Goal: Task Accomplishment & Management: Manage account settings

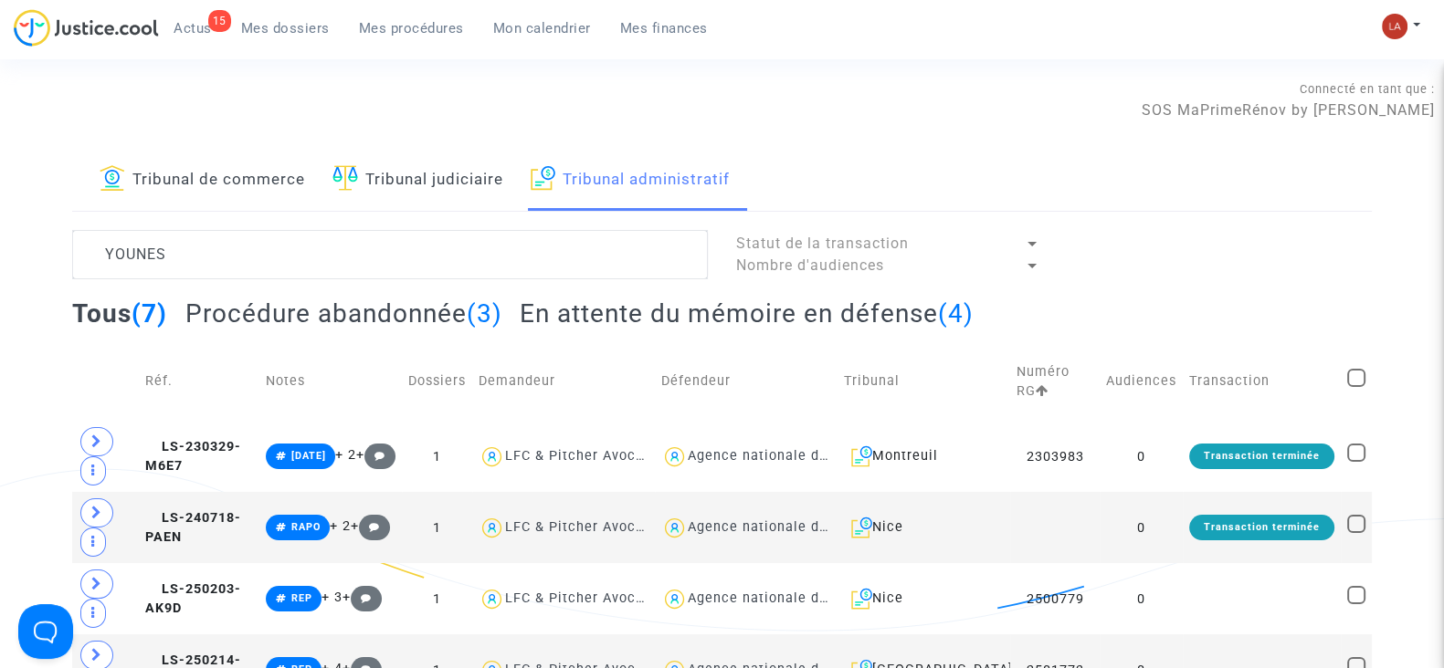
type textarea "YOUNES"
click at [556, 308] on h2 "En attente du mémoire en défense (4)" at bounding box center [747, 314] width 454 height 32
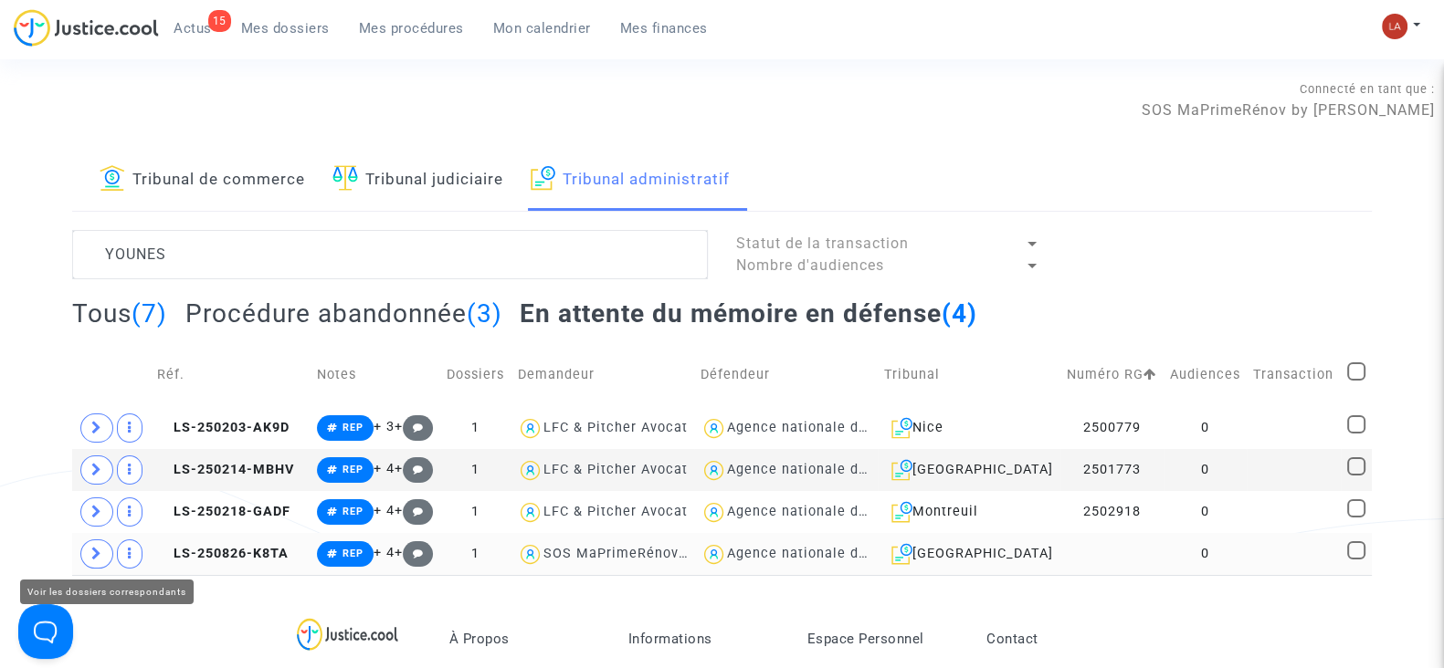
click at [102, 547] on span at bounding box center [96, 554] width 33 height 29
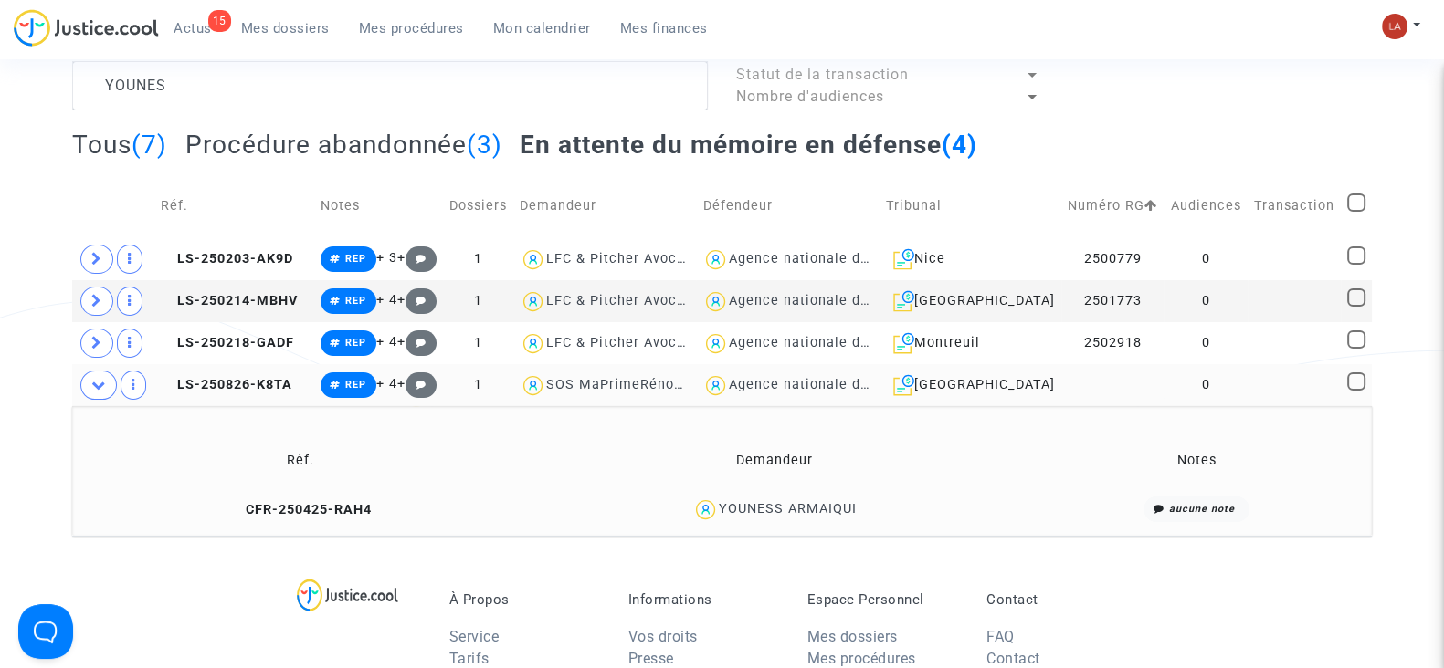
scroll to position [180, 0]
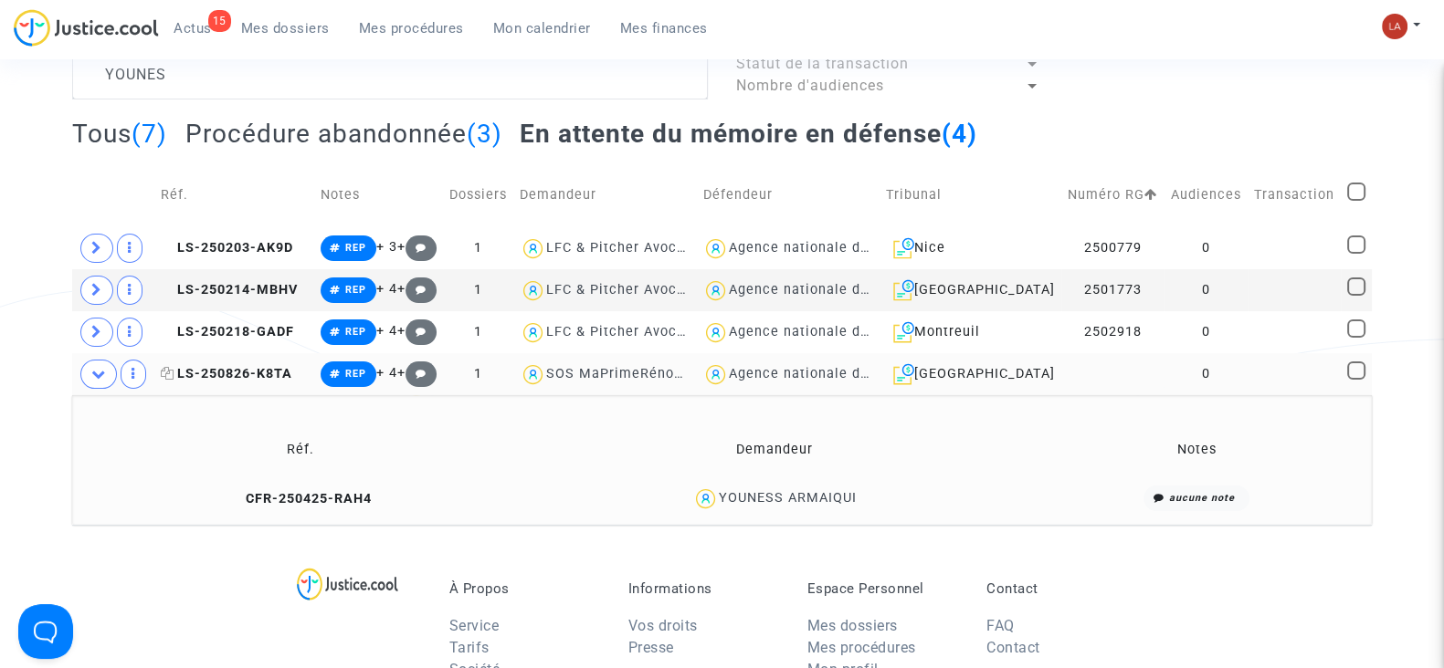
click at [240, 372] on span "LS-250826-K8TA" at bounding box center [226, 374] width 131 height 16
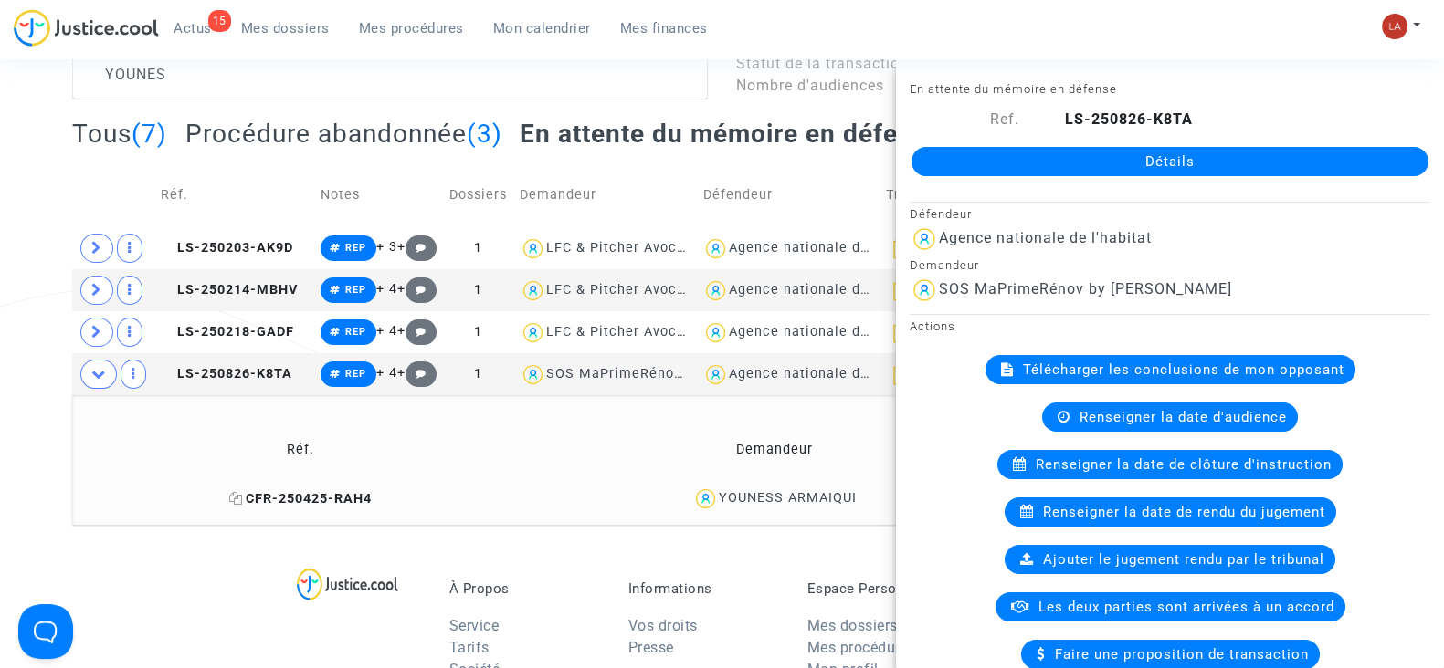
click at [282, 500] on span "CFR-250425-RAH4" at bounding box center [300, 499] width 142 height 16
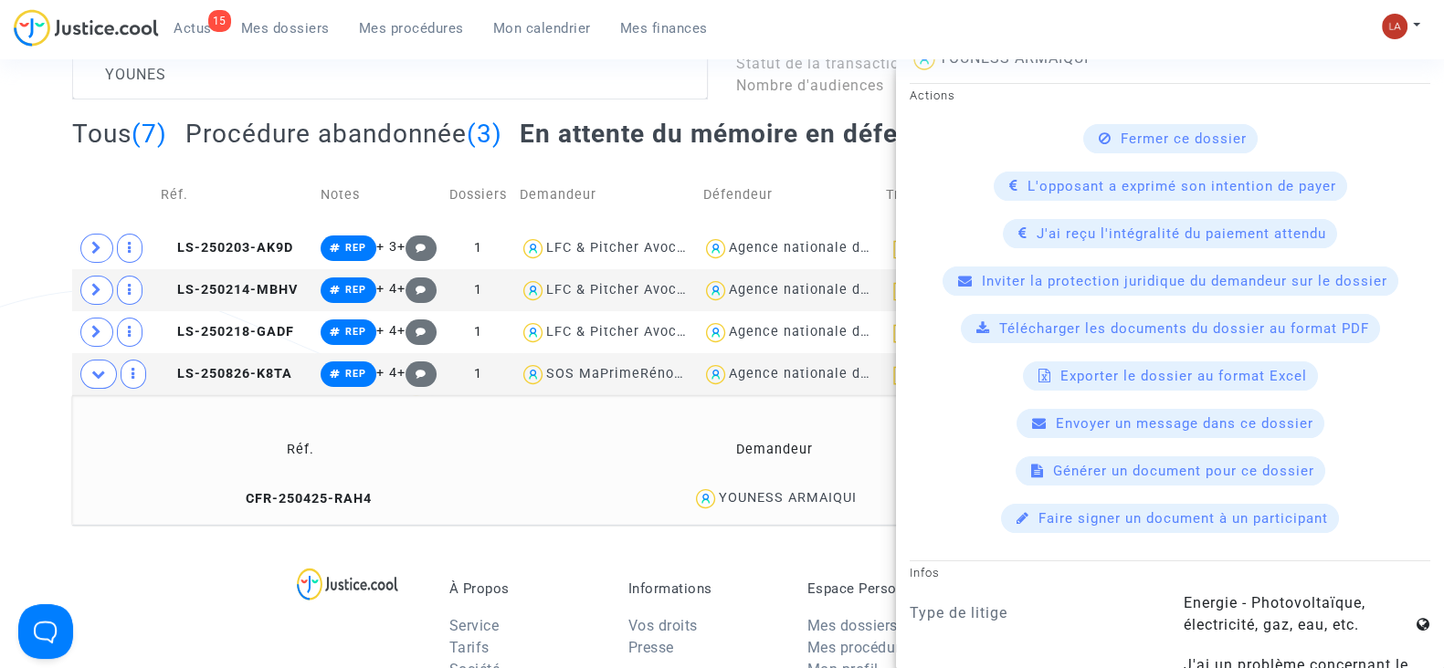
scroll to position [0, 0]
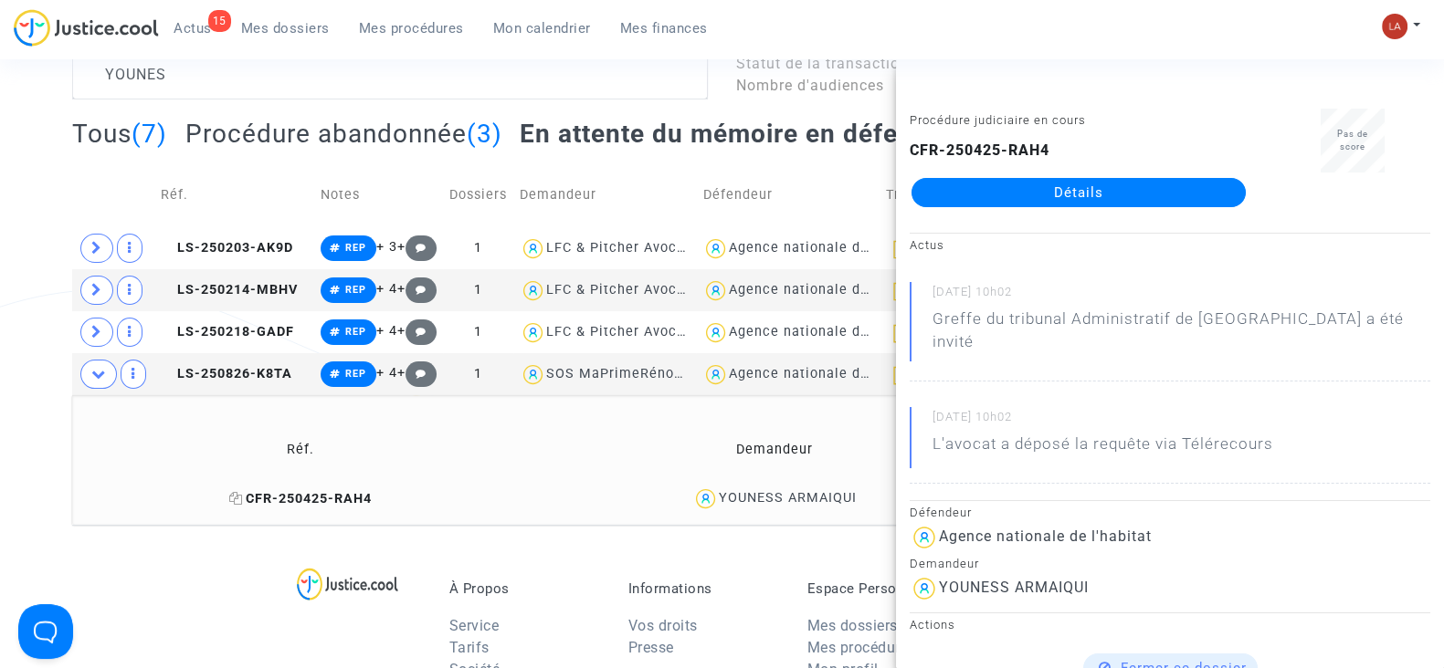
click at [327, 491] on span "CFR-250425-RAH4" at bounding box center [300, 499] width 142 height 16
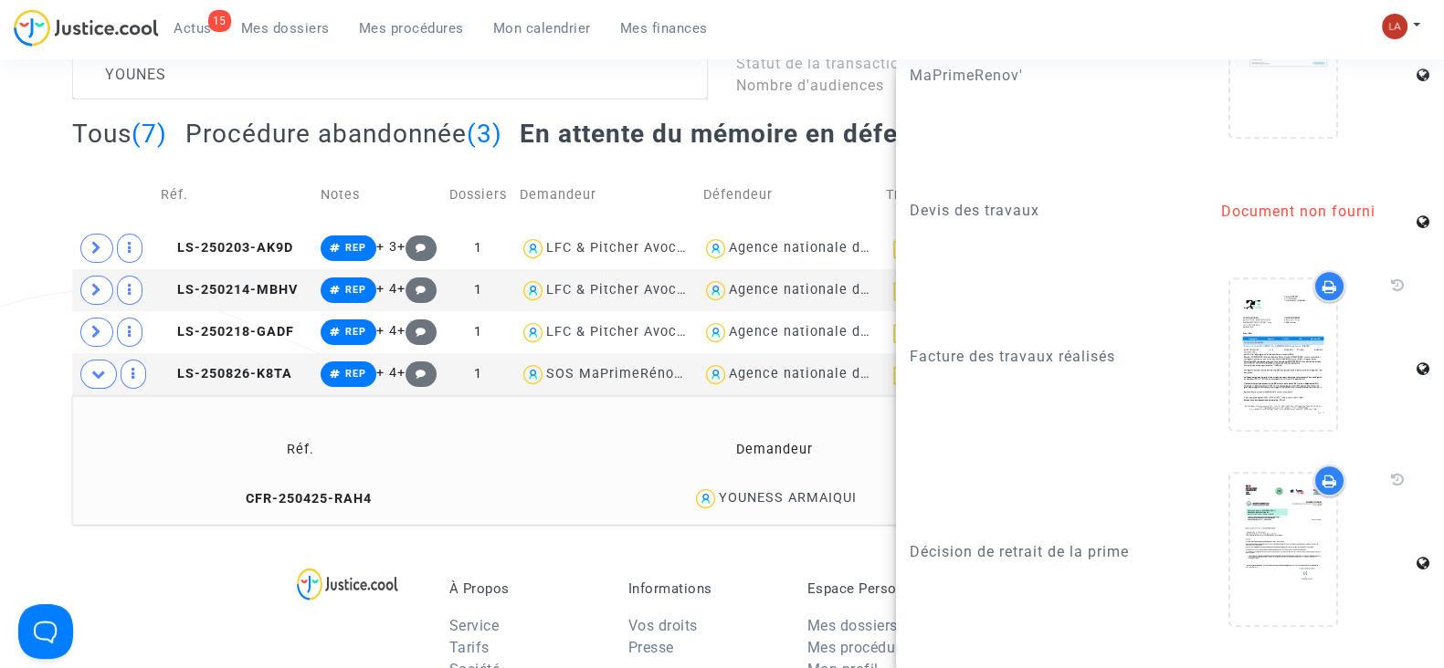
scroll to position [2519, 0]
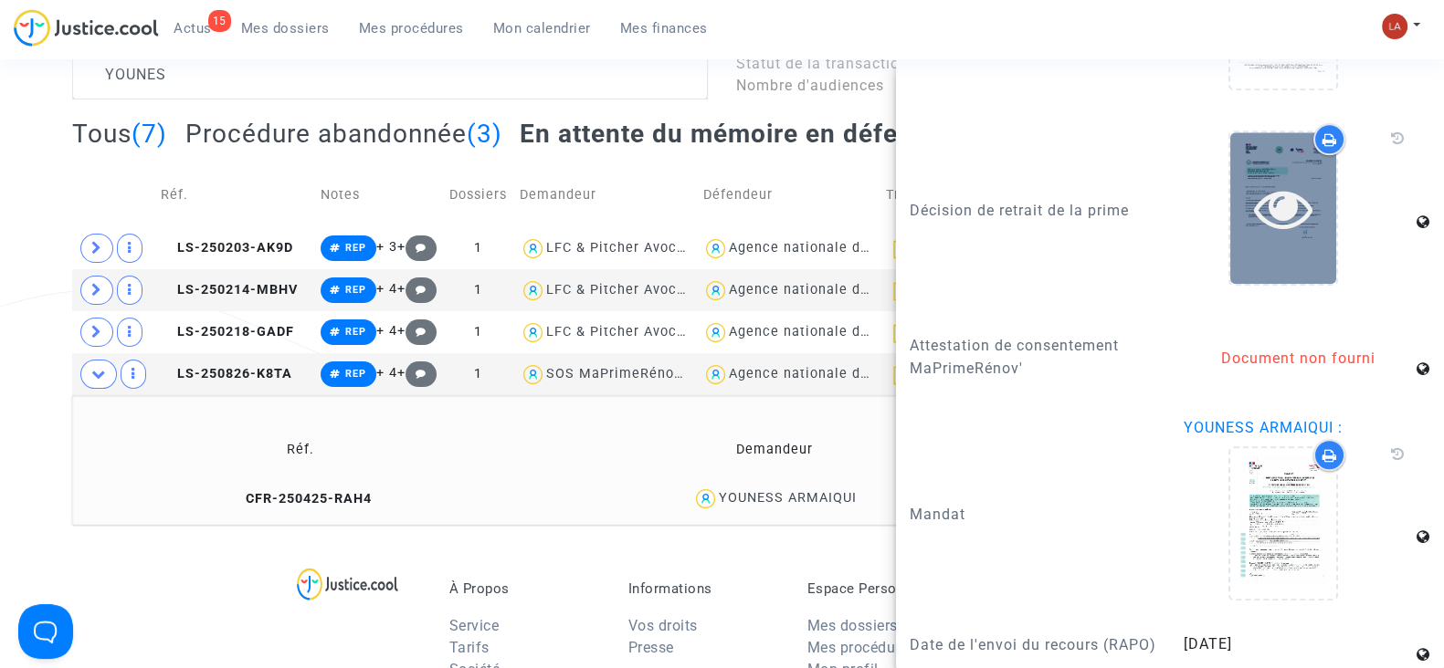
click at [1303, 216] on div at bounding box center [1283, 207] width 106 height 151
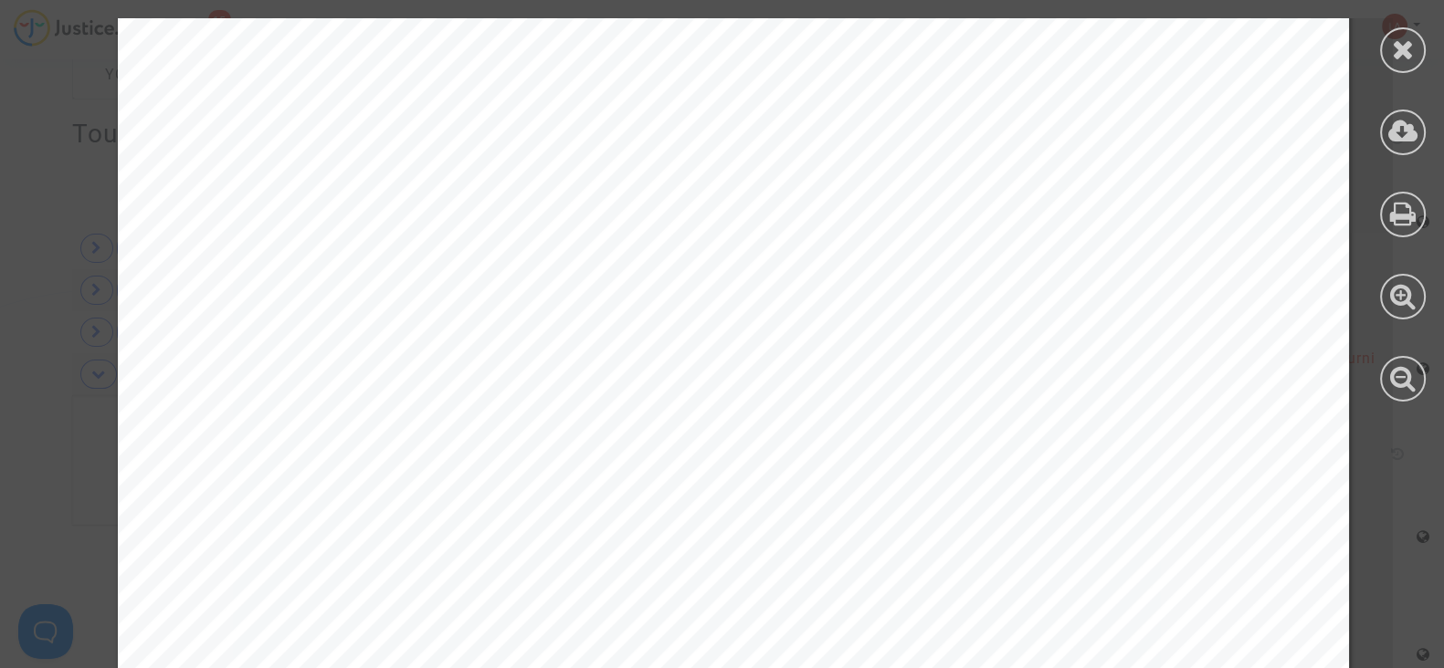
scroll to position [315, 0]
click at [1397, 38] on icon at bounding box center [1403, 49] width 23 height 27
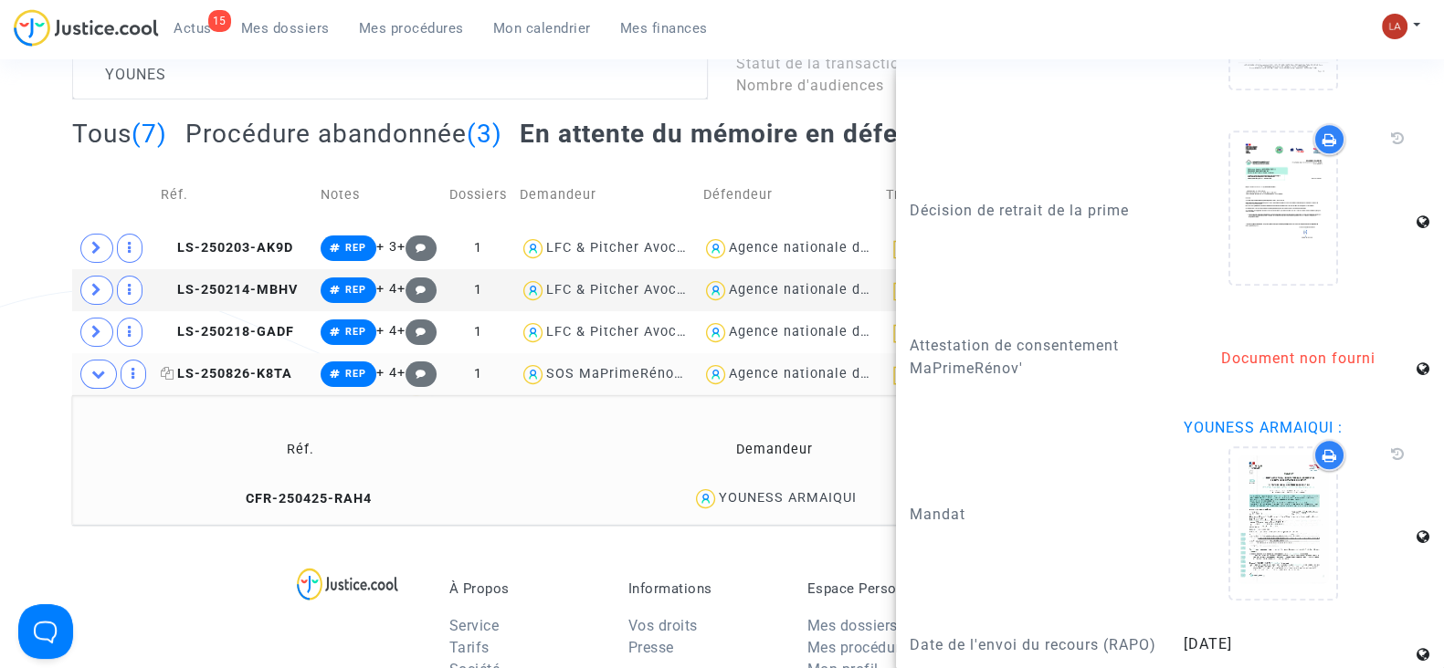
click at [218, 366] on span "LS-250826-K8TA" at bounding box center [226, 374] width 131 height 16
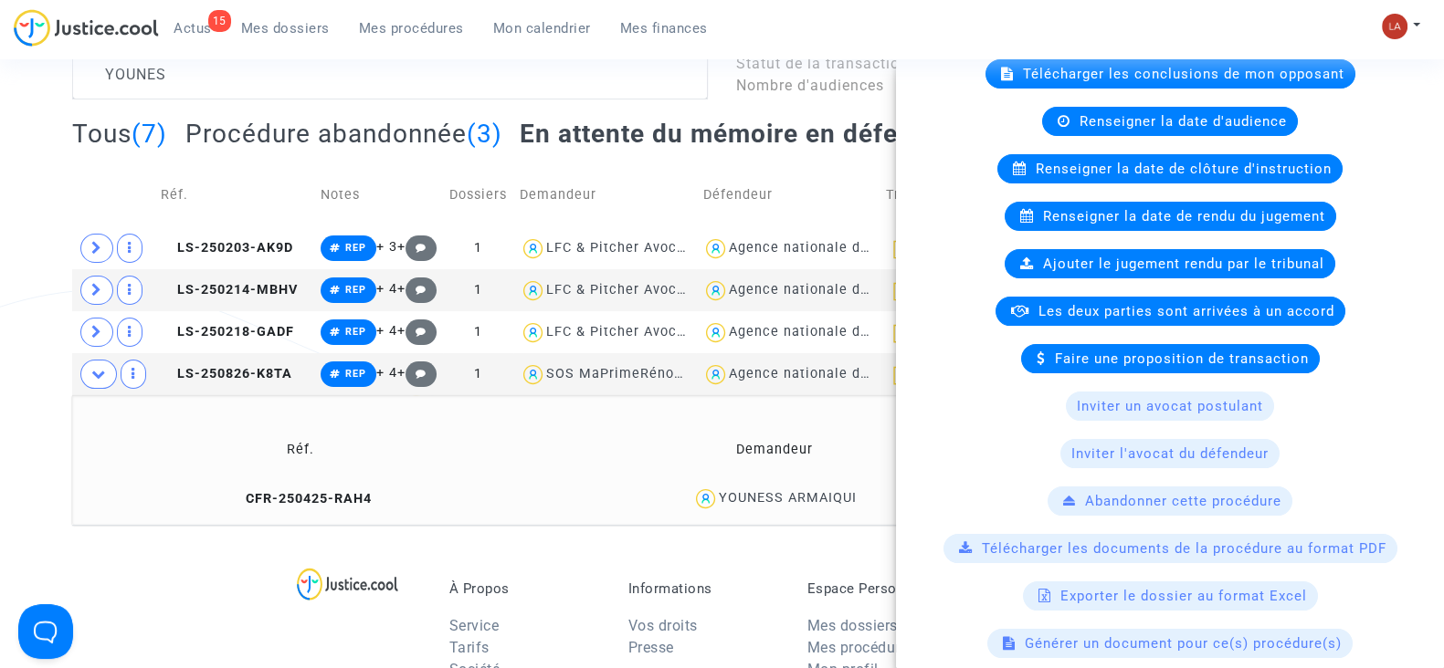
scroll to position [299, 0]
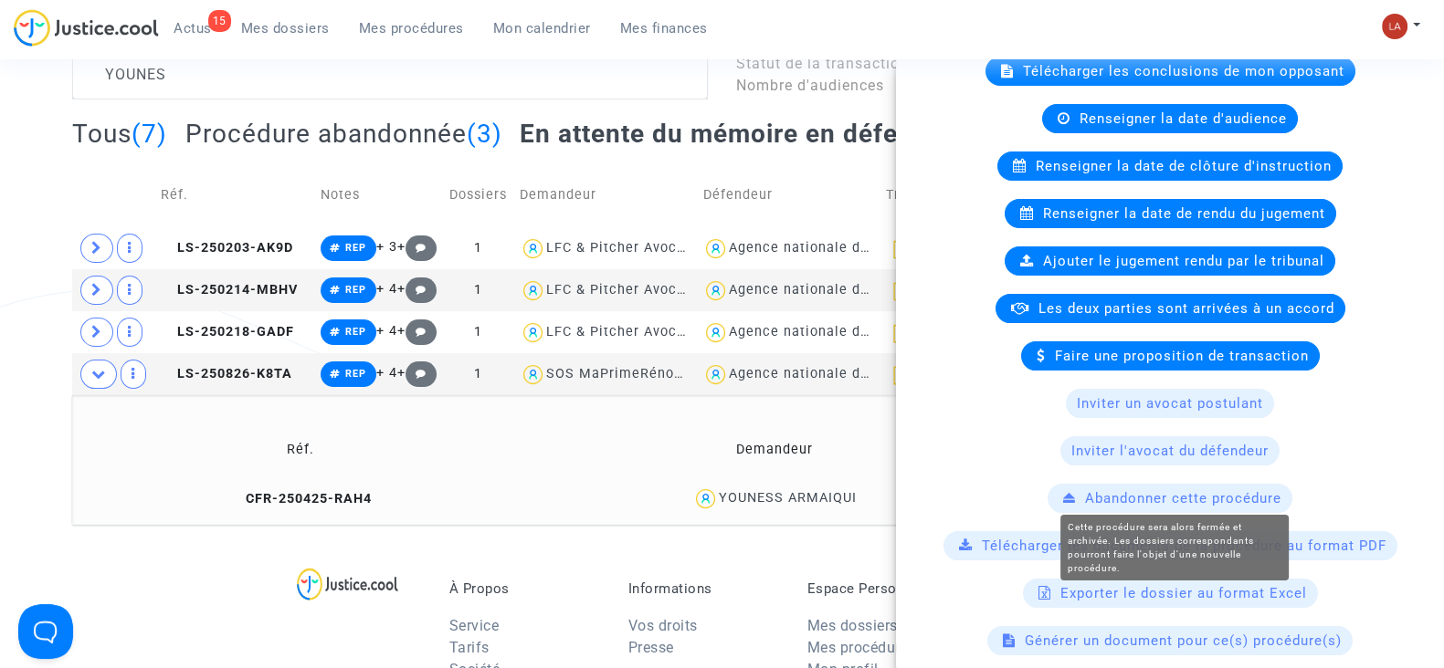
click at [1100, 495] on span "Abandonner cette procédure" at bounding box center [1183, 498] width 196 height 16
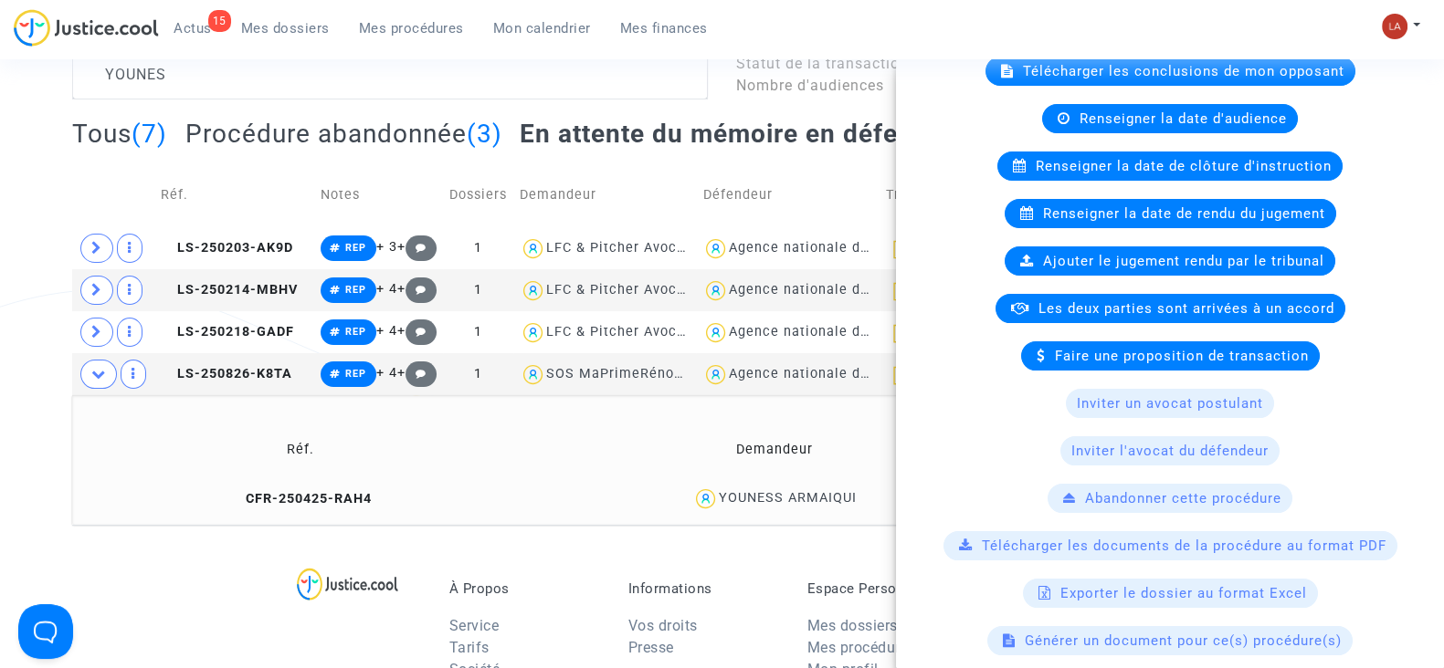
scroll to position [0, 0]
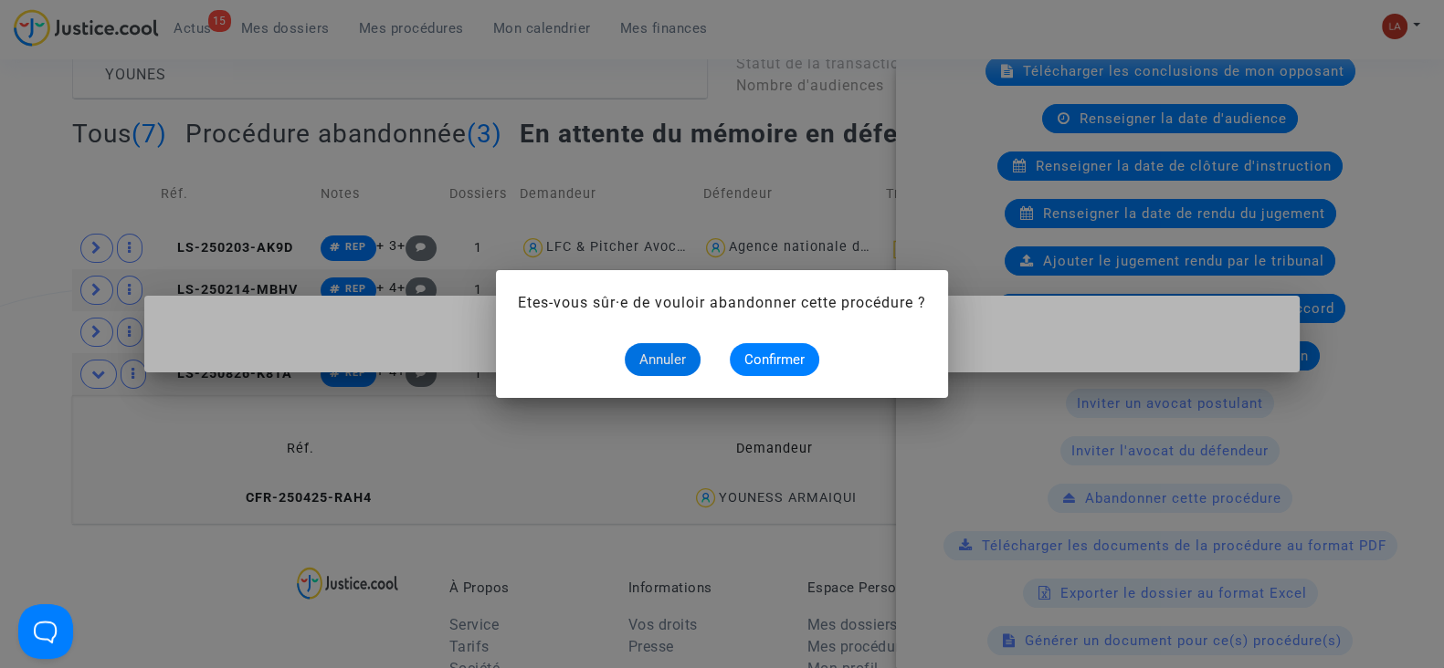
click at [652, 352] on span "Annuler" at bounding box center [662, 360] width 47 height 16
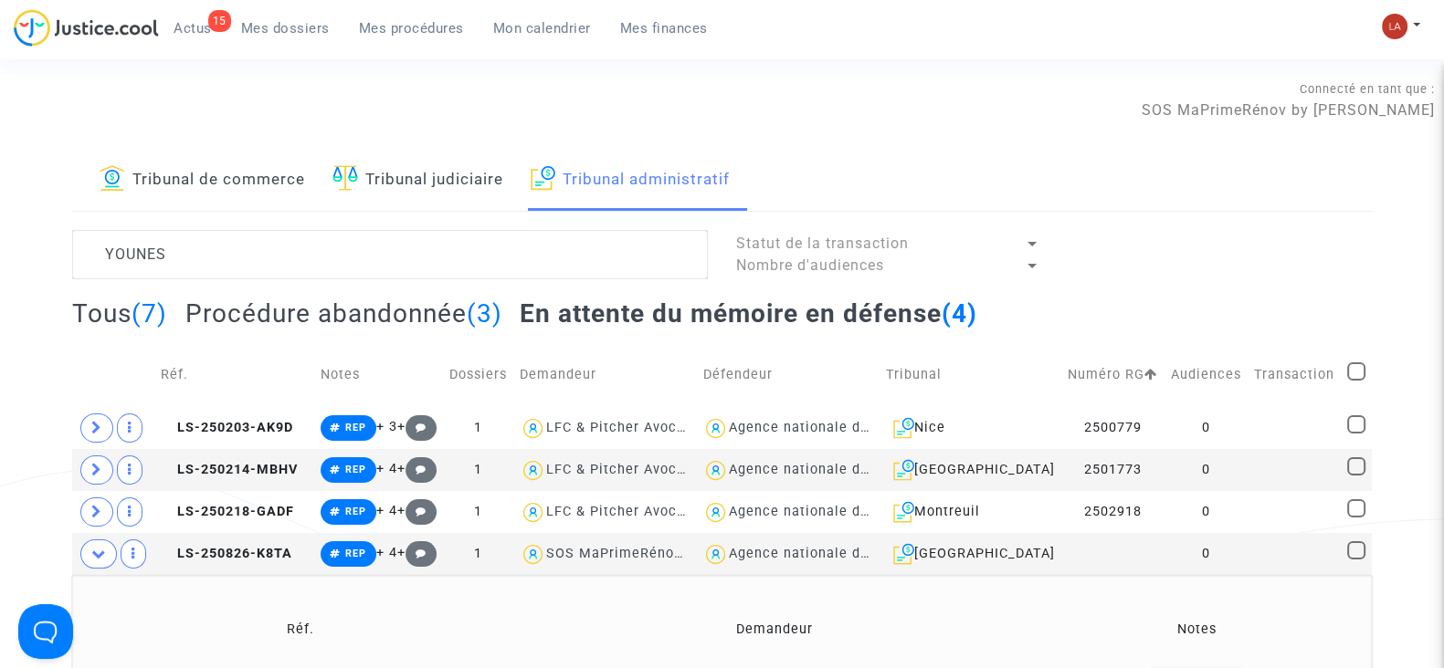
scroll to position [180, 0]
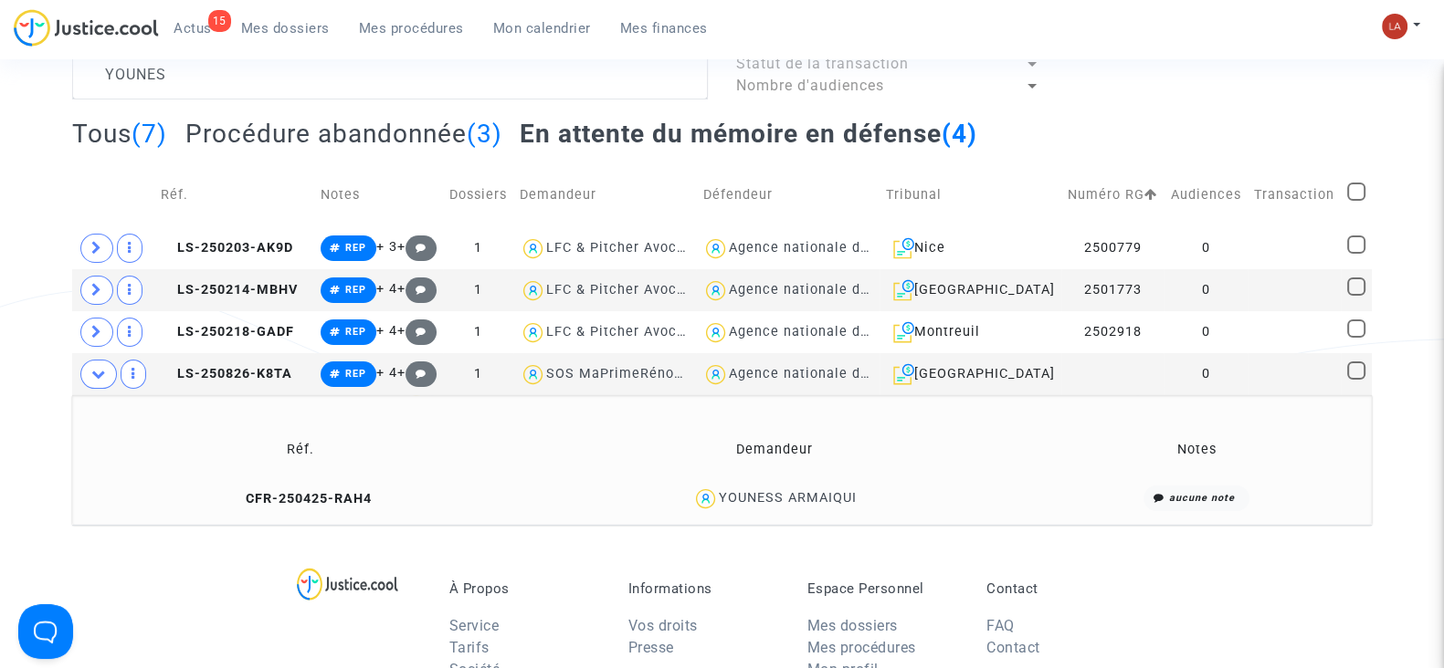
click at [321, 468] on td "Réf." at bounding box center [300, 449] width 443 height 59
click at [306, 495] on span "CFR-250425-RAH4" at bounding box center [300, 499] width 142 height 16
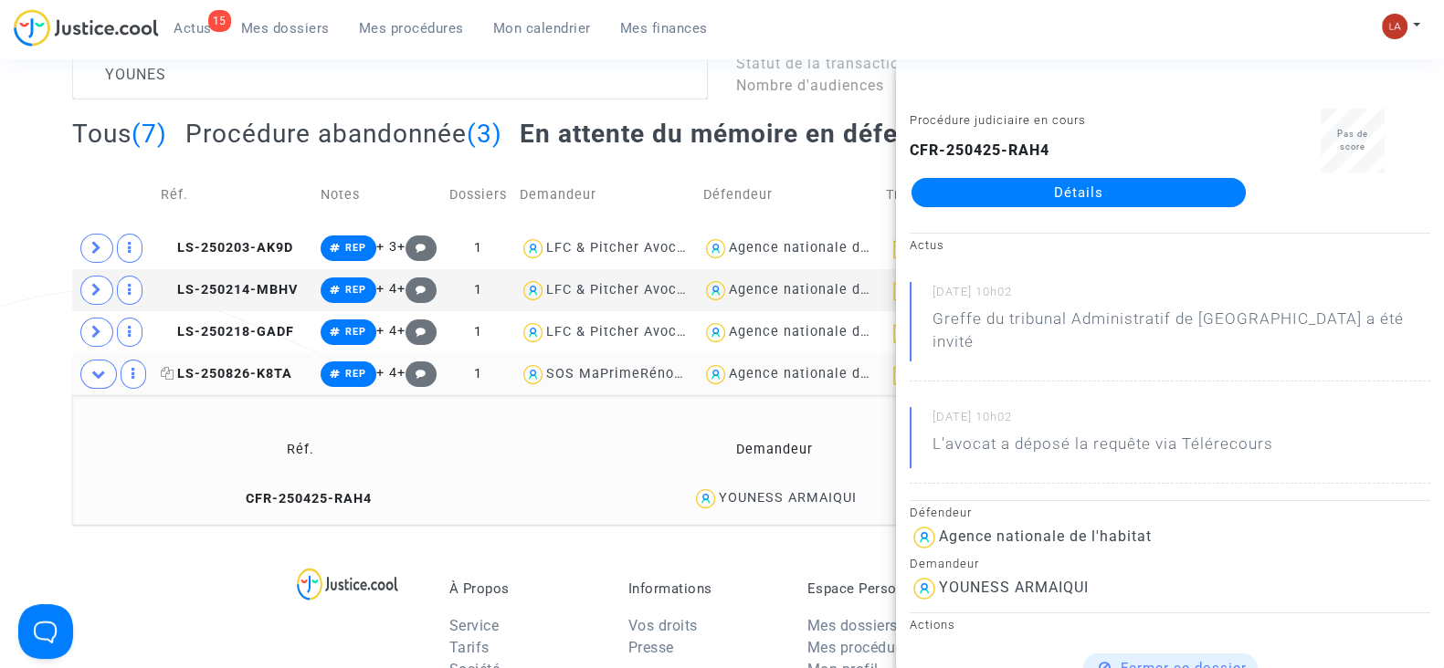
click at [231, 372] on span "LS-250826-K8TA" at bounding box center [226, 374] width 131 height 16
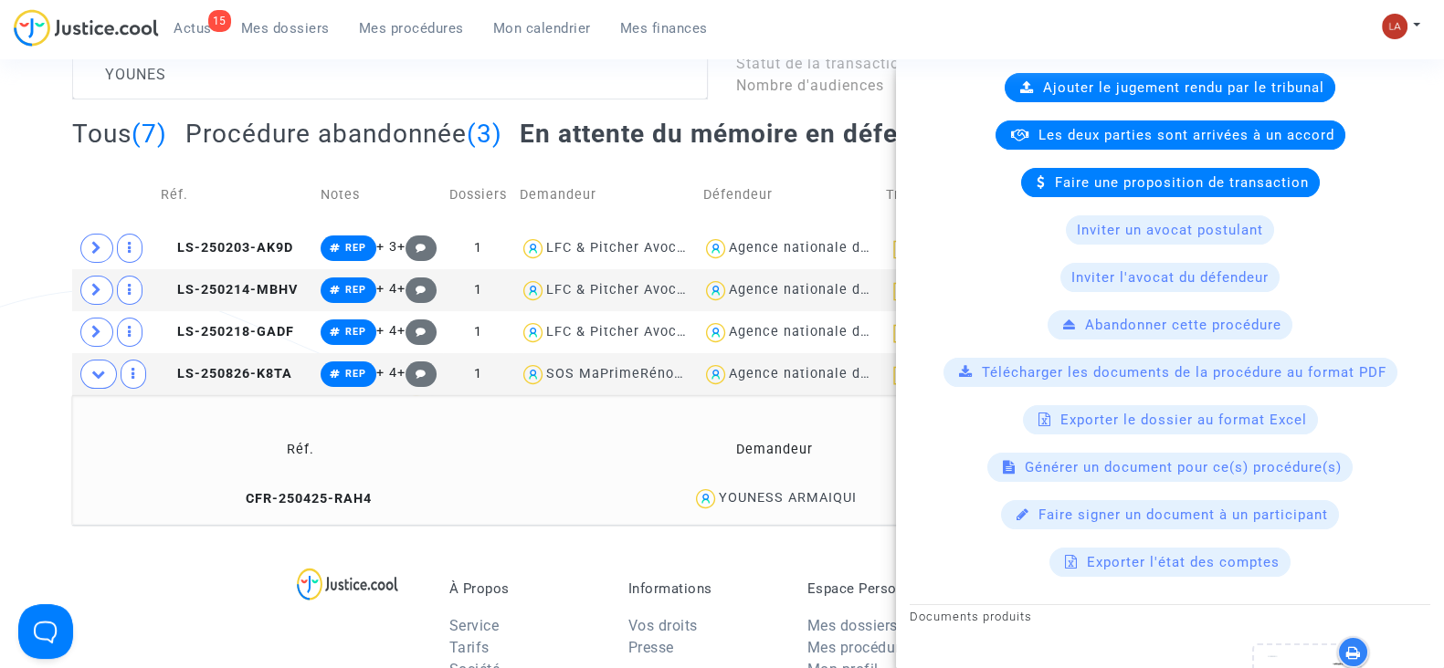
scroll to position [456, 0]
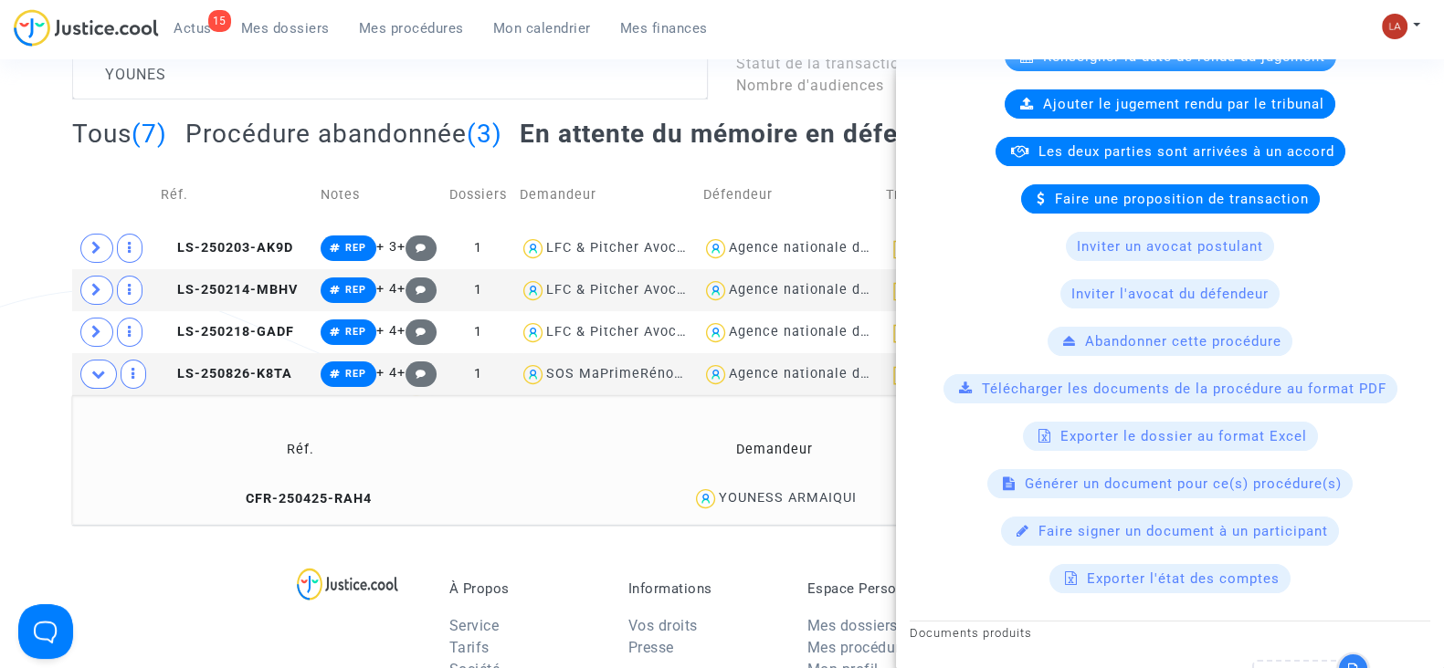
click at [1120, 349] on div "Abandonner cette procédure" at bounding box center [1169, 341] width 245 height 29
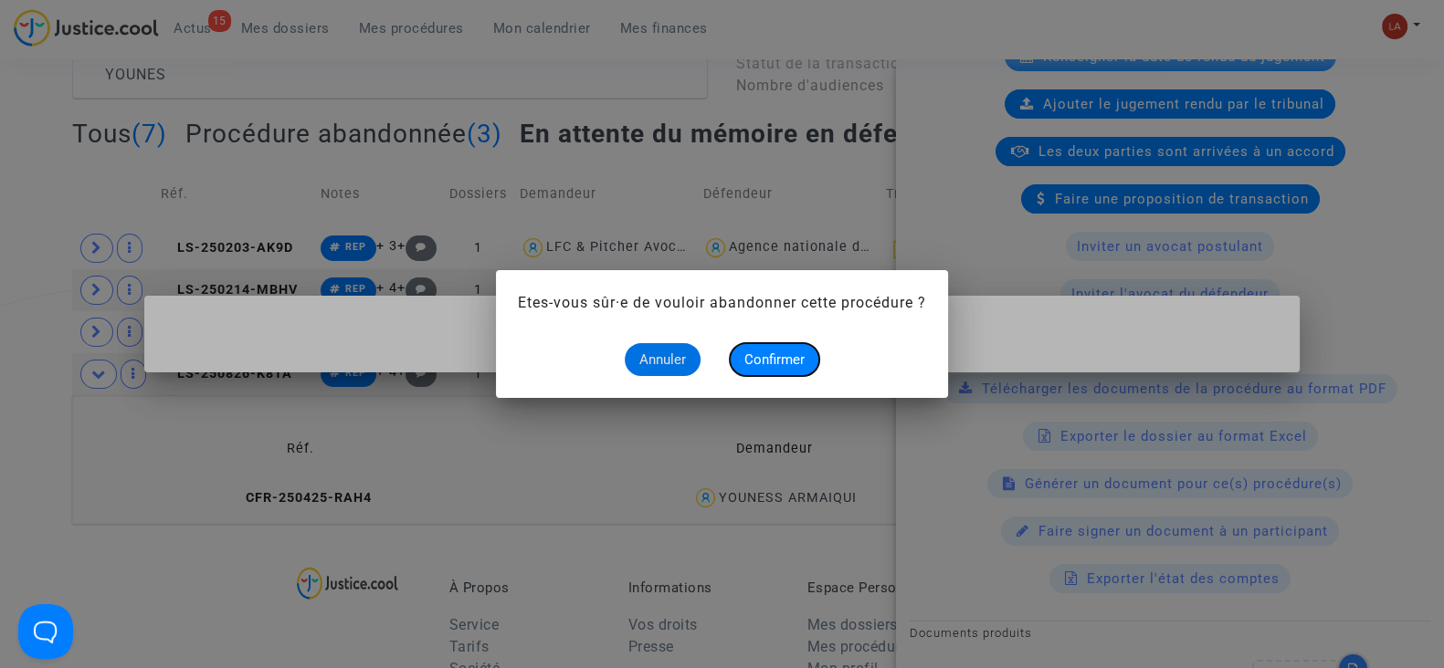
click at [756, 363] on span "Confirmer" at bounding box center [774, 360] width 60 height 16
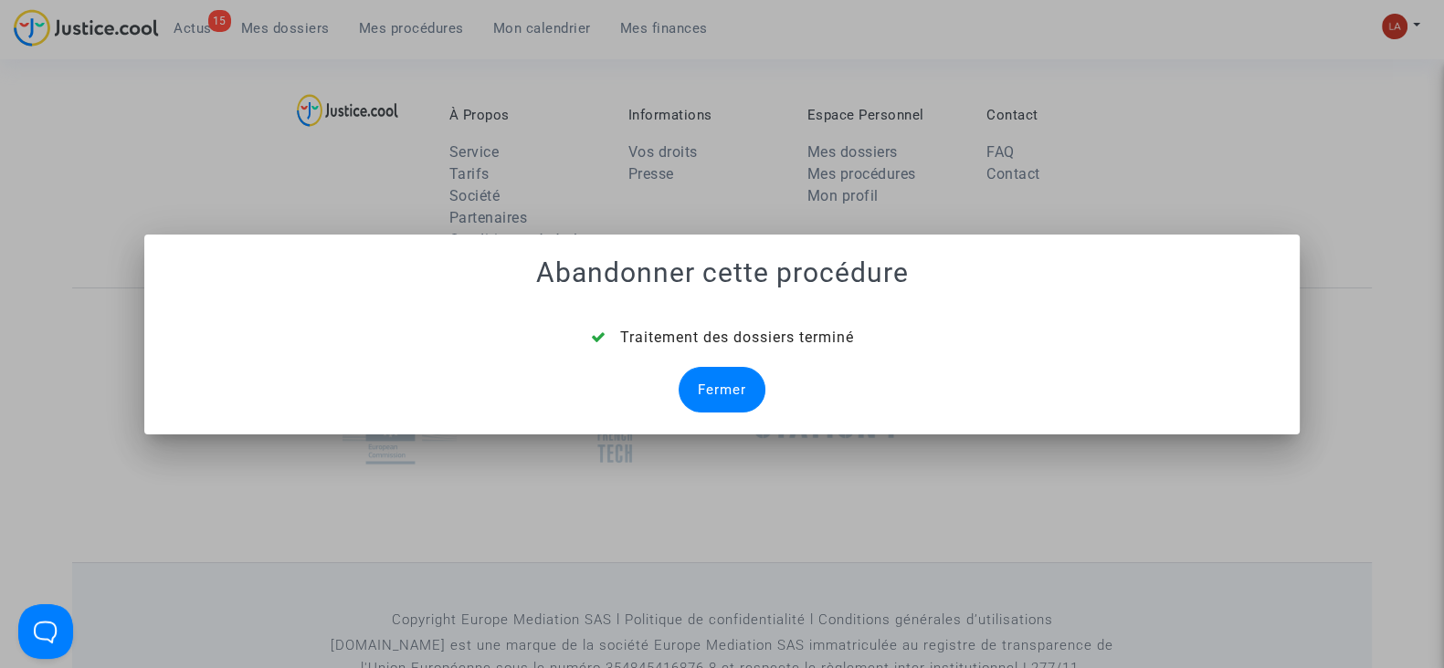
click at [714, 388] on div "Fermer" at bounding box center [721, 390] width 87 height 46
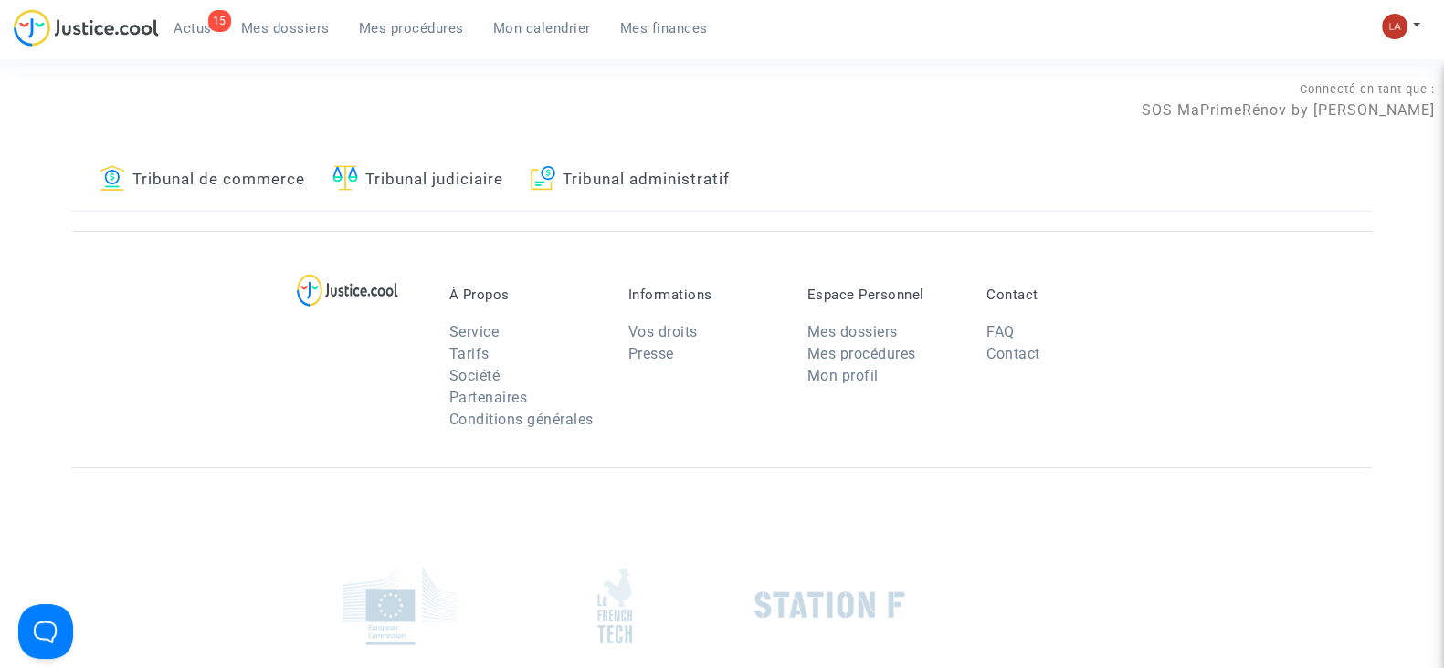
click at [294, 6] on nav "15 Actus Mes dossiers Mes procédures Mon calendrier Mes finances Mon profil Cha…" at bounding box center [722, 29] width 1444 height 59
click at [281, 25] on span "Mes dossiers" at bounding box center [285, 28] width 89 height 16
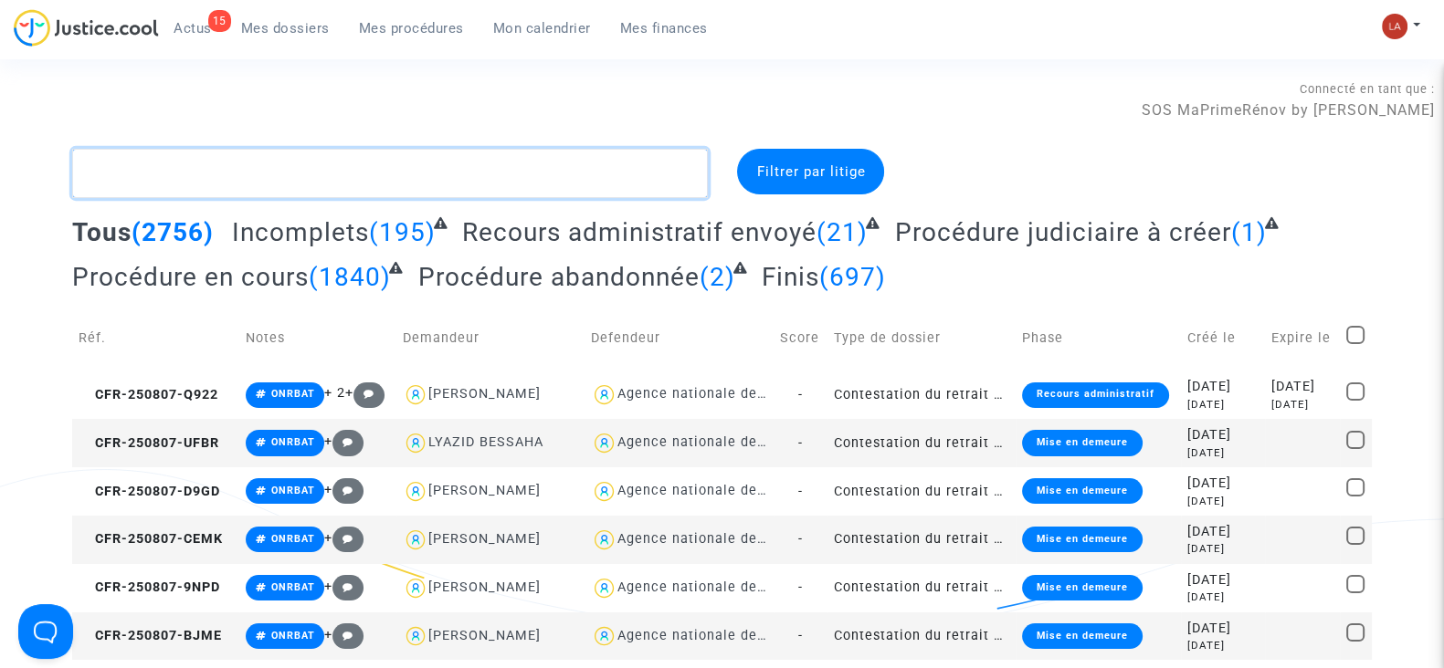
click at [288, 182] on textarea at bounding box center [390, 173] width 636 height 49
paste textarea "CFR-230208-RN67"
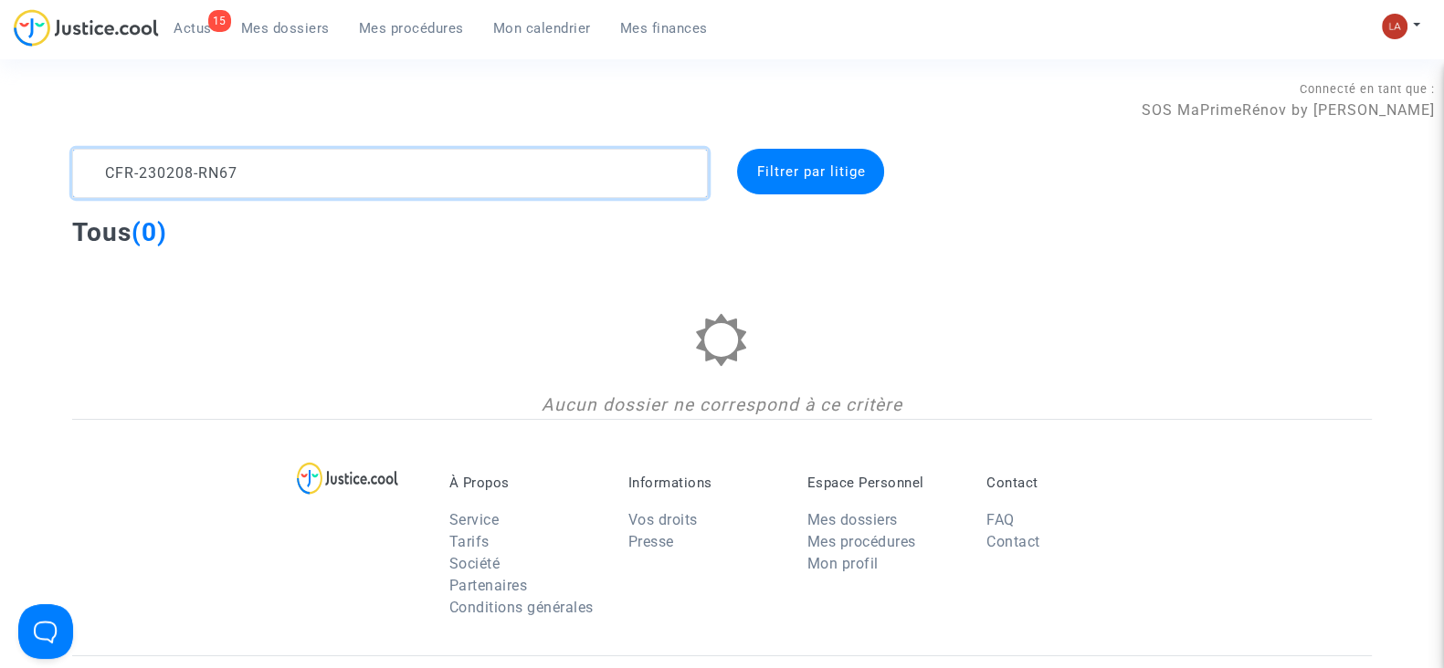
click at [316, 189] on textarea at bounding box center [390, 173] width 636 height 49
click at [315, 189] on textarea at bounding box center [390, 173] width 636 height 49
type textarea "CFR-230208-RN67"
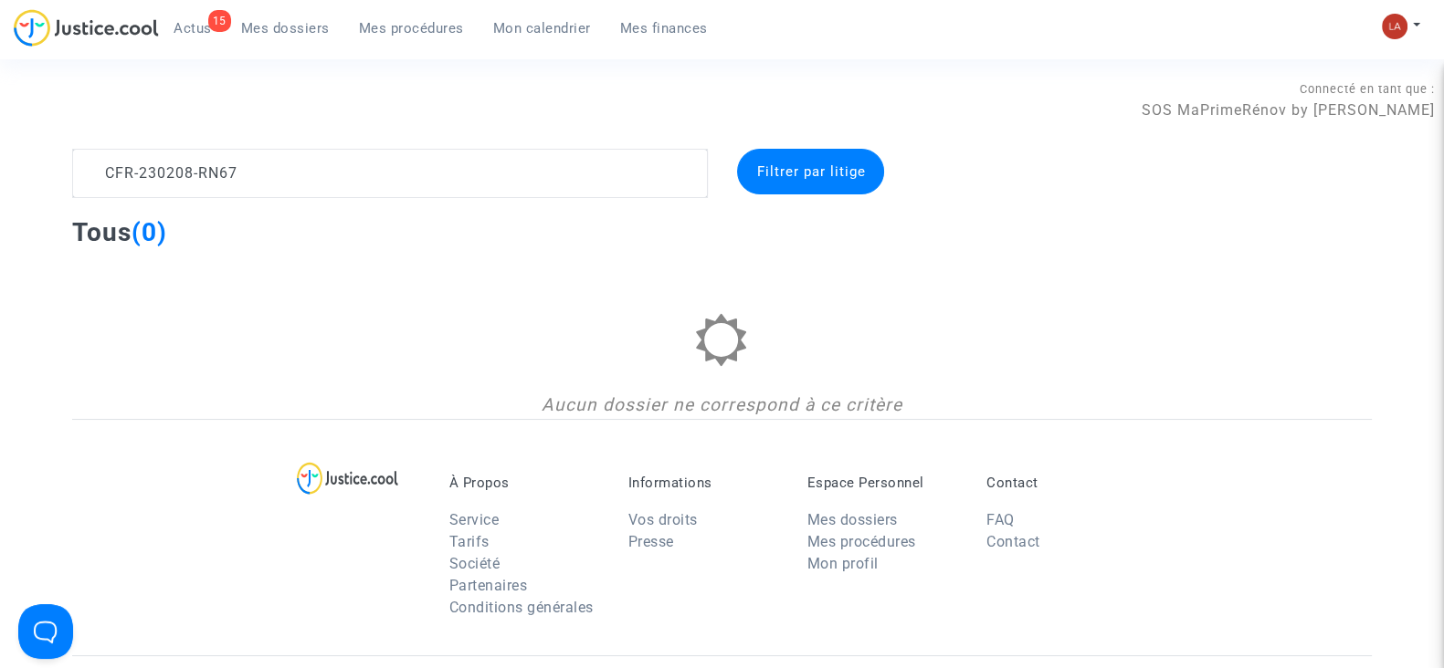
click at [407, 16] on link "Mes procédures" at bounding box center [411, 28] width 134 height 27
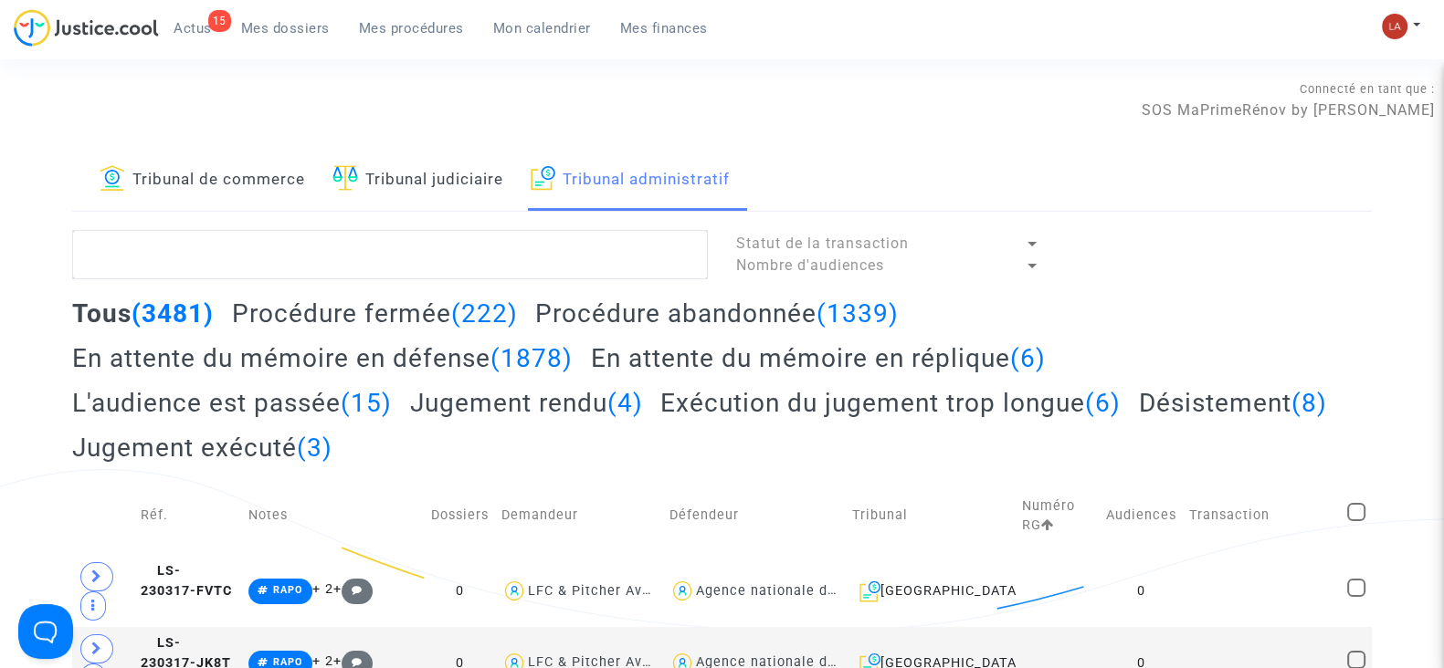
click at [258, 20] on span "Mes dossiers" at bounding box center [285, 28] width 89 height 16
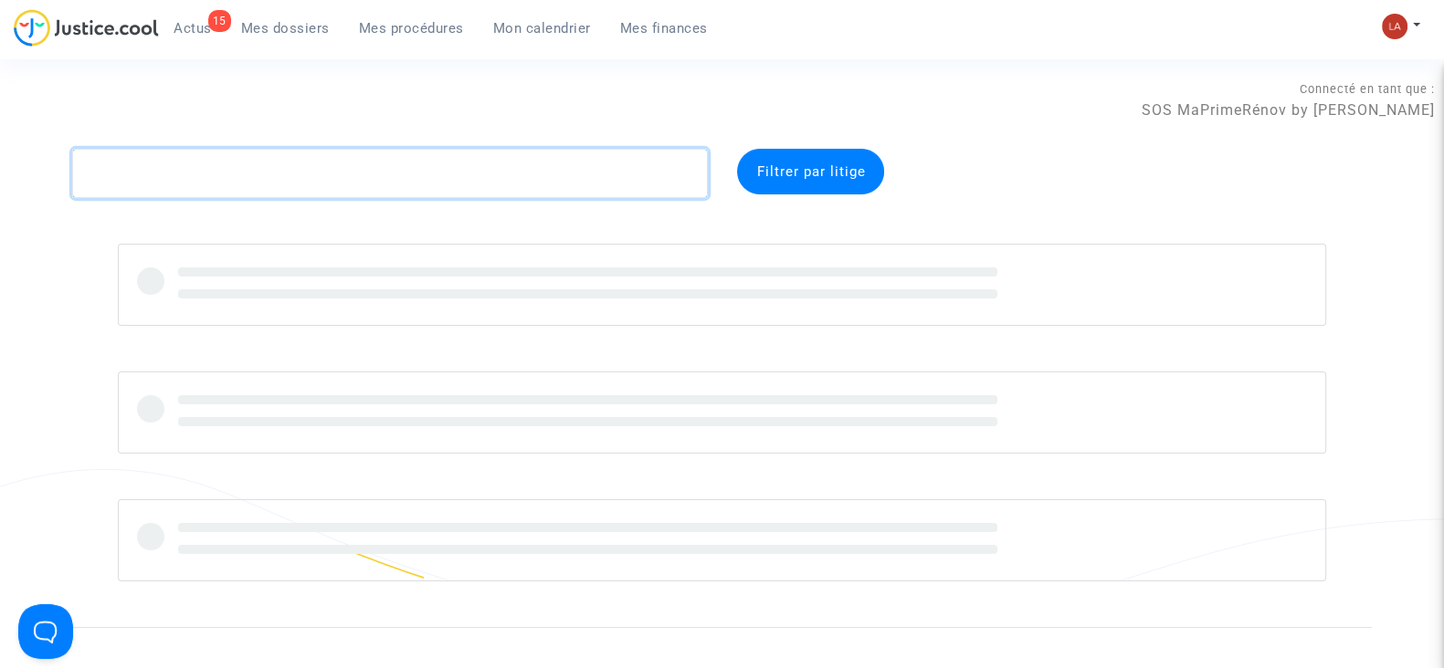
click at [280, 187] on textarea at bounding box center [390, 173] width 636 height 49
paste textarea "CFR-230208-RN67"
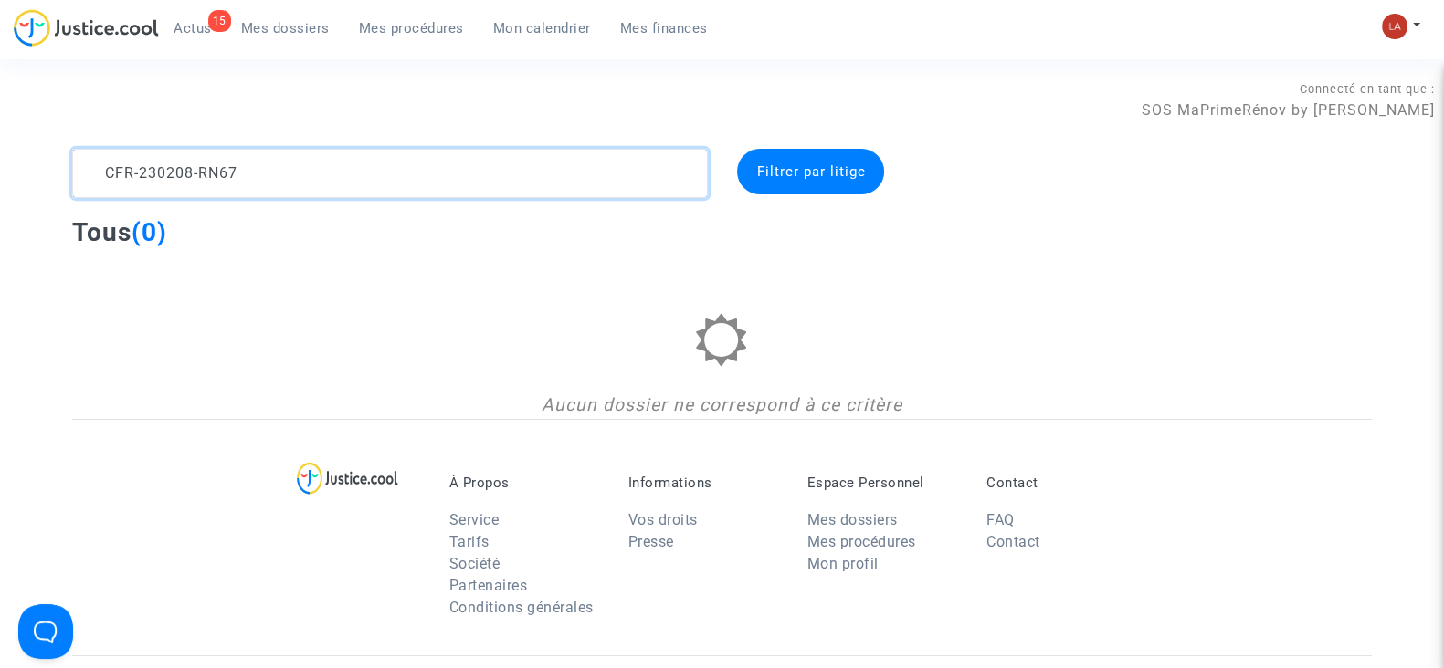
click at [279, 189] on textarea at bounding box center [390, 173] width 636 height 49
paste textarea "50425-RAH4"
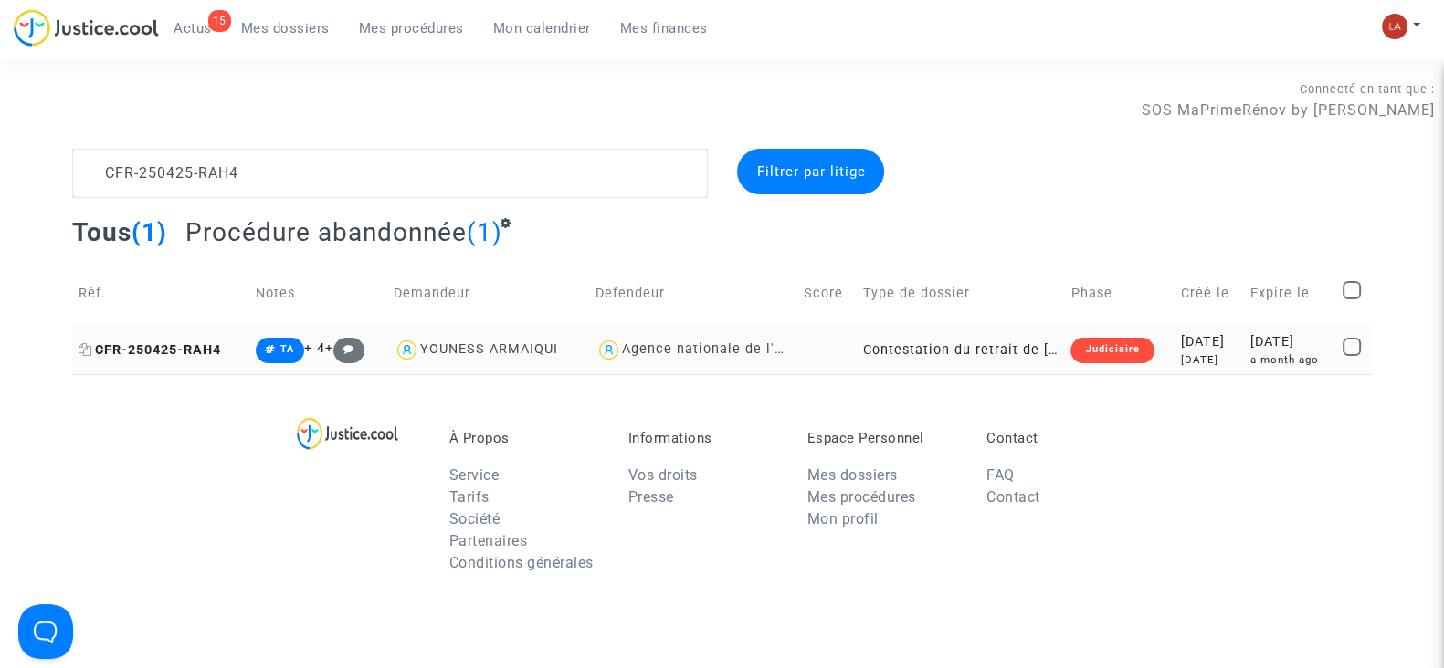
click at [146, 354] on span "CFR-250425-RAH4" at bounding box center [150, 350] width 142 height 16
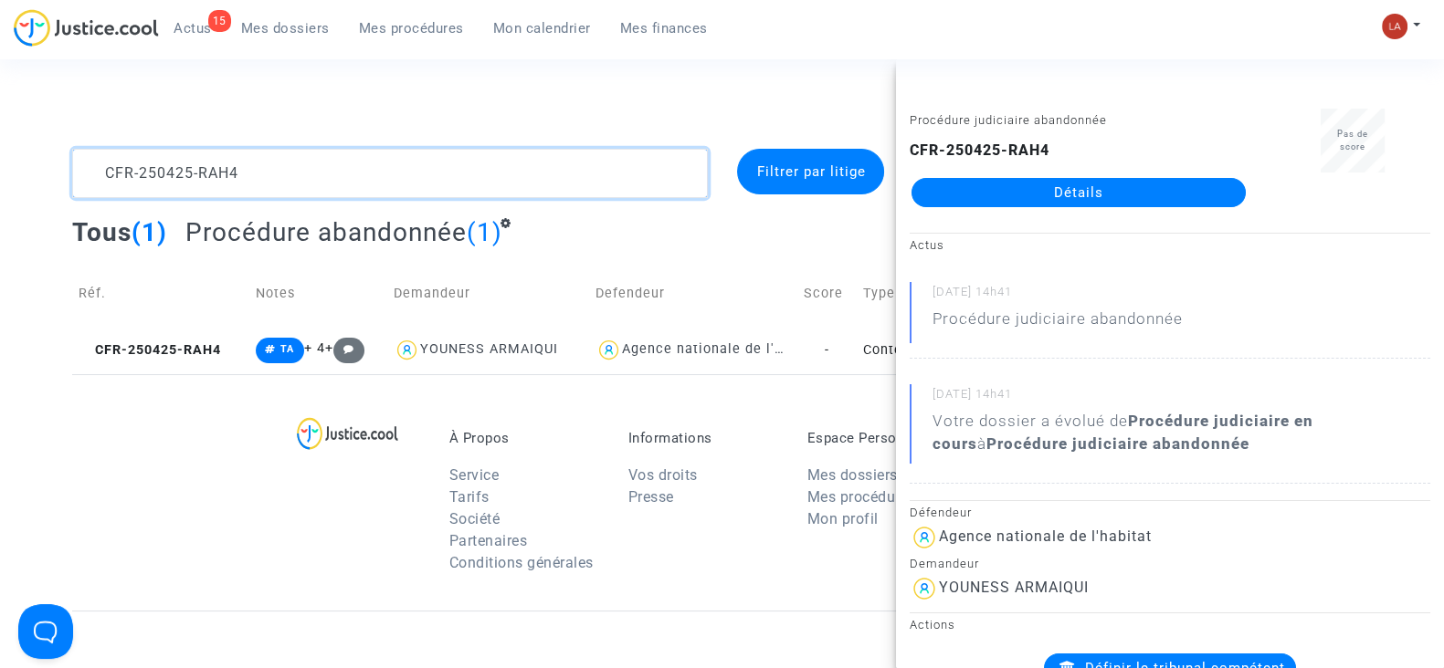
click at [407, 186] on textarea at bounding box center [390, 173] width 636 height 49
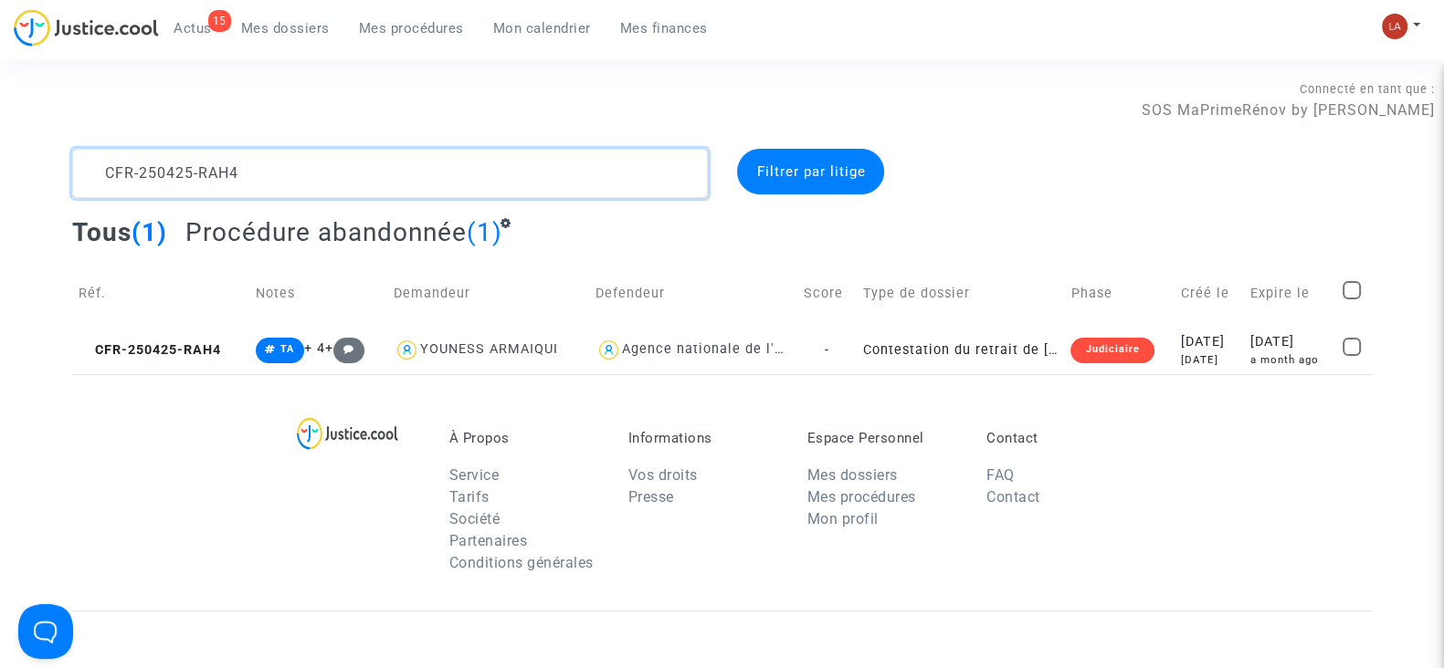
type textarea "CFR-250425-RAH4"
drag, startPoint x: 1352, startPoint y: 282, endPoint x: 1298, endPoint y: 234, distance: 72.4
click at [1352, 282] on span at bounding box center [1351, 290] width 18 height 18
click at [1352, 300] on input "checkbox" at bounding box center [1351, 300] width 1 height 1
checkbox input "true"
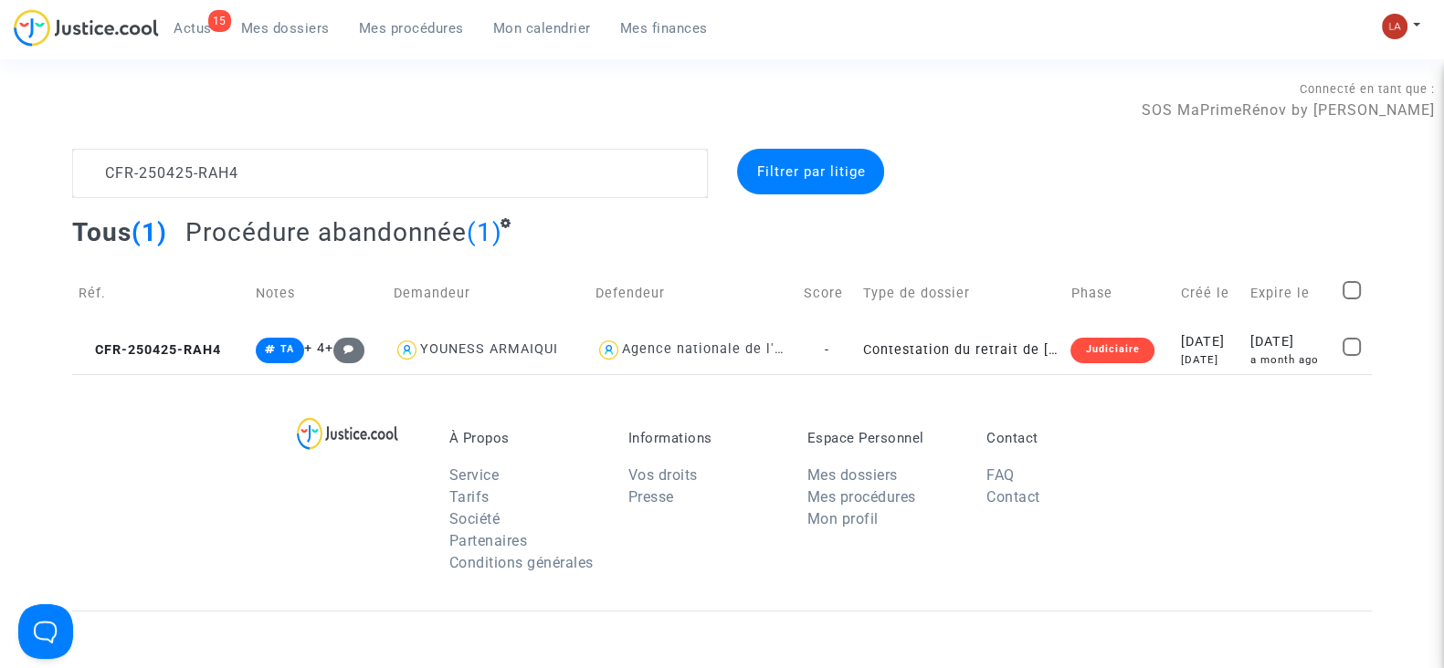
checkbox input "true"
click at [1248, 162] on div "Sélection (1)" at bounding box center [1301, 172] width 137 height 46
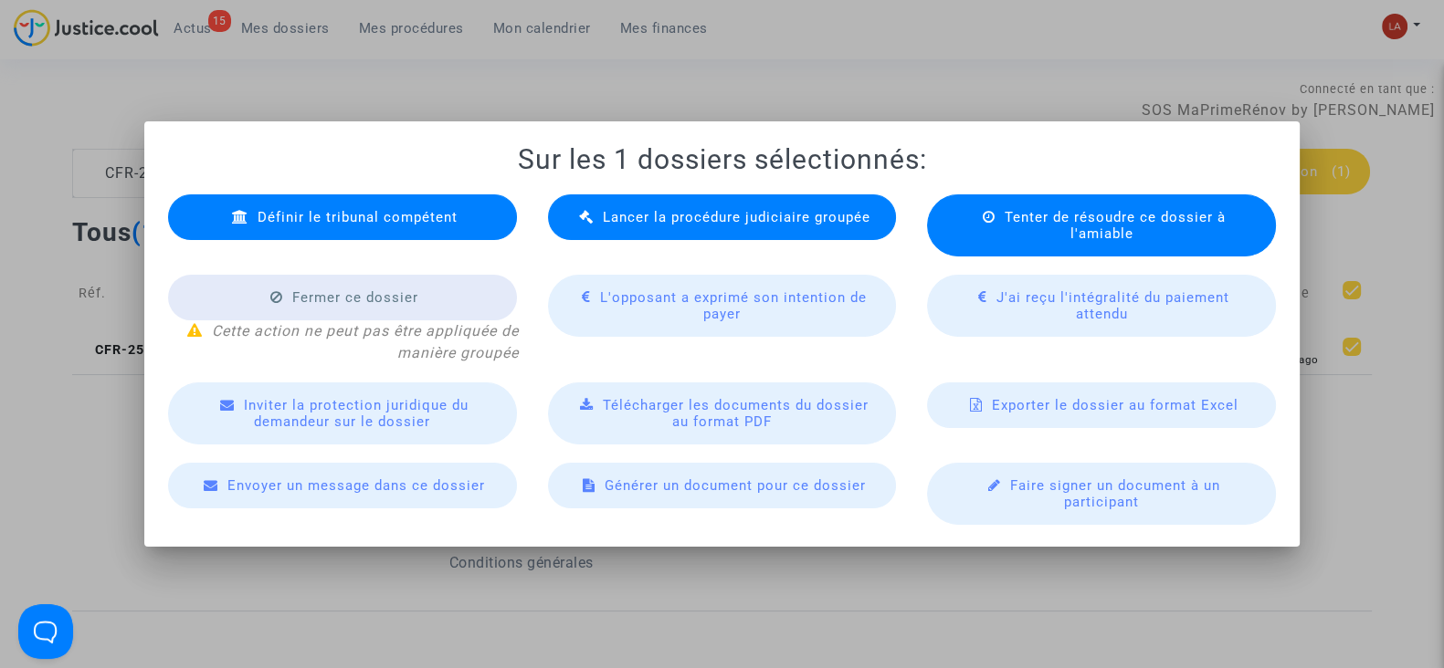
click at [685, 239] on div "Lancer la procédure judiciaire groupée" at bounding box center [722, 218] width 349 height 46
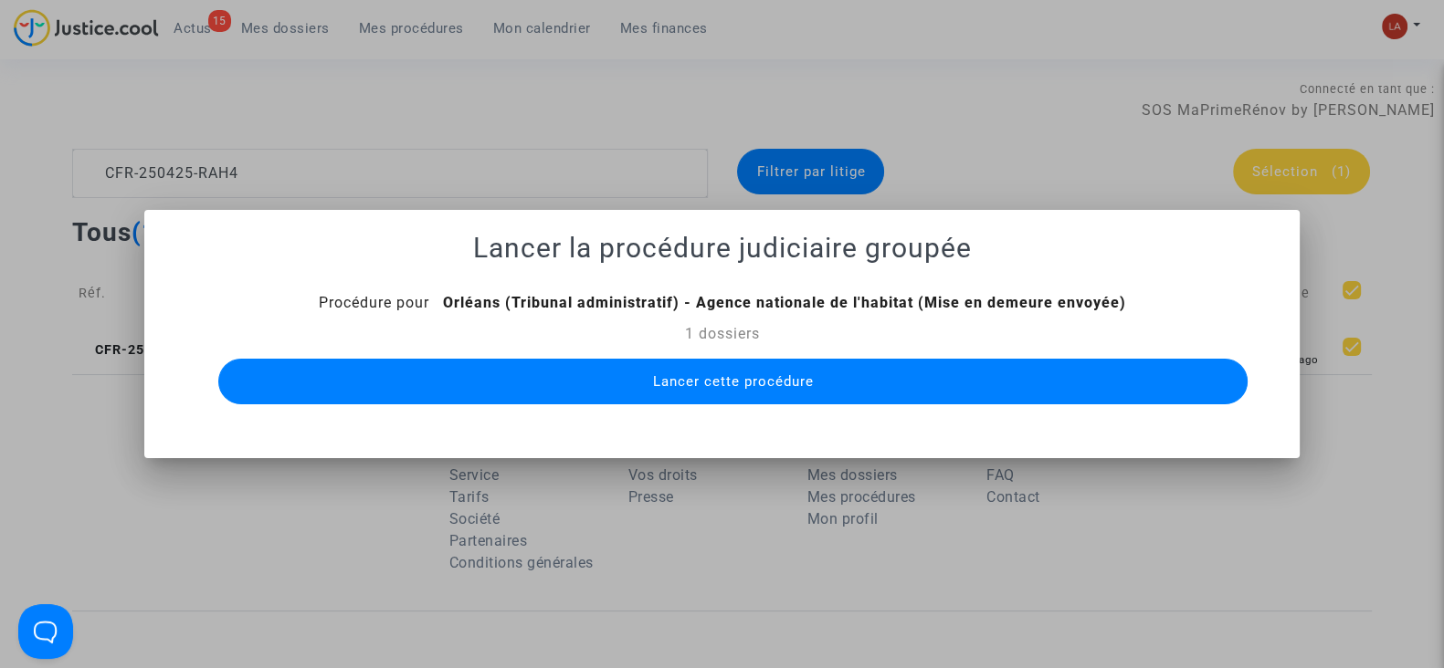
click at [790, 411] on mat-dialog-container "Lancer la procédure judiciaire groupée Procédure pour Orléans (Tribunal adminis…" at bounding box center [721, 334] width 1155 height 248
click at [790, 384] on span "Lancer cette procédure" at bounding box center [732, 381] width 161 height 16
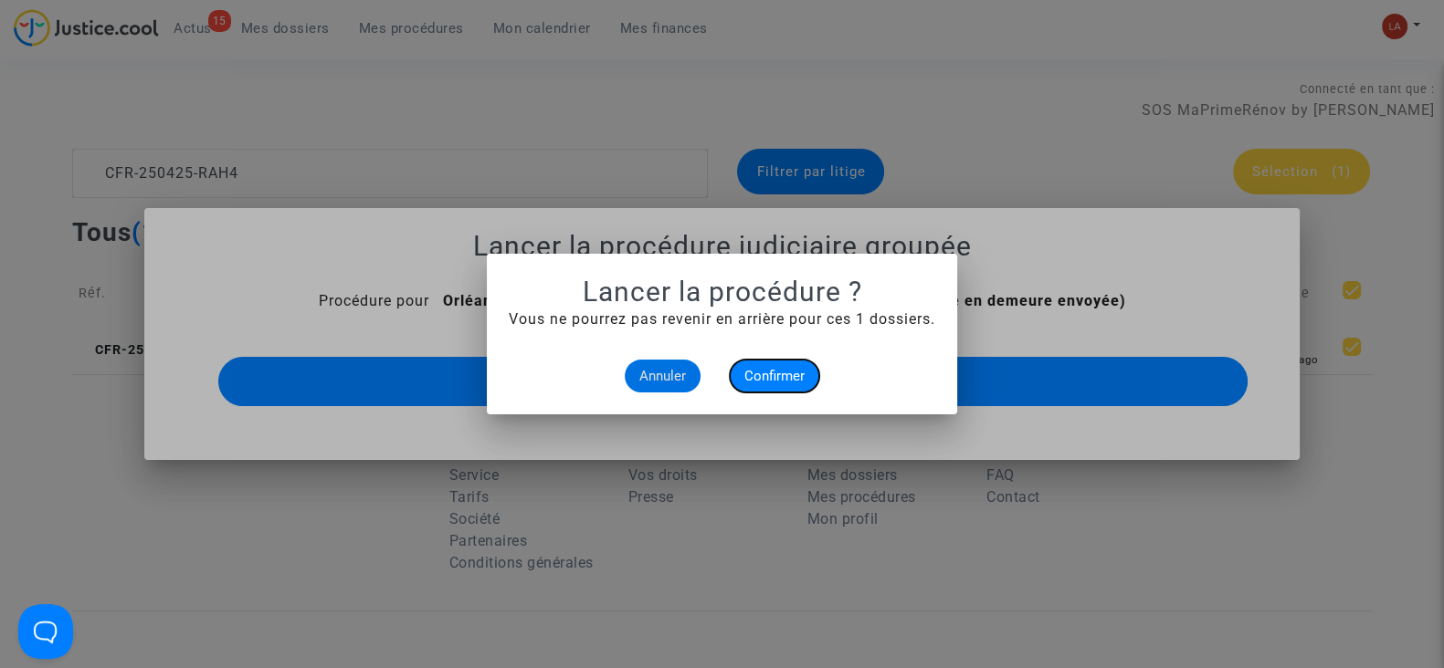
click at [784, 379] on span "Confirmer" at bounding box center [774, 376] width 60 height 16
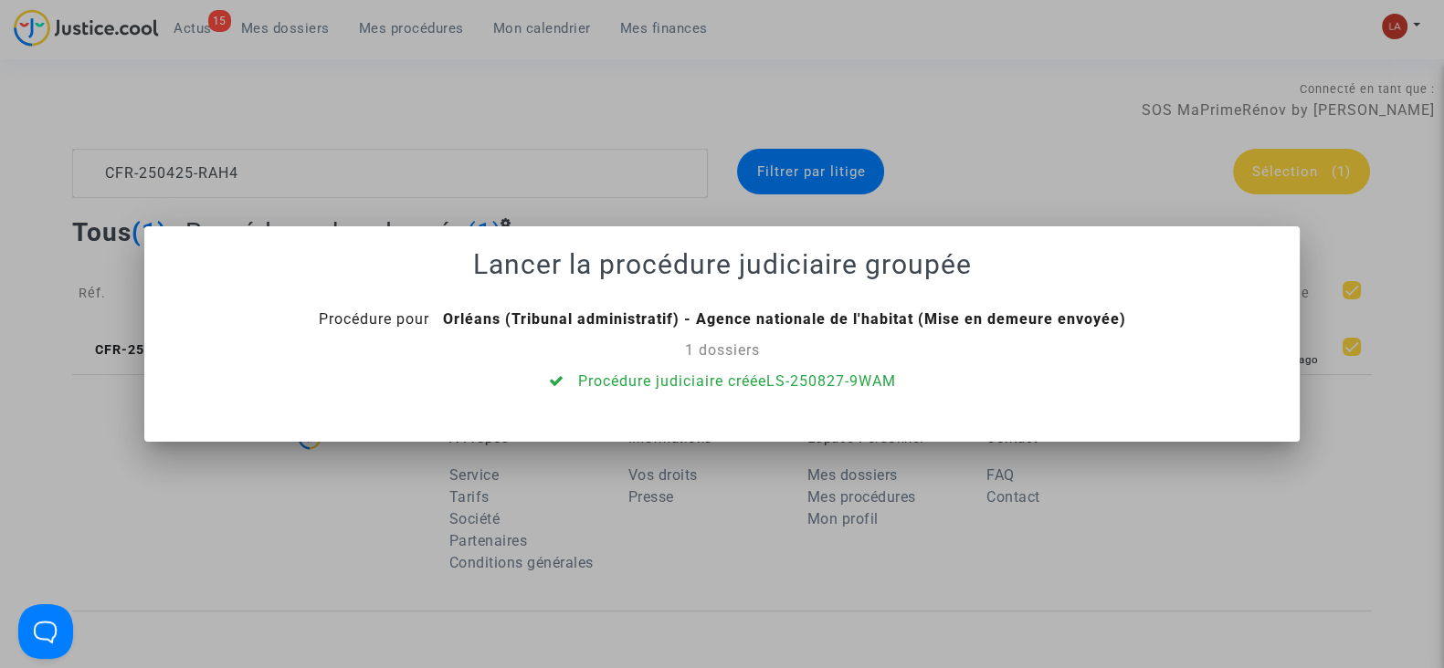
drag, startPoint x: 363, startPoint y: 205, endPoint x: 422, endPoint y: 260, distance: 80.8
click at [364, 205] on div at bounding box center [722, 334] width 1444 height 668
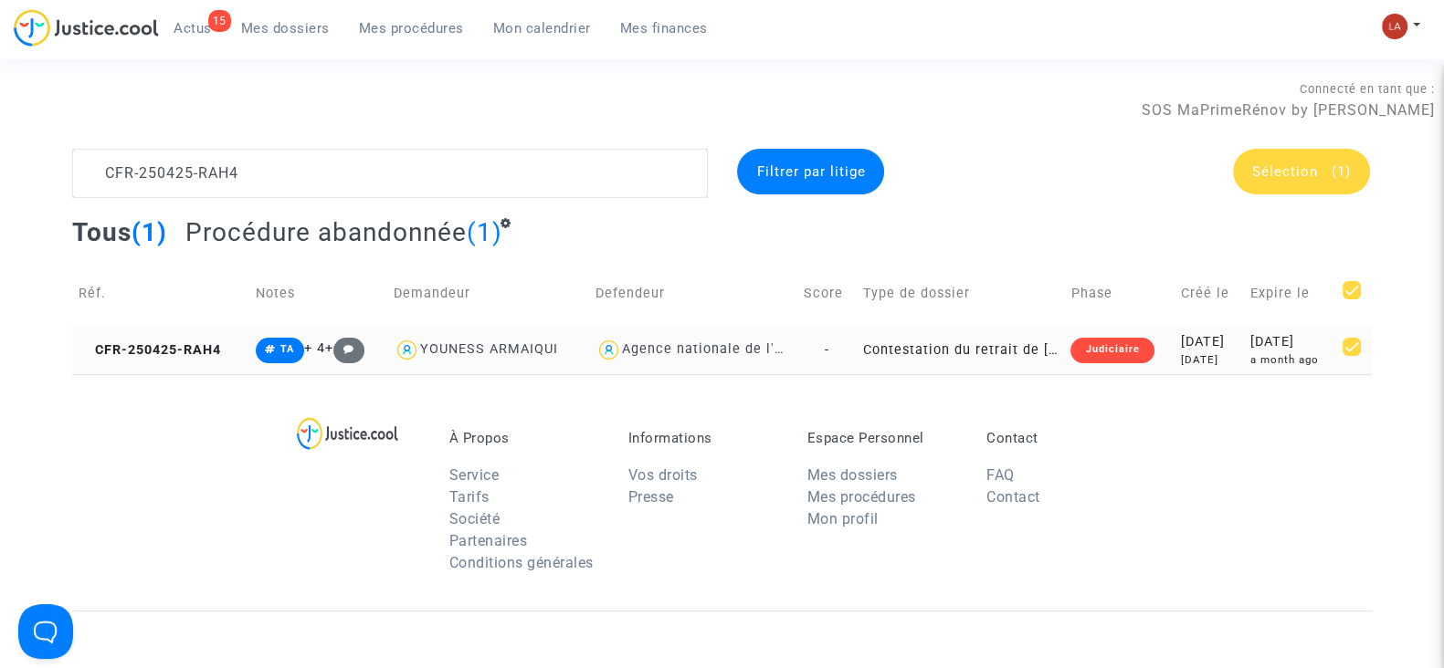
click at [216, 339] on td "CFR-250425-RAH4" at bounding box center [160, 350] width 177 height 48
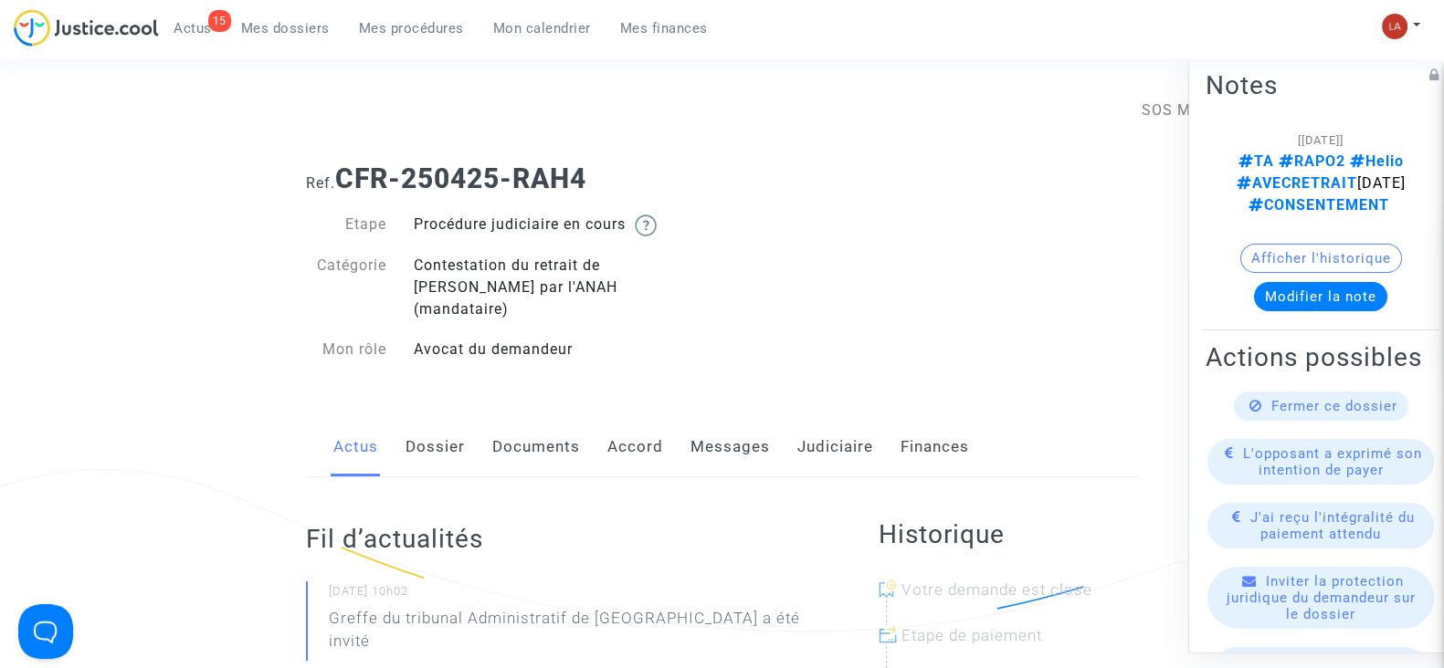
click at [553, 427] on link "Documents" at bounding box center [536, 447] width 88 height 60
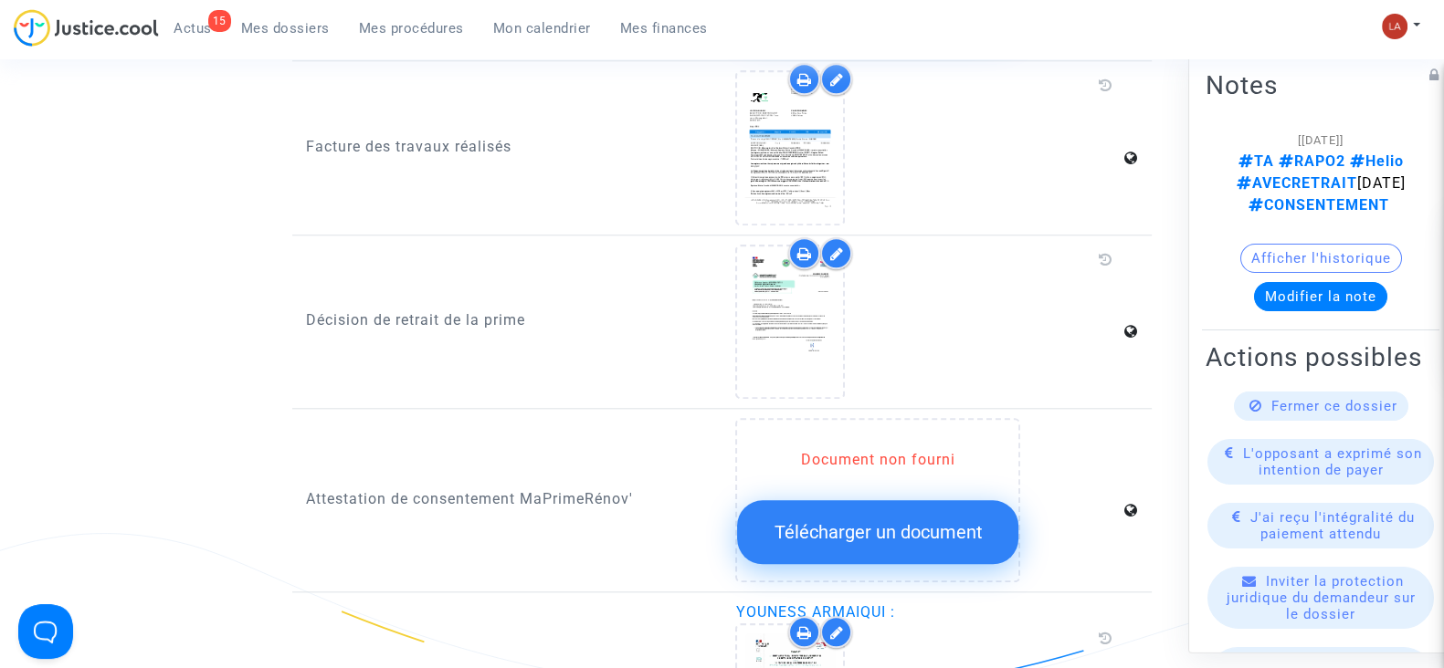
scroll to position [2347, 0]
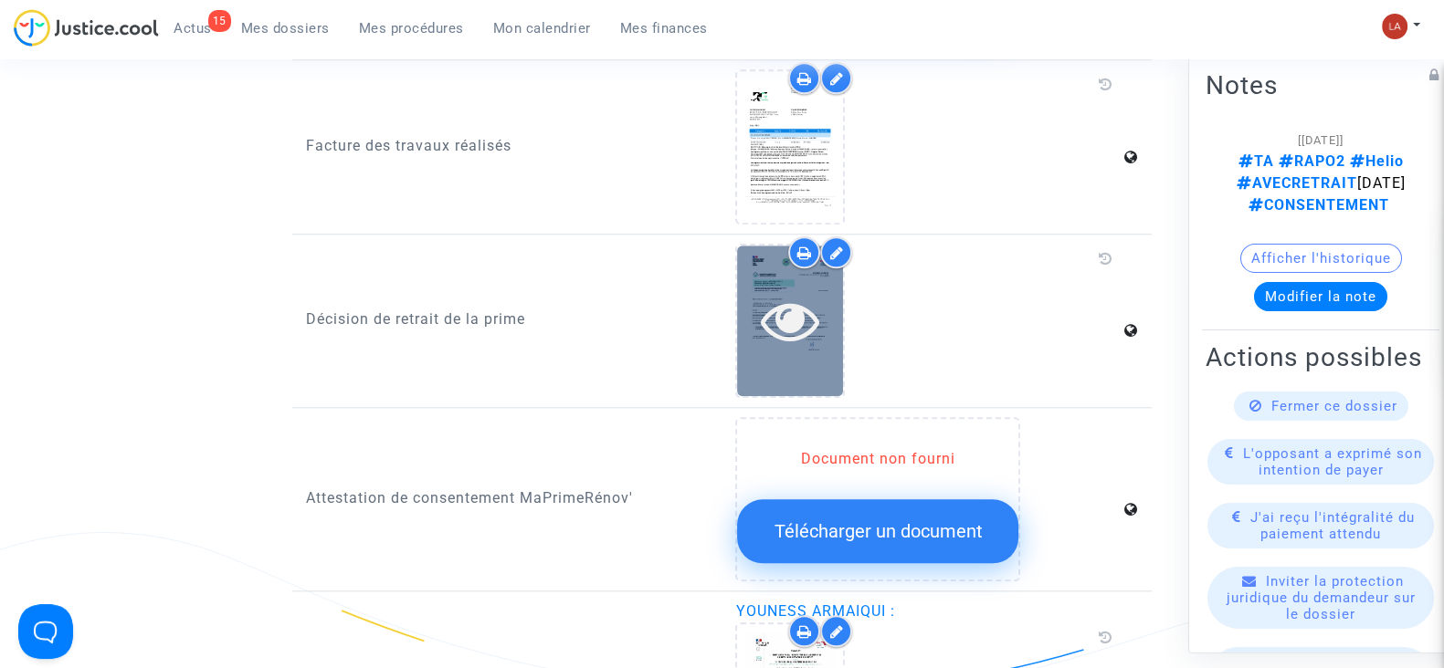
click at [769, 316] on icon at bounding box center [790, 320] width 59 height 58
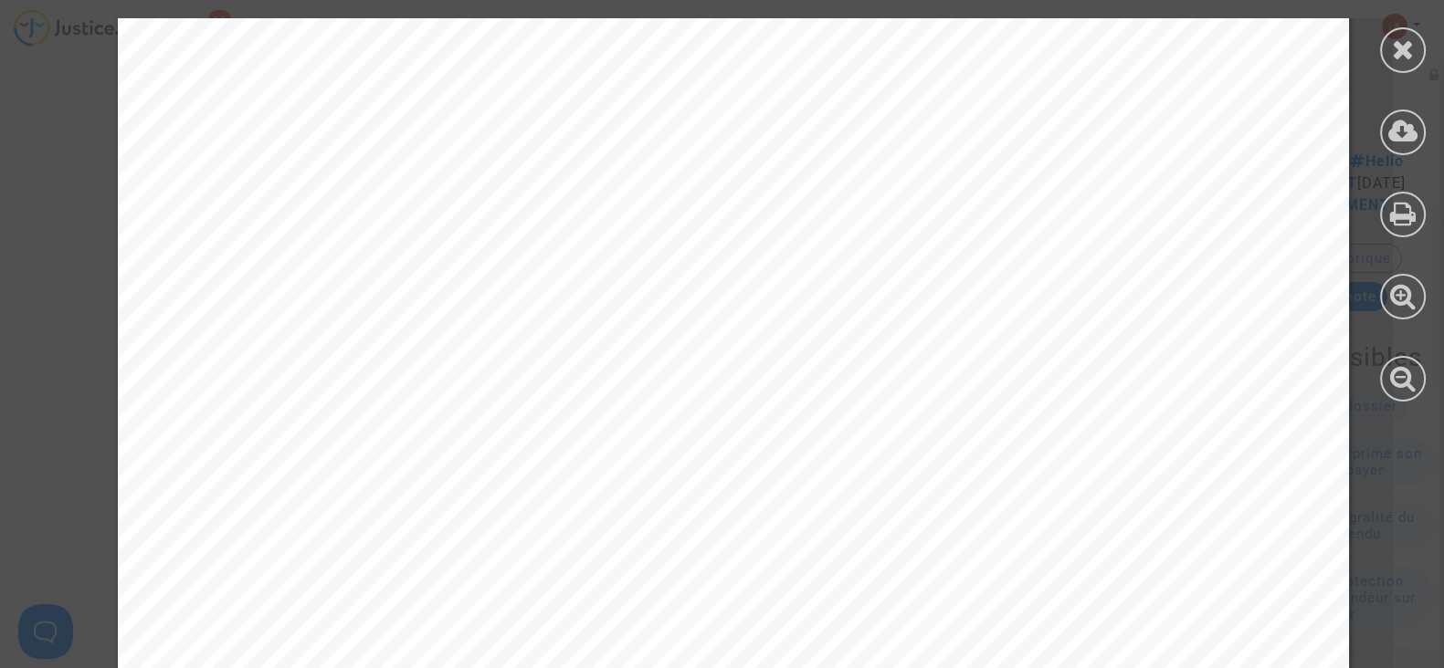
scroll to position [0, 0]
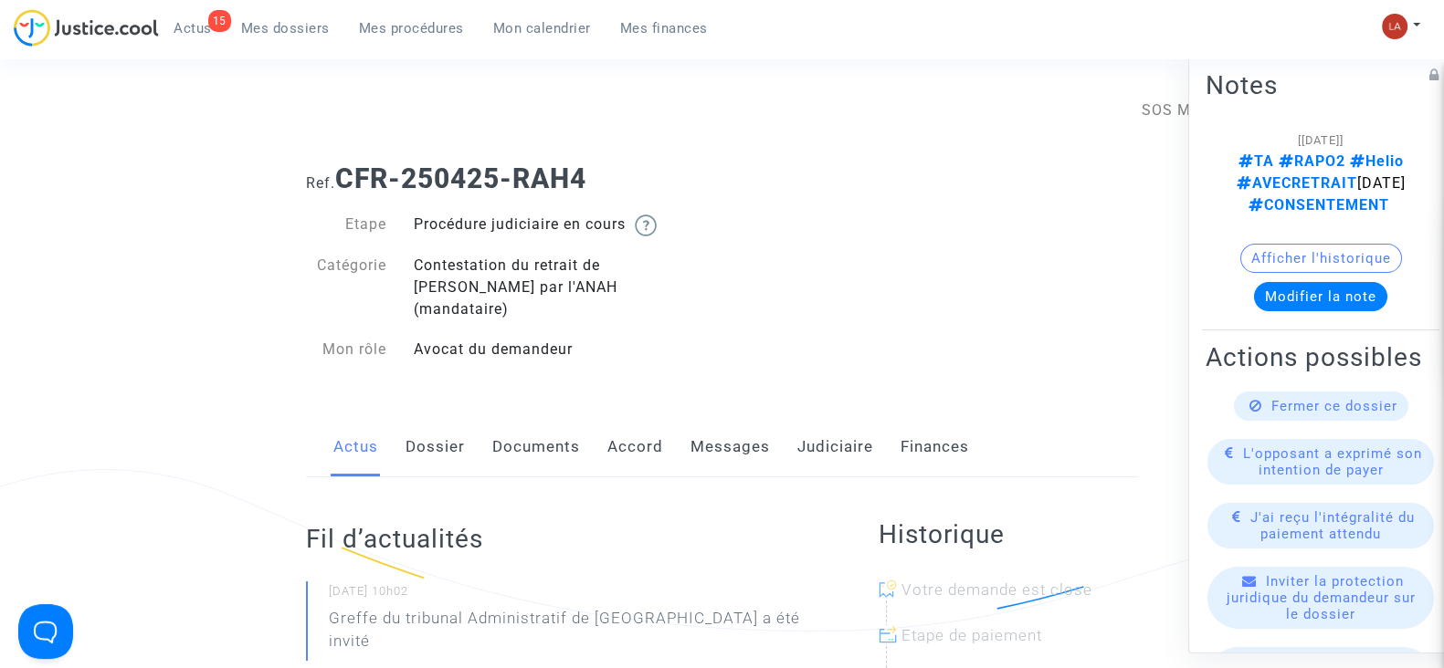
drag, startPoint x: 645, startPoint y: 180, endPoint x: 340, endPoint y: 180, distance: 305.0
click at [340, 180] on h1 "Ref. CFR-250425-RAH4" at bounding box center [722, 179] width 832 height 33
copy b "CFR-250425-RAH4"
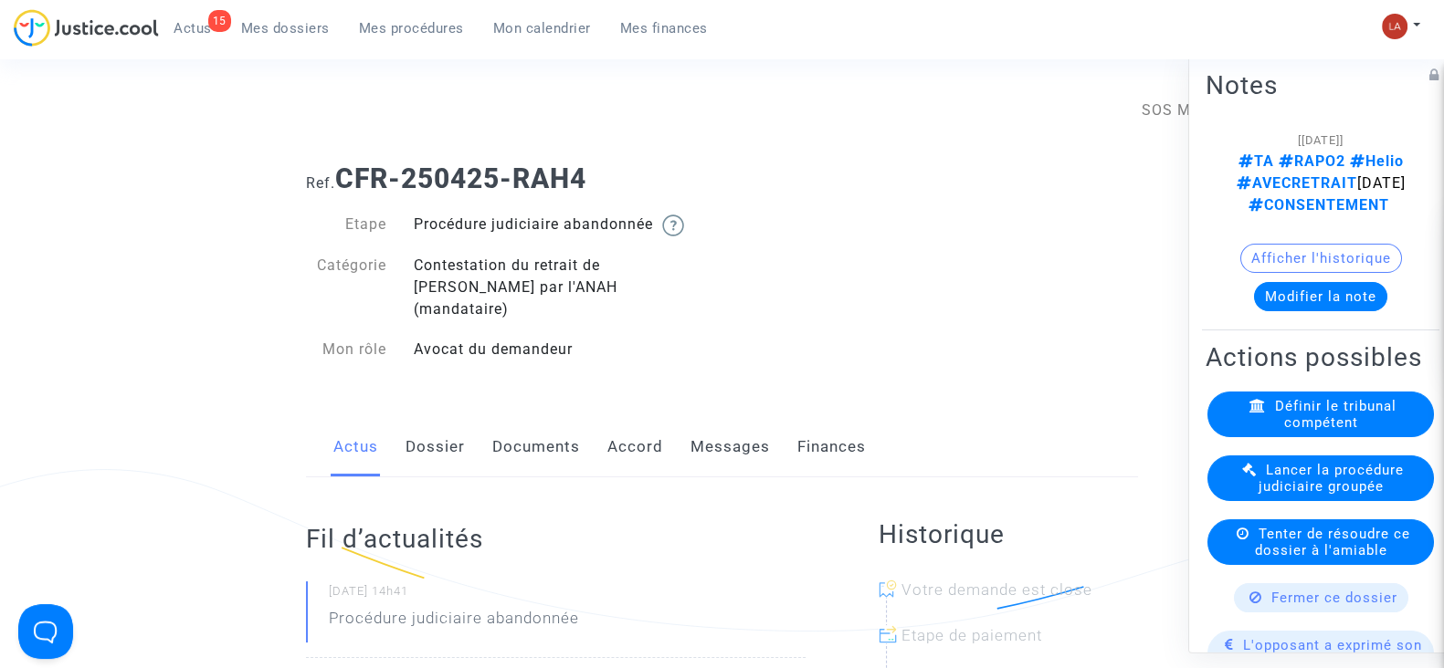
click at [447, 417] on link "Dossier" at bounding box center [434, 447] width 59 height 60
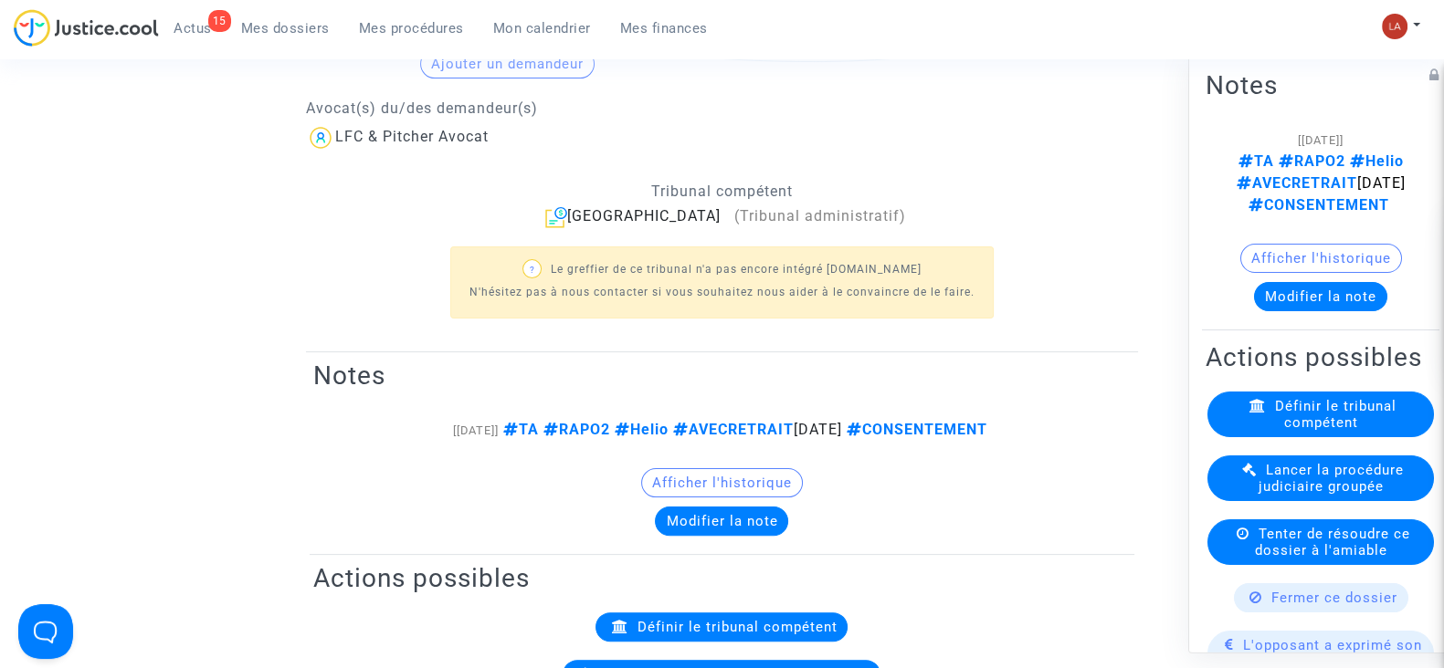
scroll to position [571, 0]
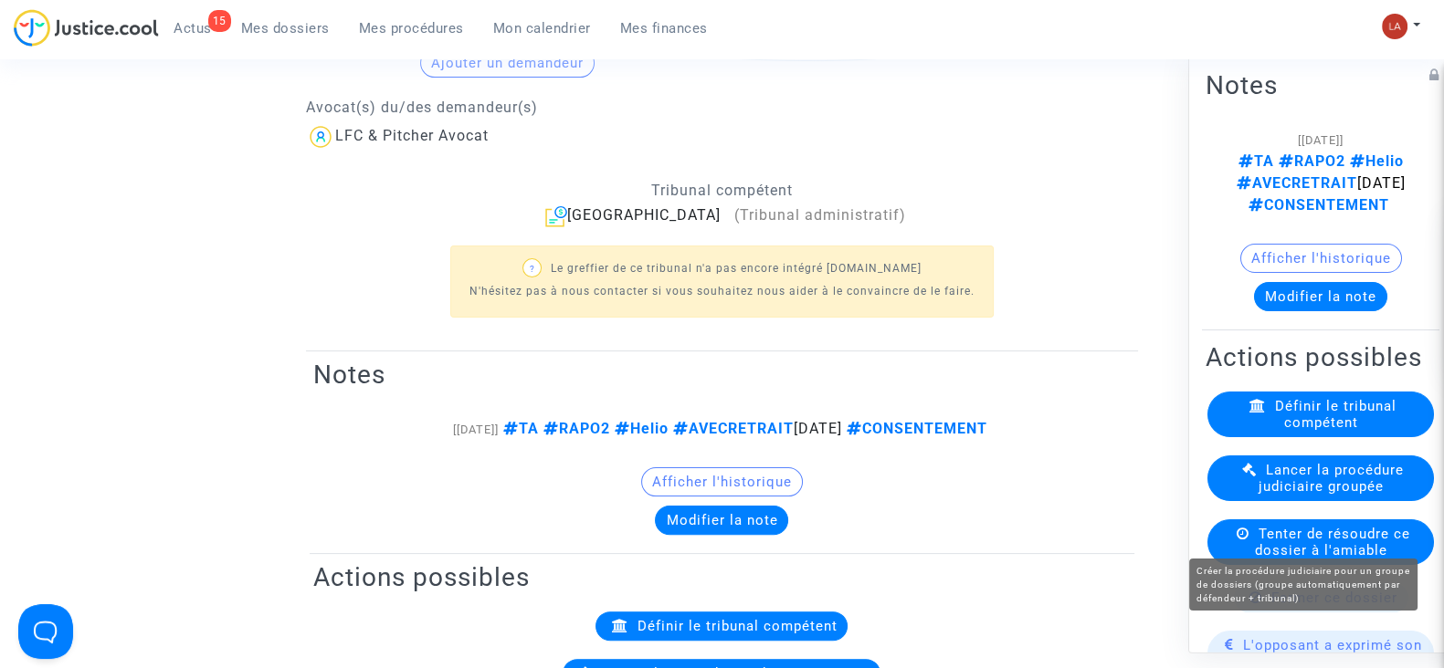
click at [1278, 431] on span "Définir le tribunal compétent" at bounding box center [1335, 414] width 121 height 33
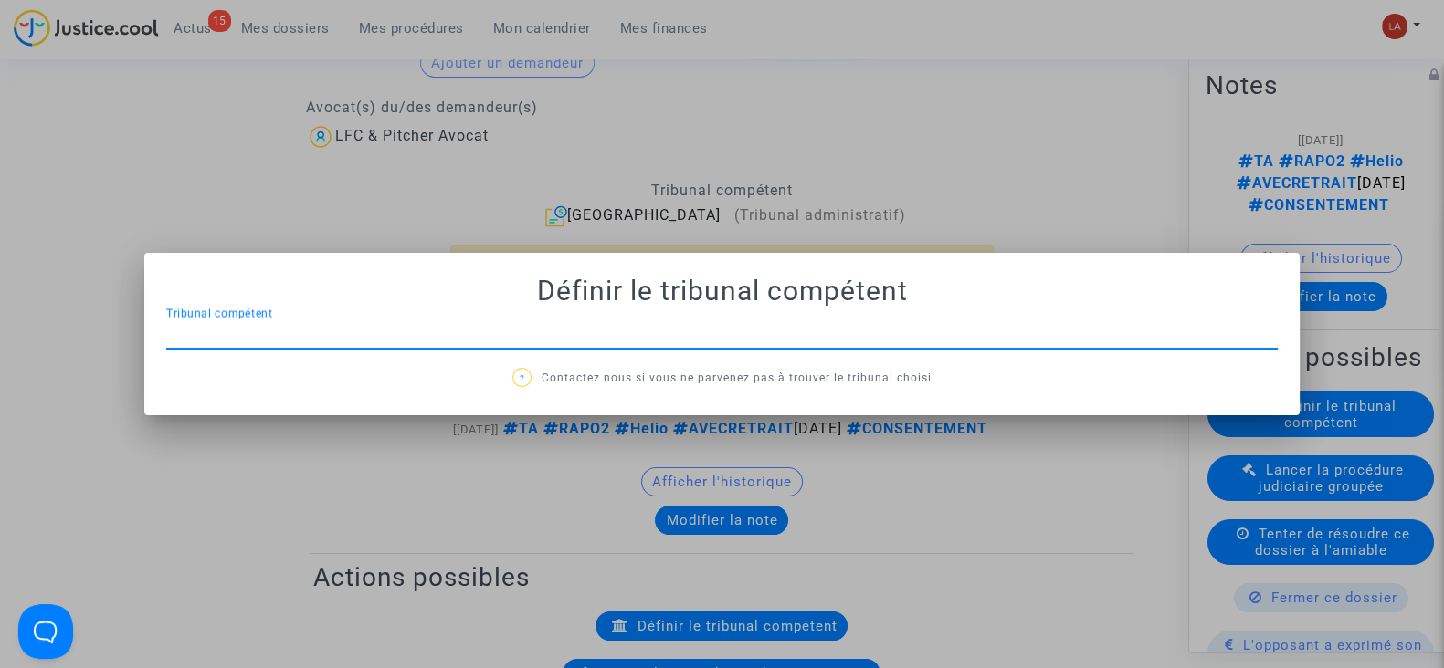
scroll to position [0, 0]
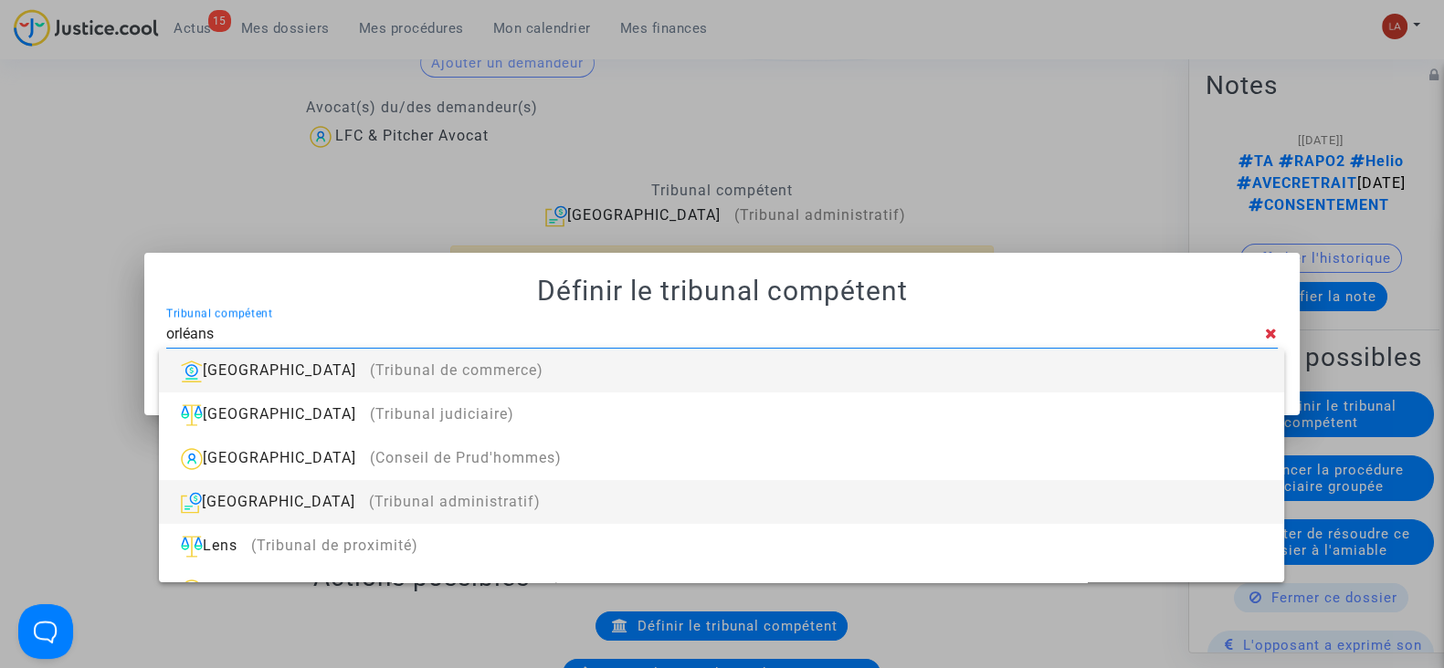
type input "orléans"
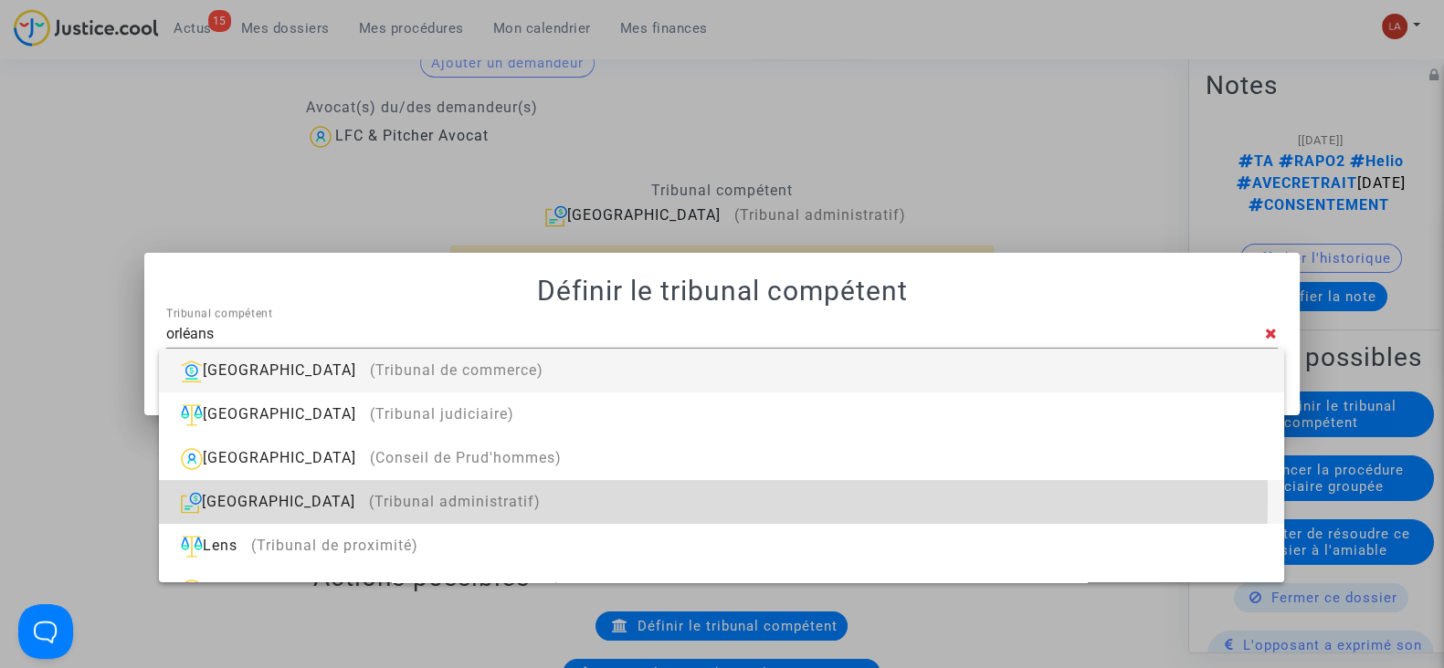
click at [544, 497] on div "Orléans (Tribunal administratif)" at bounding box center [722, 502] width 1096 height 44
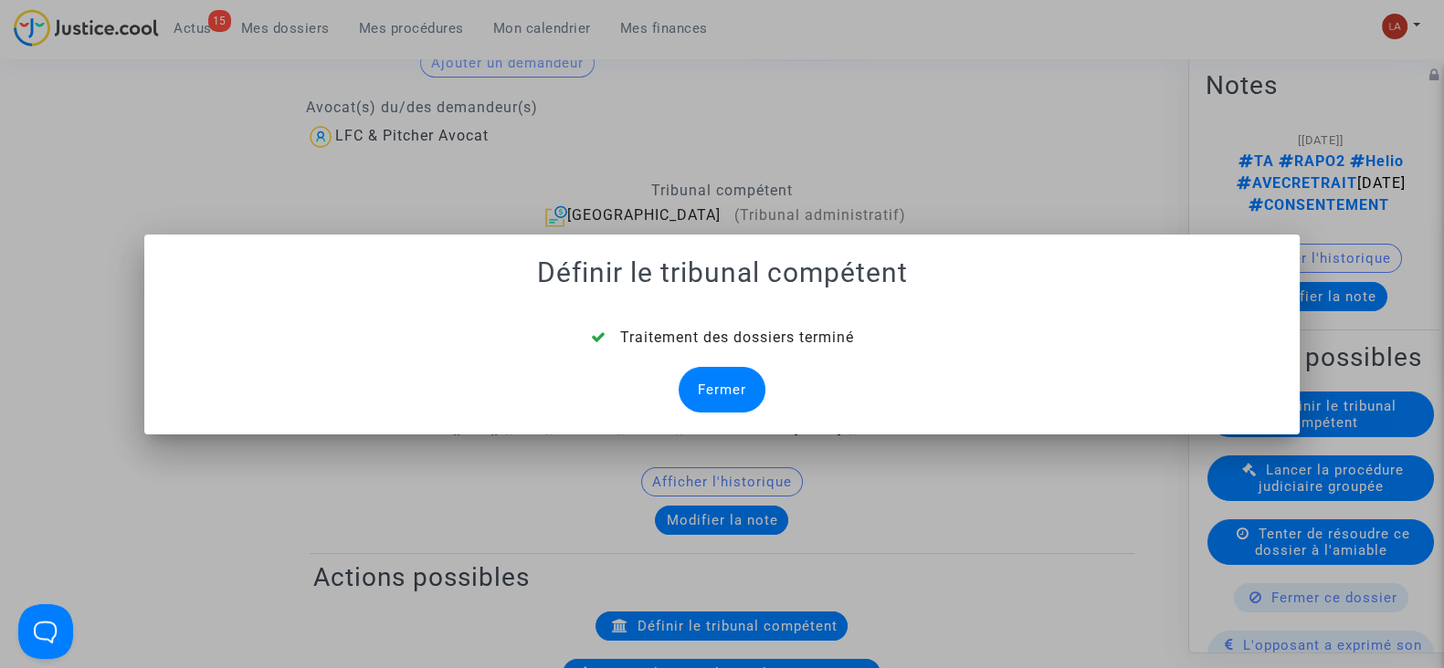
click at [706, 389] on div "Fermer" at bounding box center [721, 390] width 87 height 46
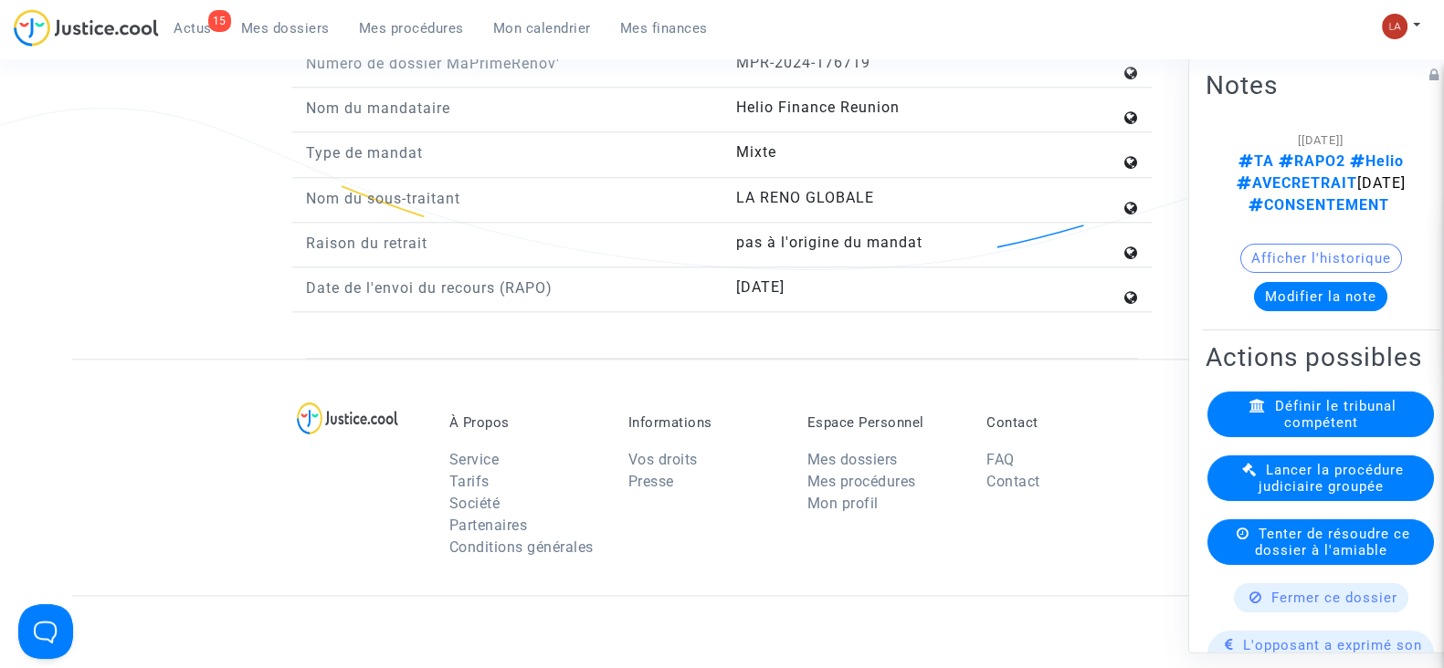
scroll to position [2556, 0]
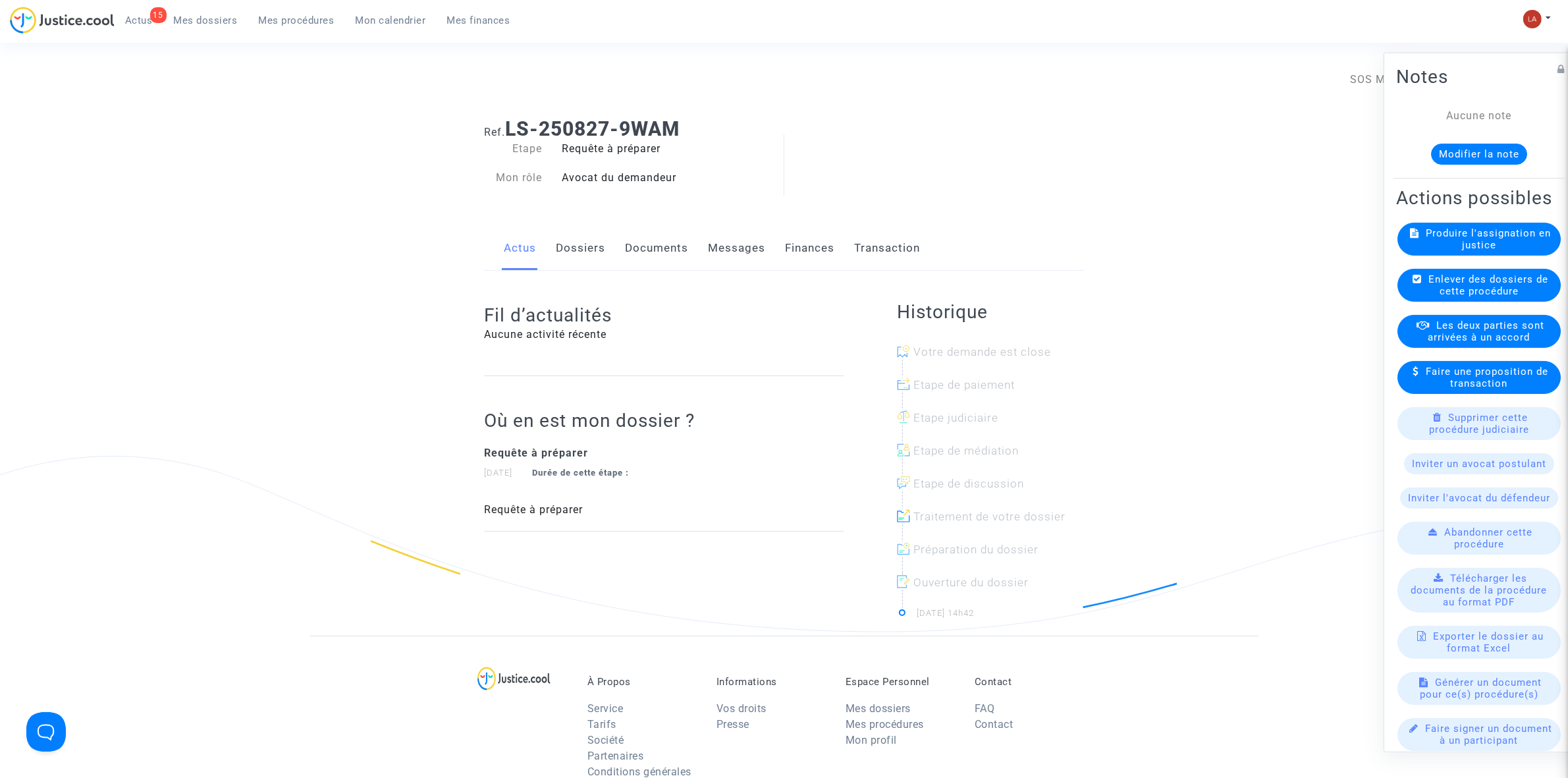
click at [1041, 149] on button "Modifier la note" at bounding box center [1479, 153] width 96 height 21
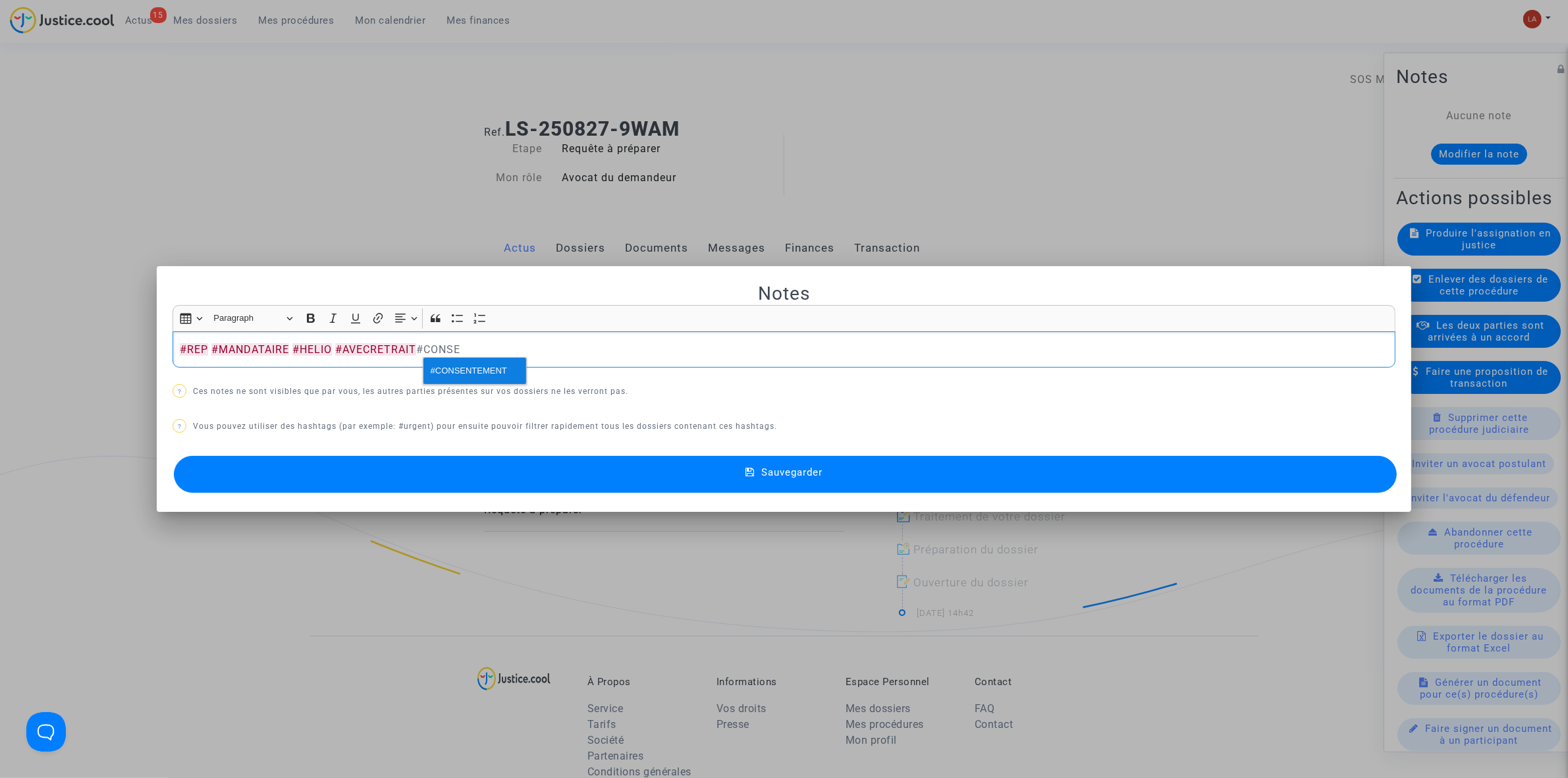
click at [478, 381] on button "#CONSENTEMENT" at bounding box center [475, 371] width 102 height 27
click at [581, 471] on button "Sauvegarder" at bounding box center [785, 474] width 1223 height 37
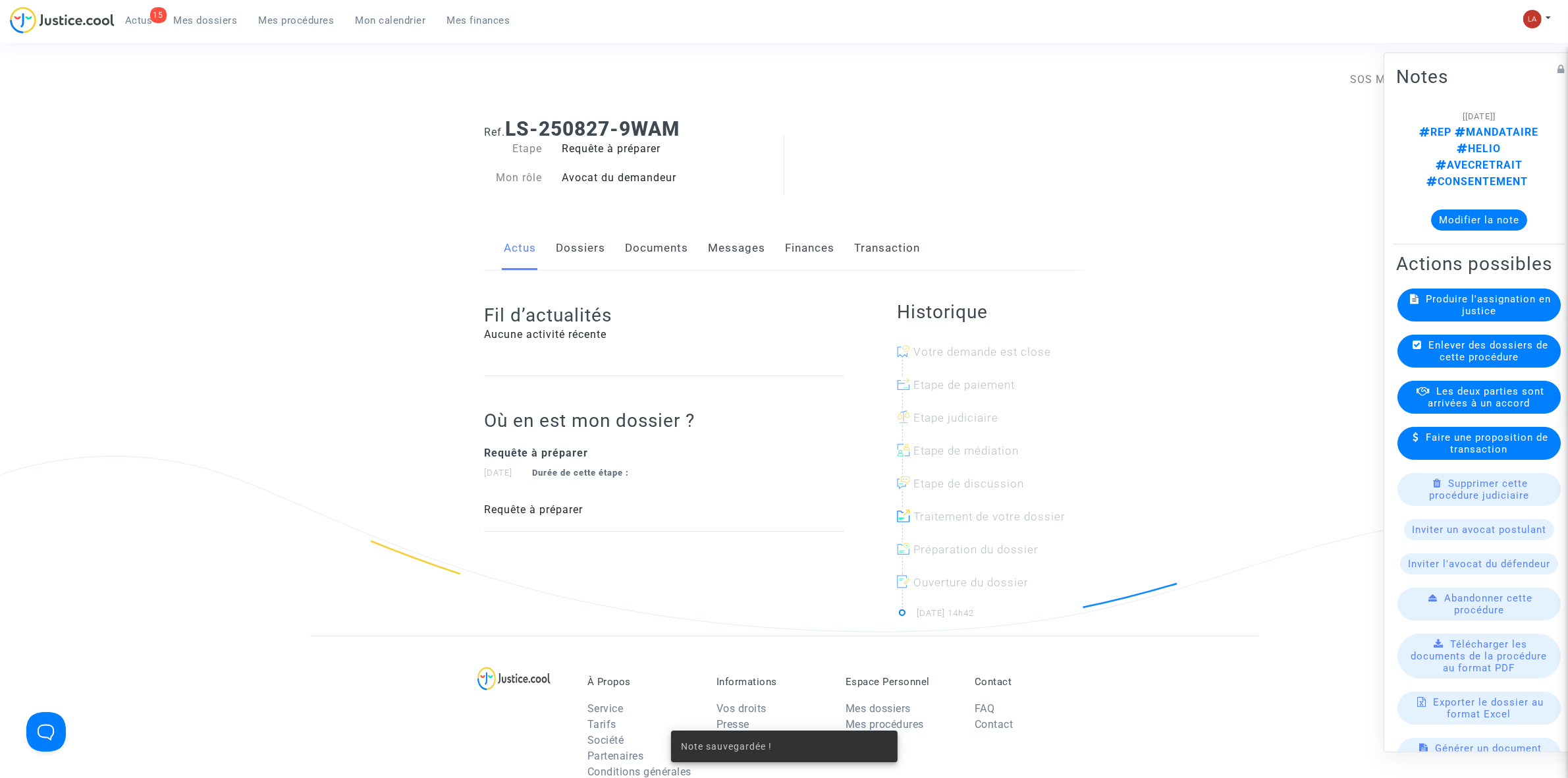
click at [1041, 316] on span "Produire l'assignation en justice" at bounding box center [1489, 304] width 125 height 24
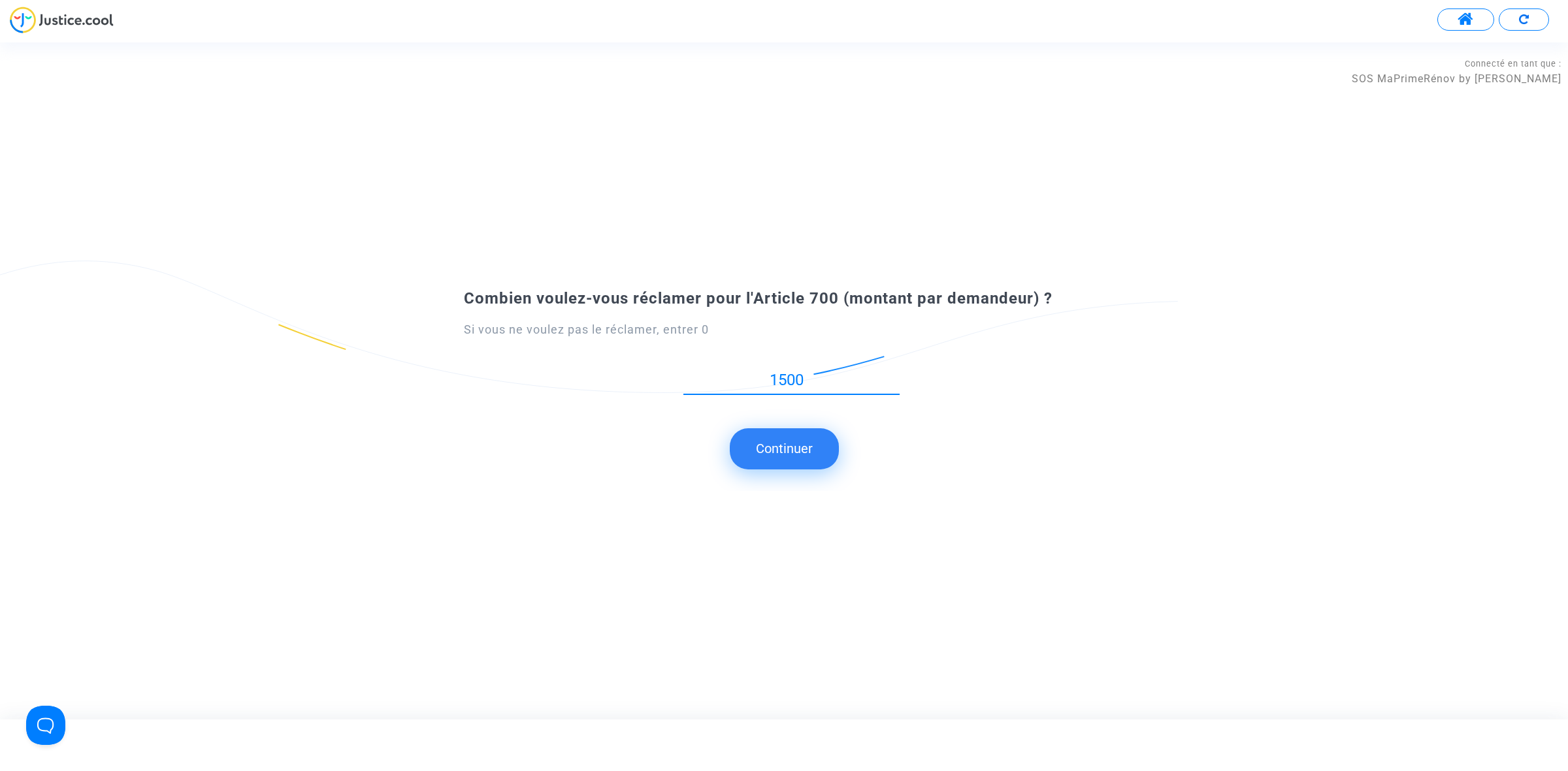
type input "1500"
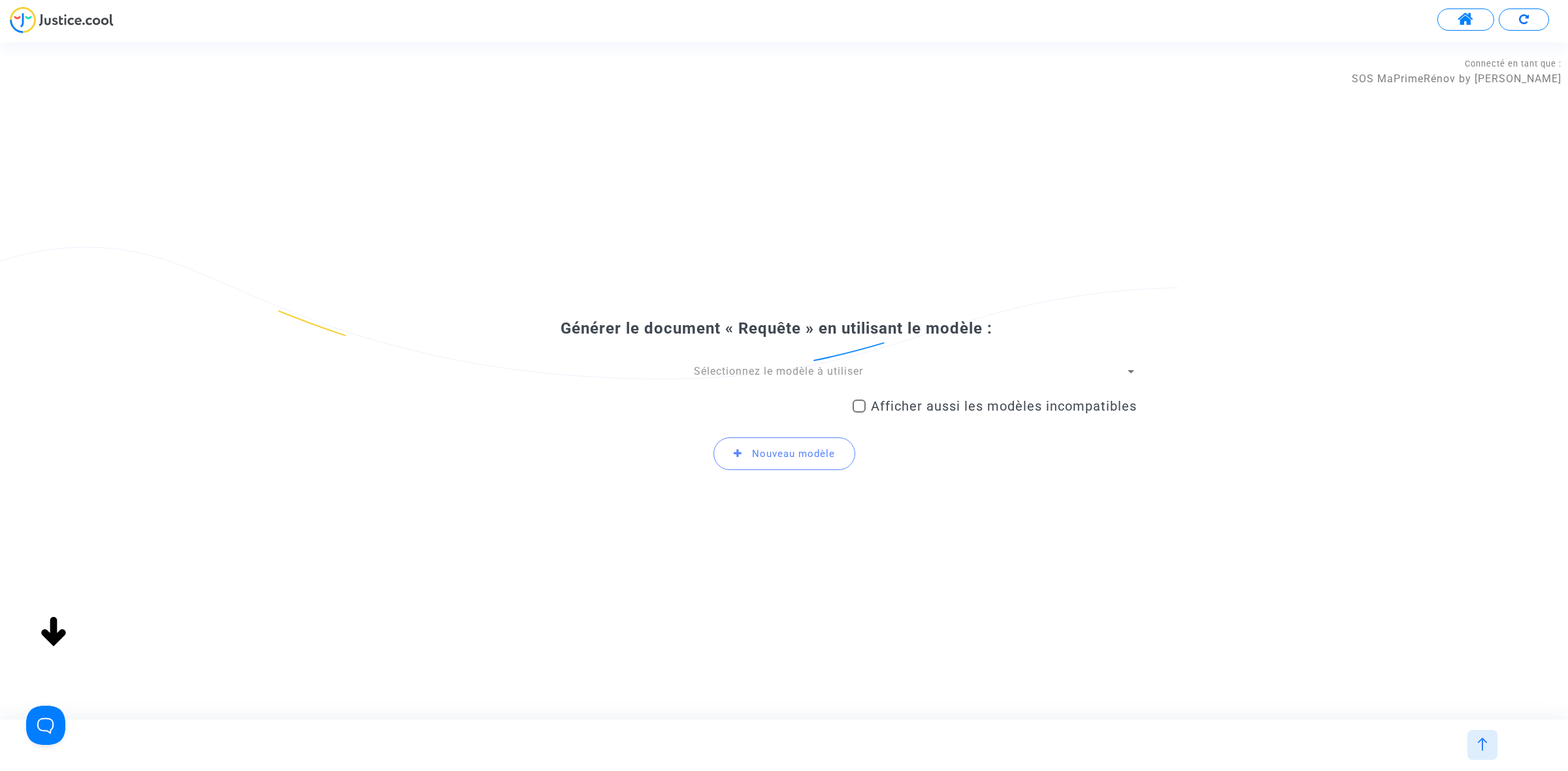
click at [773, 377] on span "Sélectionnez le modèle à utiliser" at bounding box center [778, 370] width 170 height 12
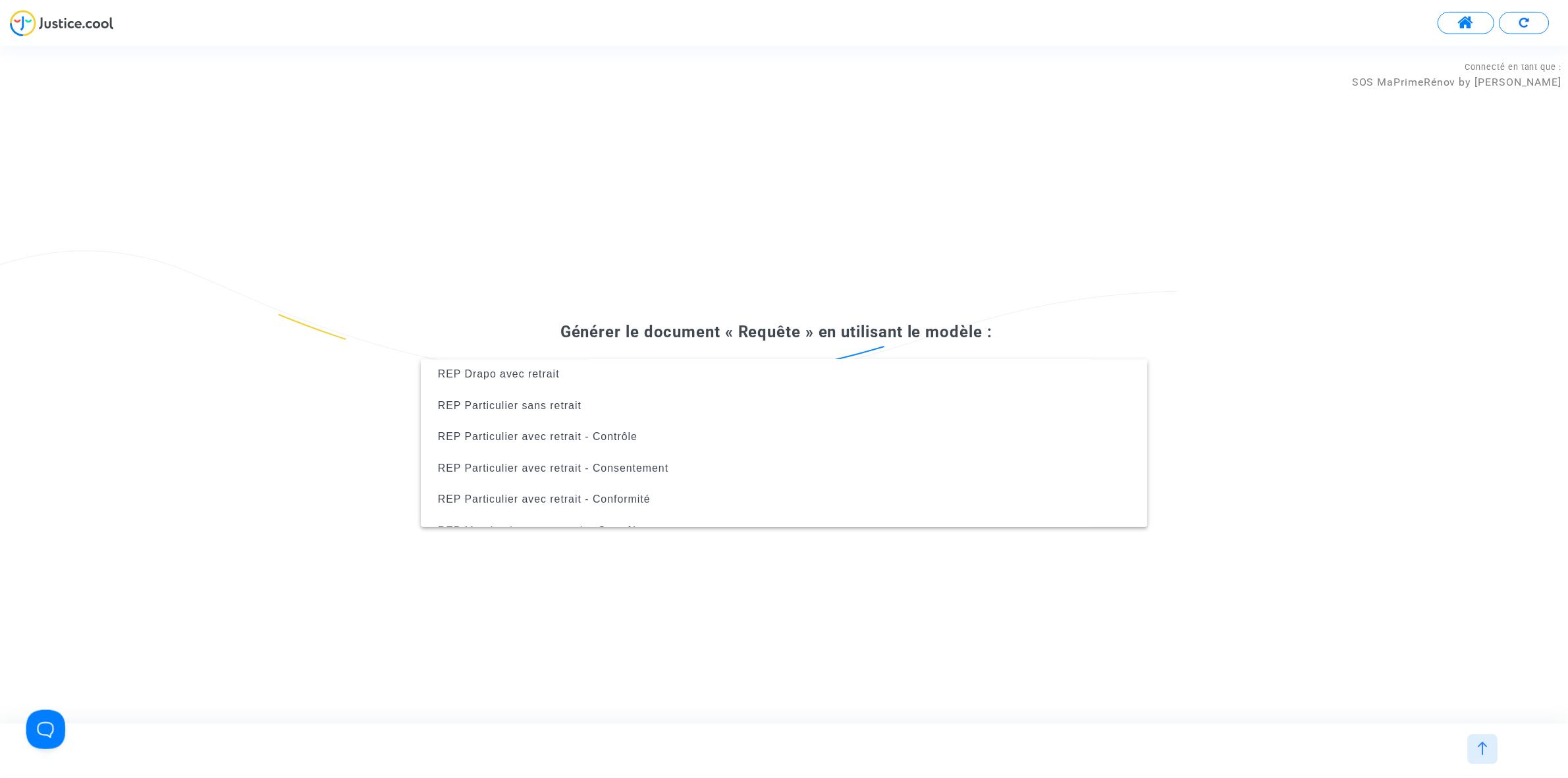
scroll to position [432, 0]
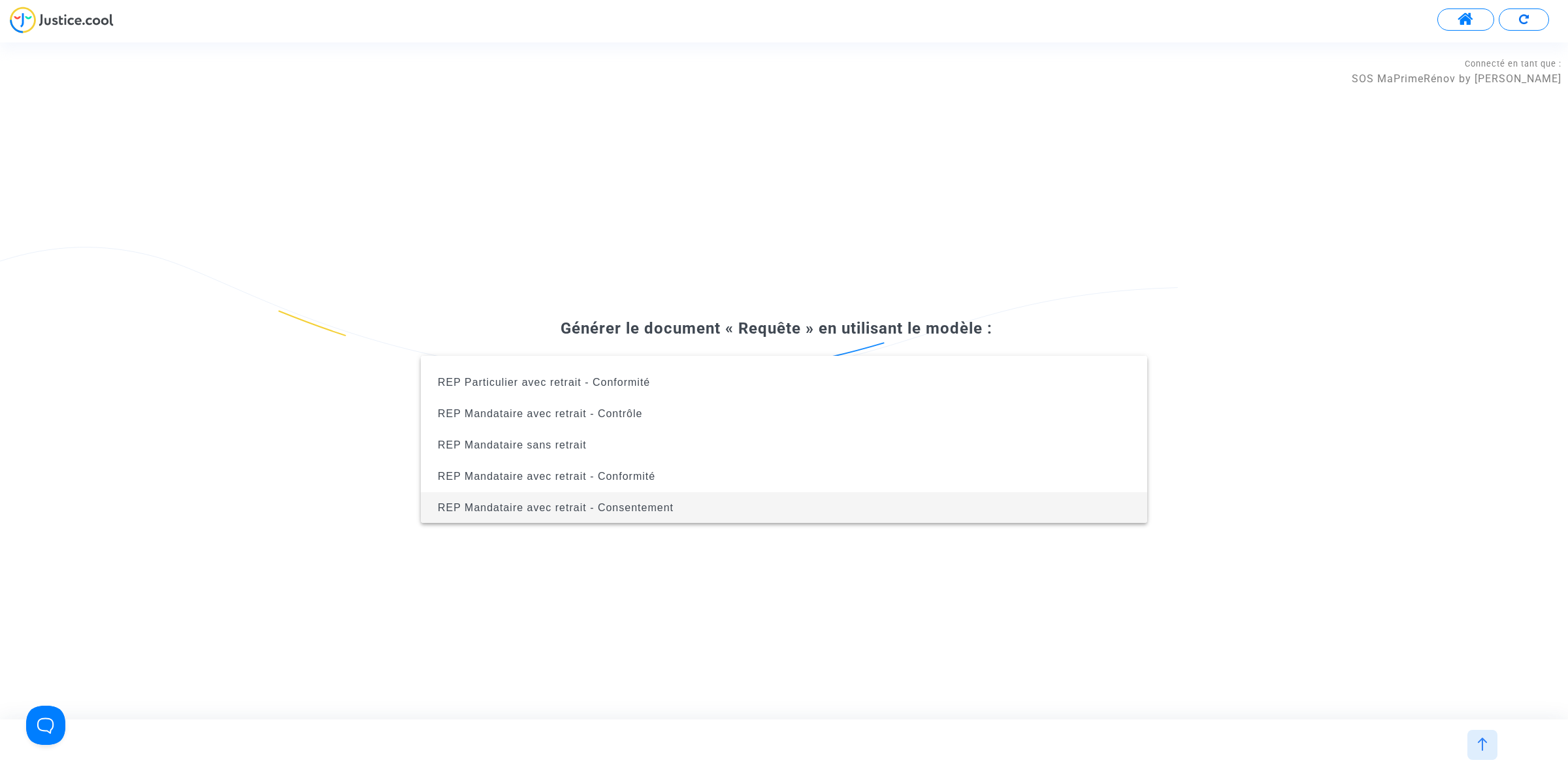
click at [714, 478] on span "REP Mandataire avec retrait - Consentement" at bounding box center [784, 509] width 705 height 31
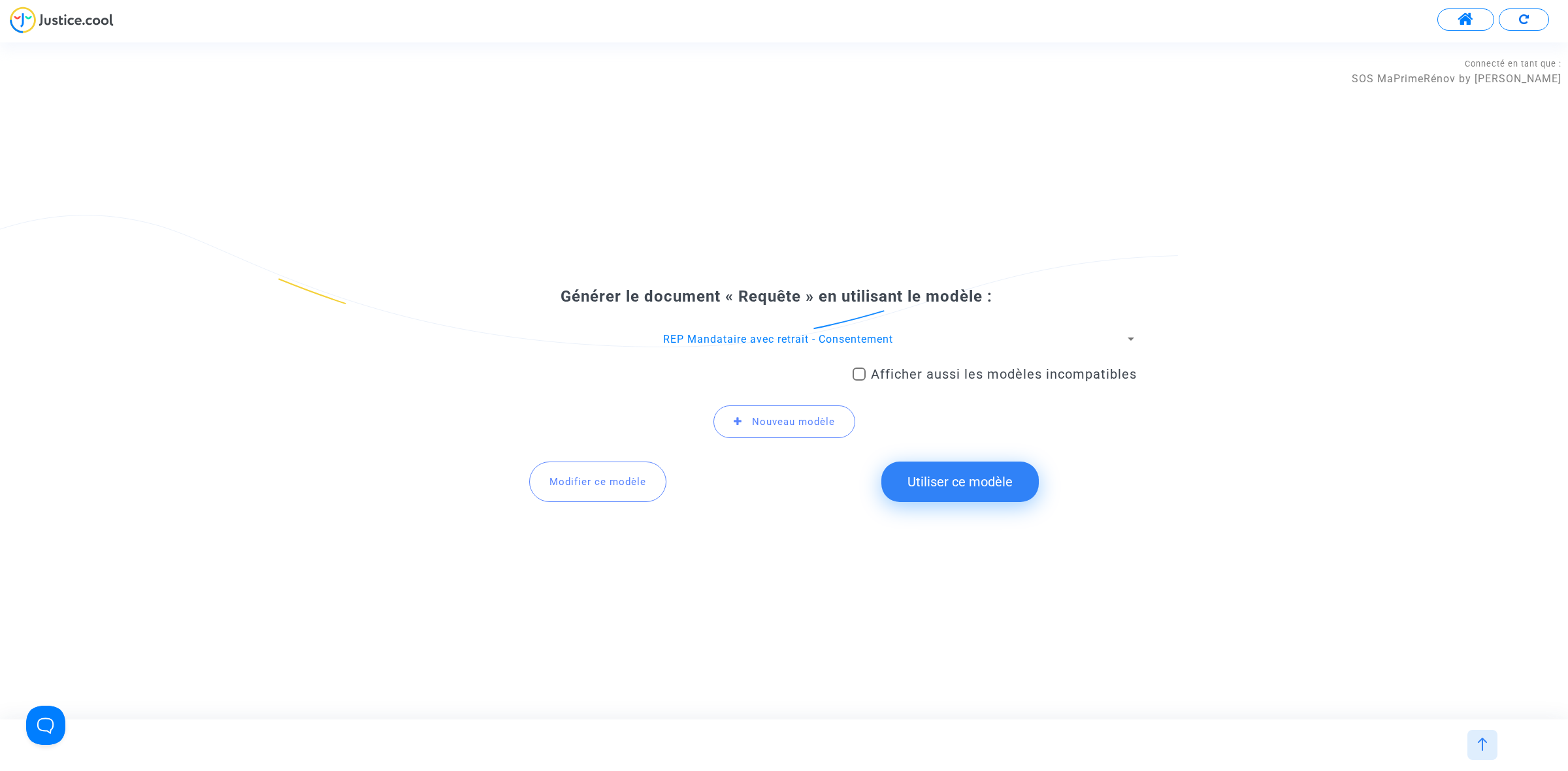
click at [948, 478] on button "Utiliser ce modèle" at bounding box center [960, 482] width 157 height 41
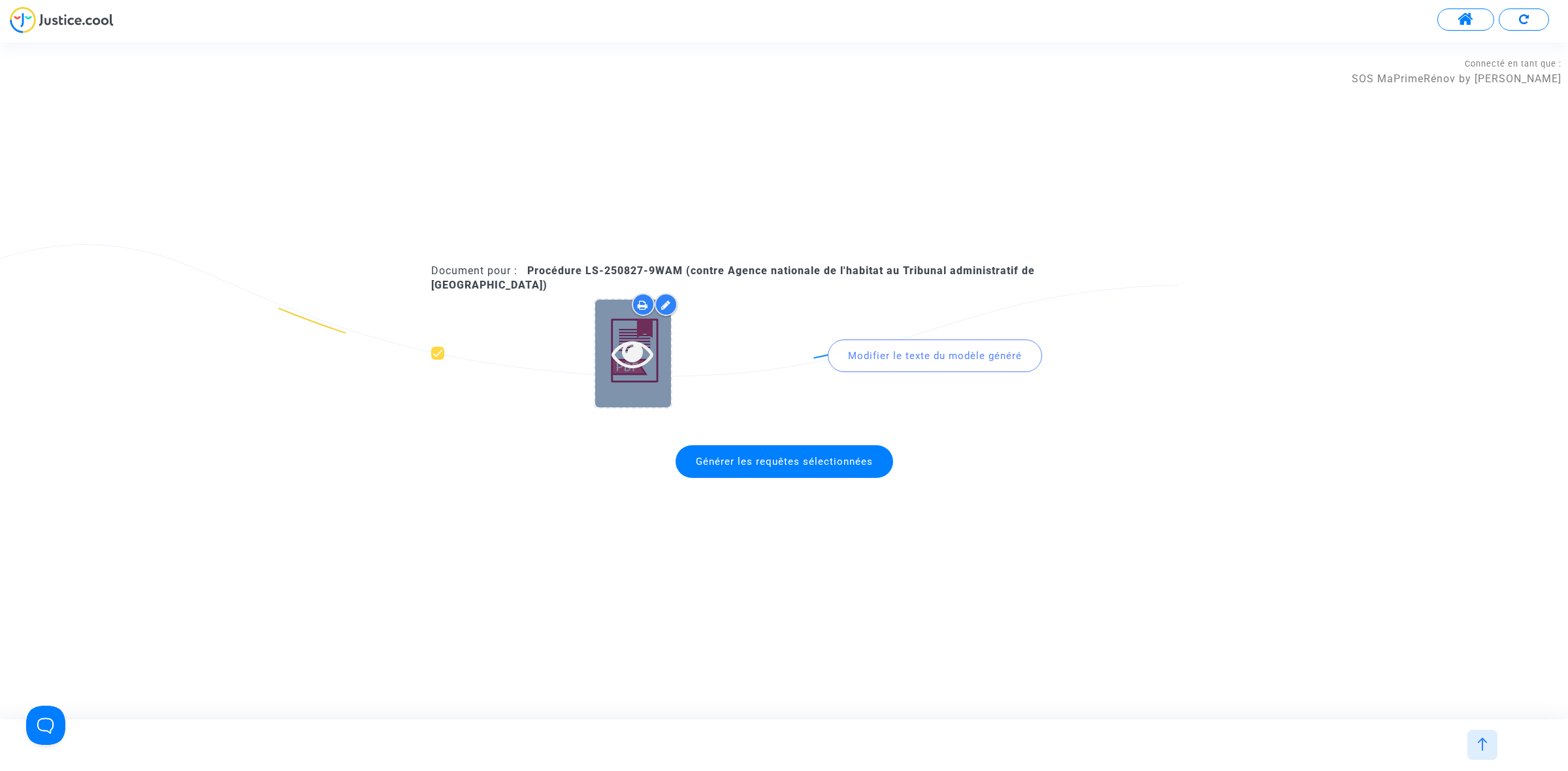
click at [655, 341] on div at bounding box center [633, 353] width 76 height 41
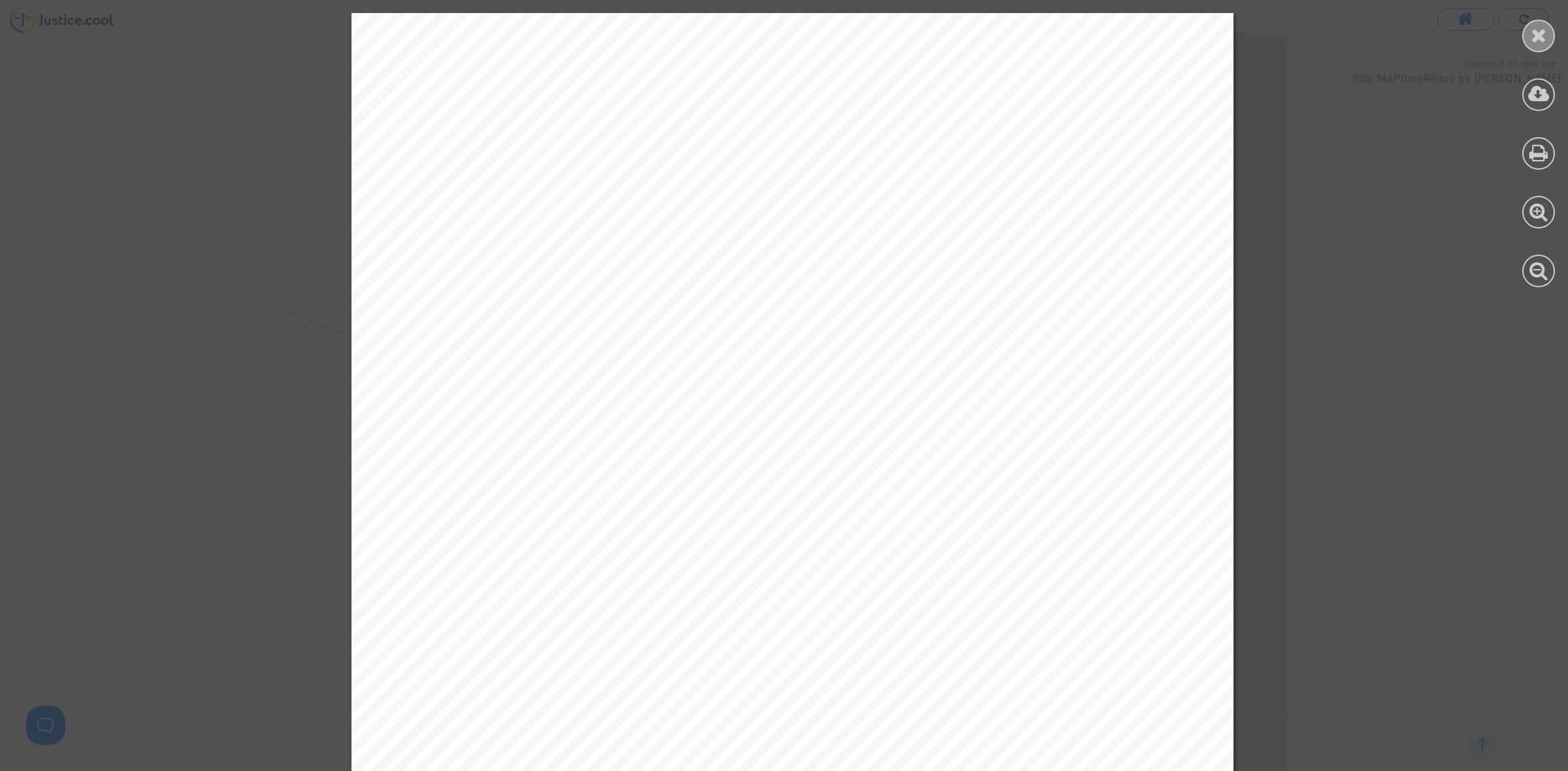
click at [1032, 33] on icon at bounding box center [1539, 35] width 16 height 19
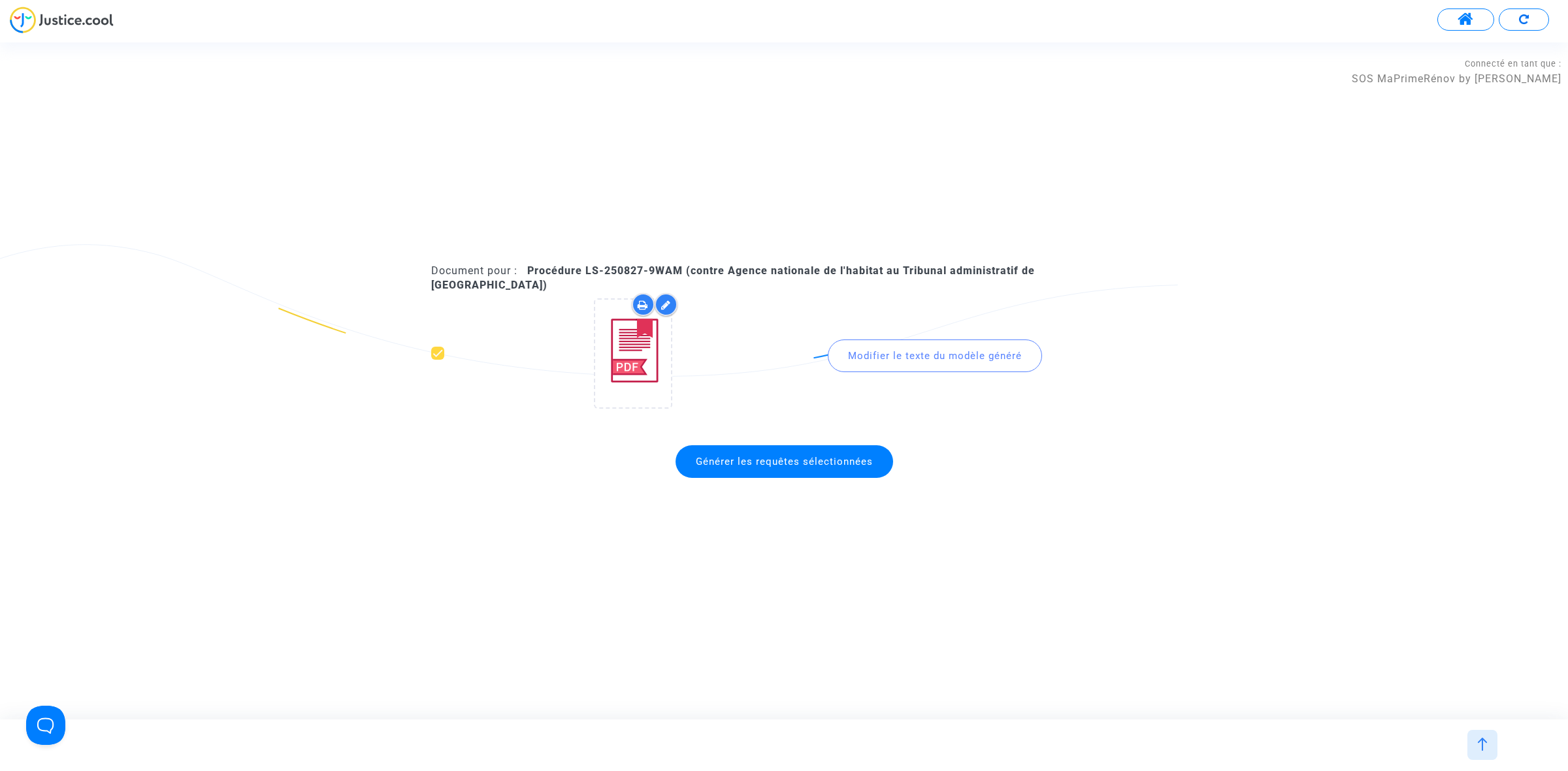
click at [749, 456] on span "Générer les requêtes sélectionnées" at bounding box center [784, 461] width 177 height 11
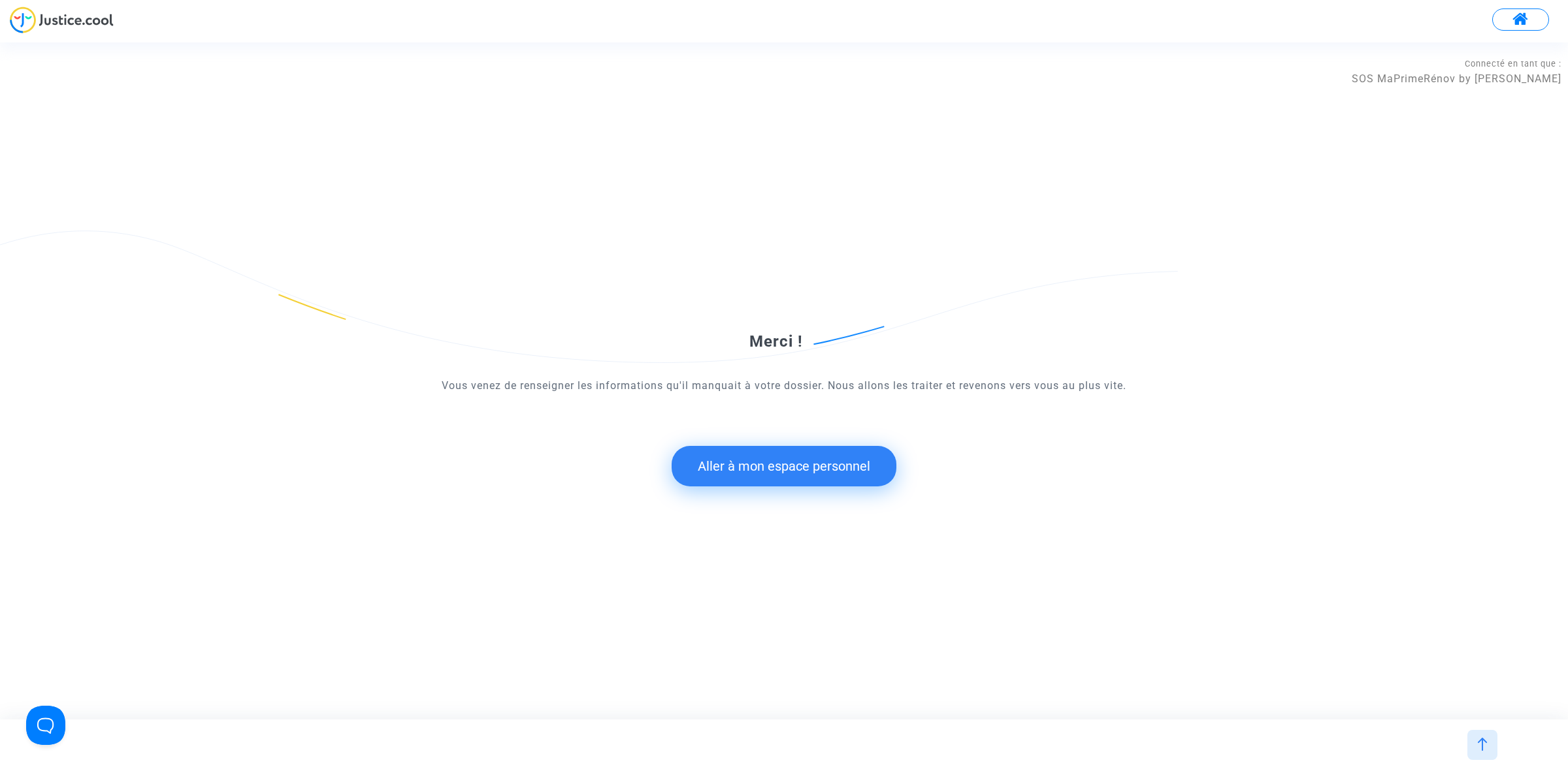
click at [795, 478] on button "Aller à mon espace personnel" at bounding box center [784, 466] width 225 height 41
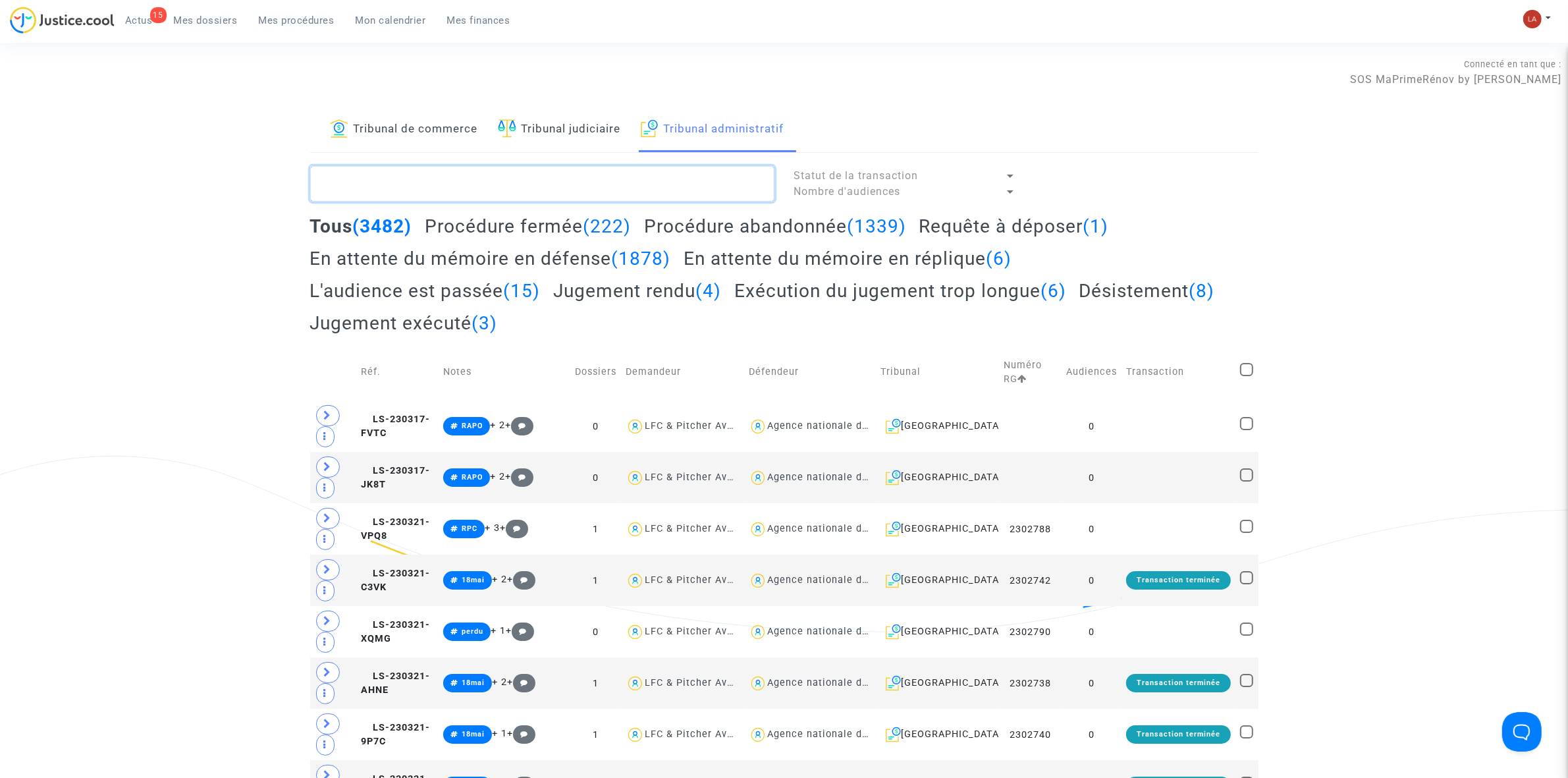
click at [558, 176] on textarea at bounding box center [542, 183] width 464 height 35
paste textarea "ARMAIQUI"
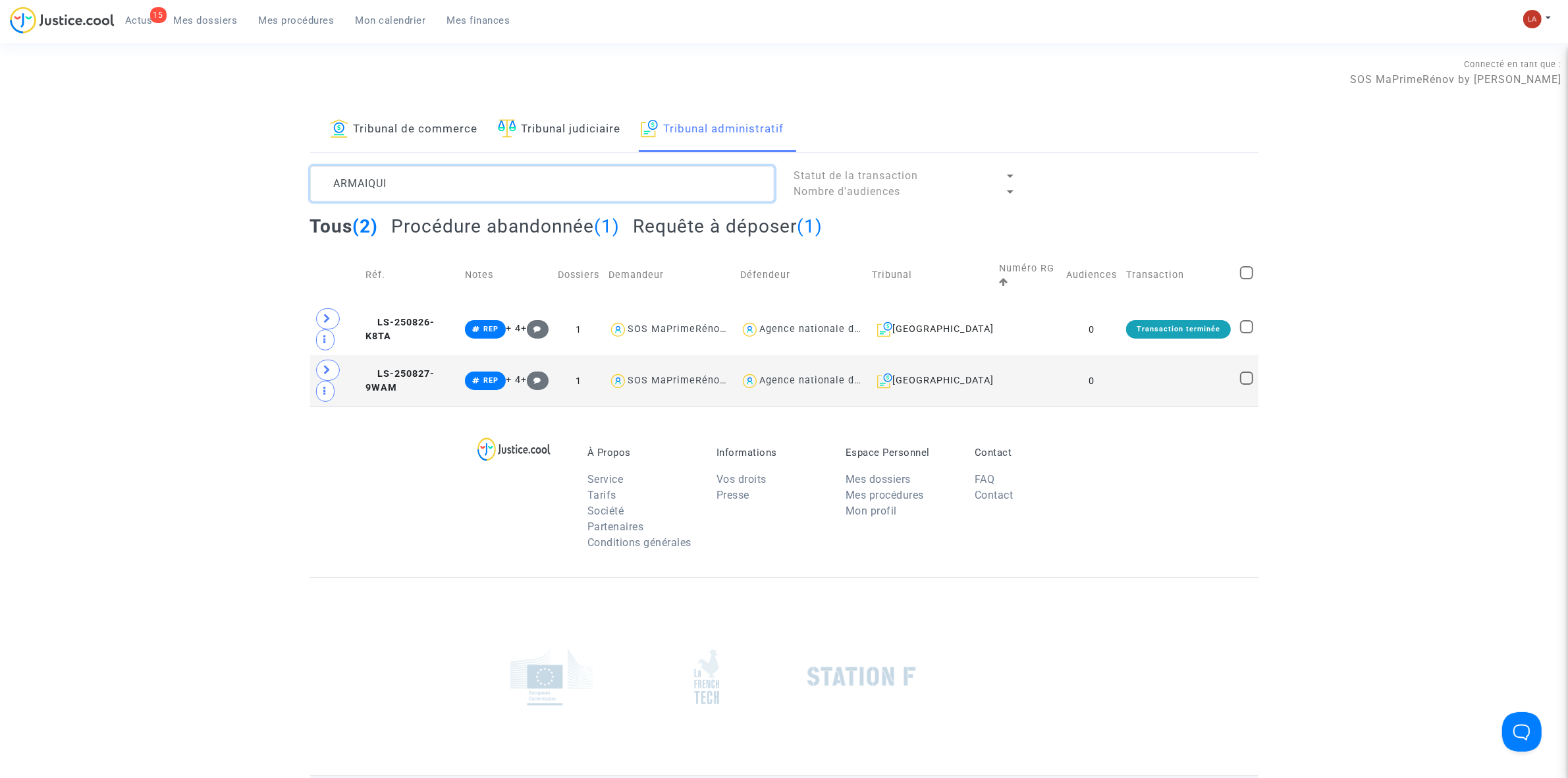
type textarea "ARMAIQUI"
click at [550, 229] on h2 "Procédure abandonnée (1)" at bounding box center [505, 227] width 229 height 23
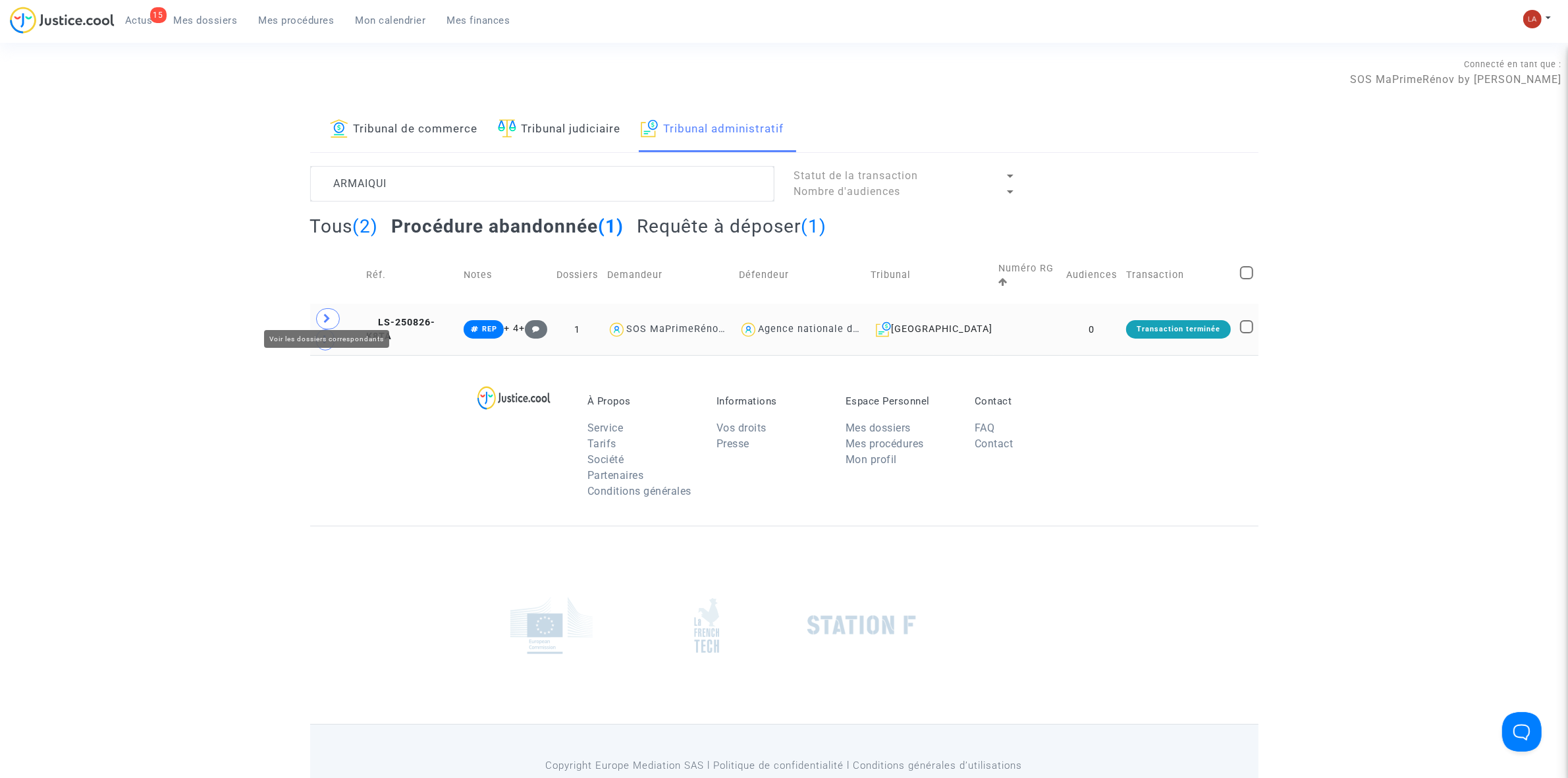
click at [322, 315] on span at bounding box center [327, 318] width 24 height 21
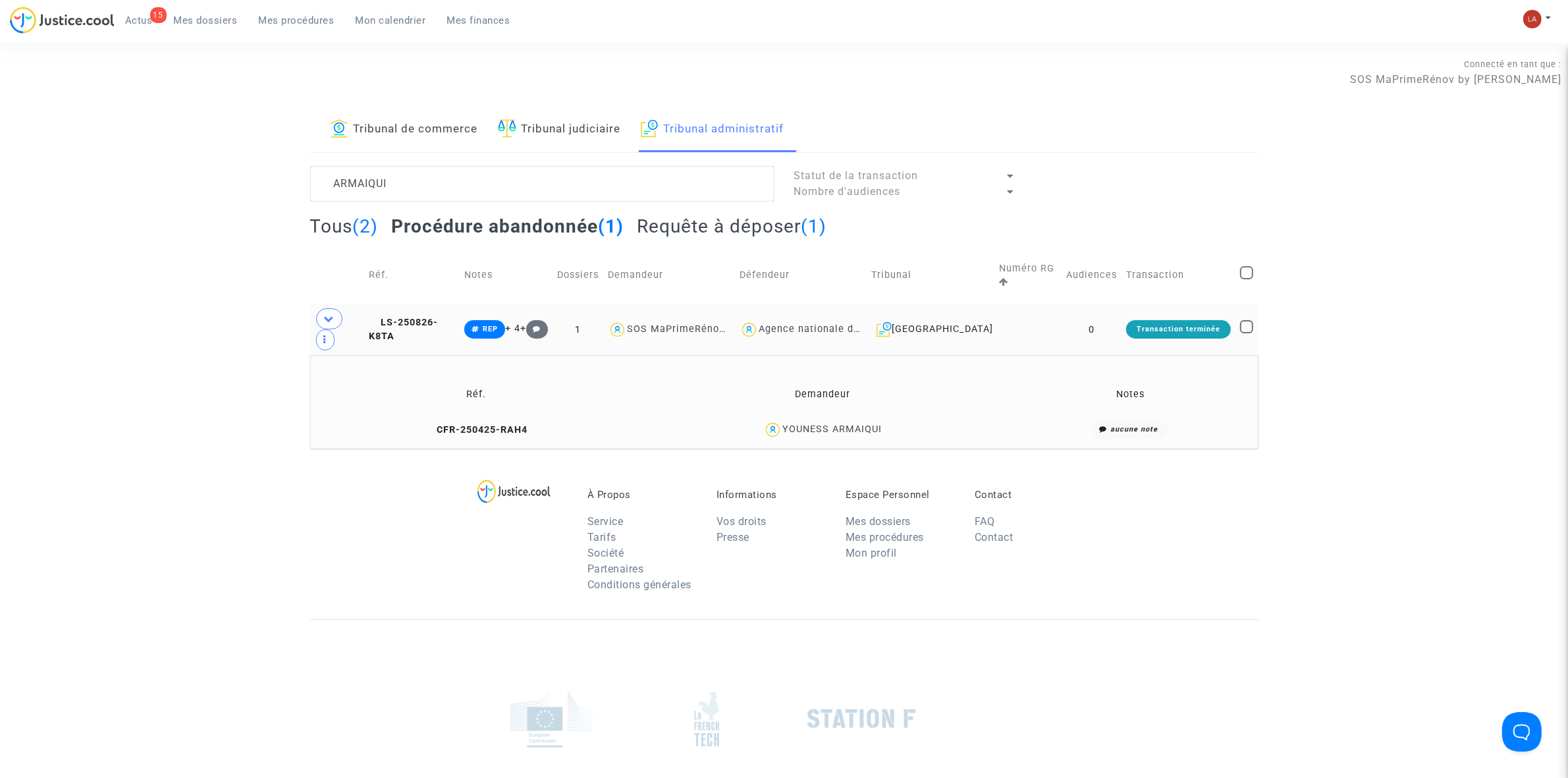
click at [1041, 416] on td "aucune note" at bounding box center [1130, 429] width 247 height 28
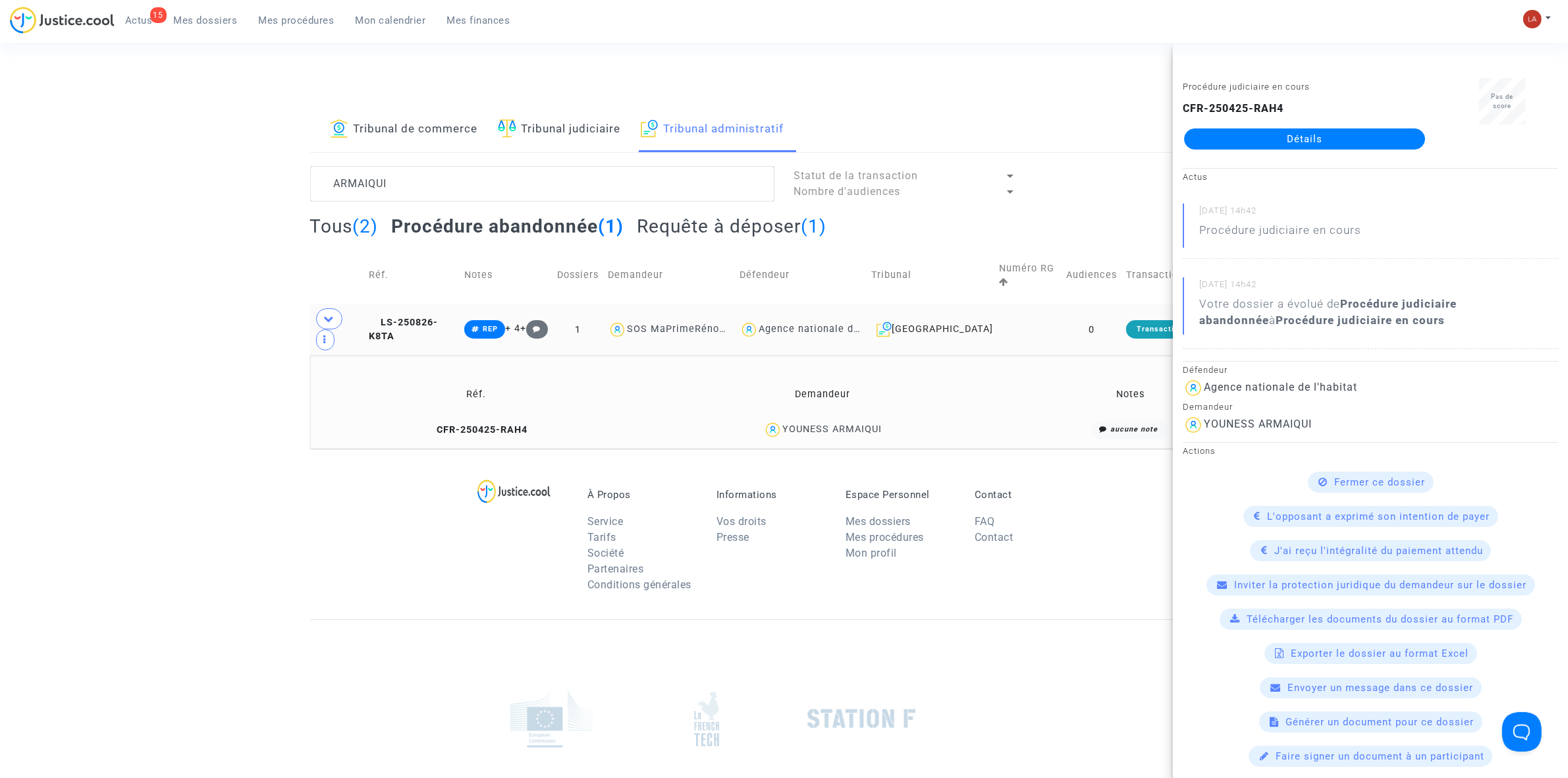
drag, startPoint x: 891, startPoint y: 408, endPoint x: 785, endPoint y: 403, distance: 106.1
click at [785, 416] on td "YOUNESS ARMAIQUI" at bounding box center [822, 429] width 369 height 28
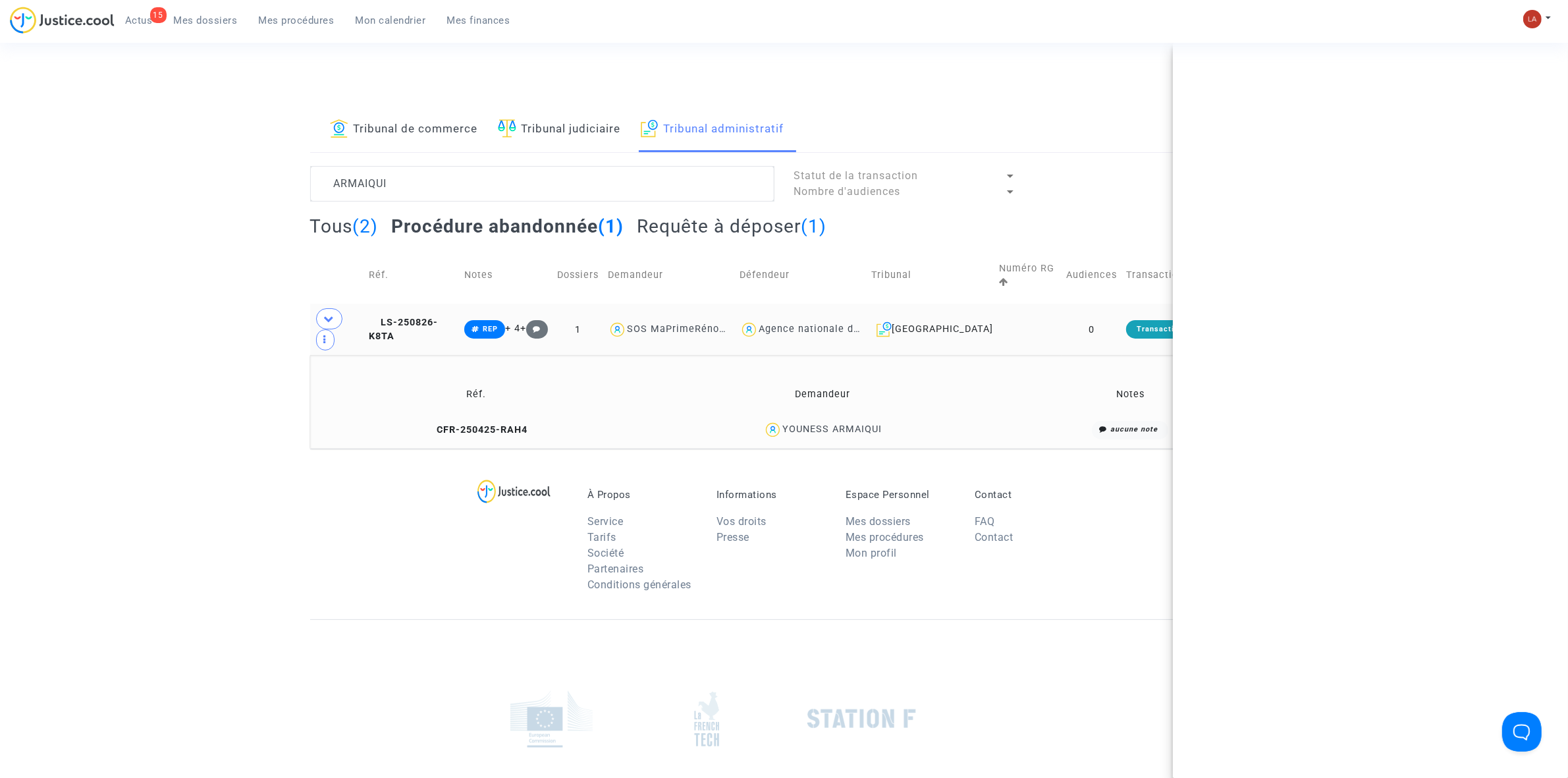
copy div "YOUNESS ARMAIQUI"
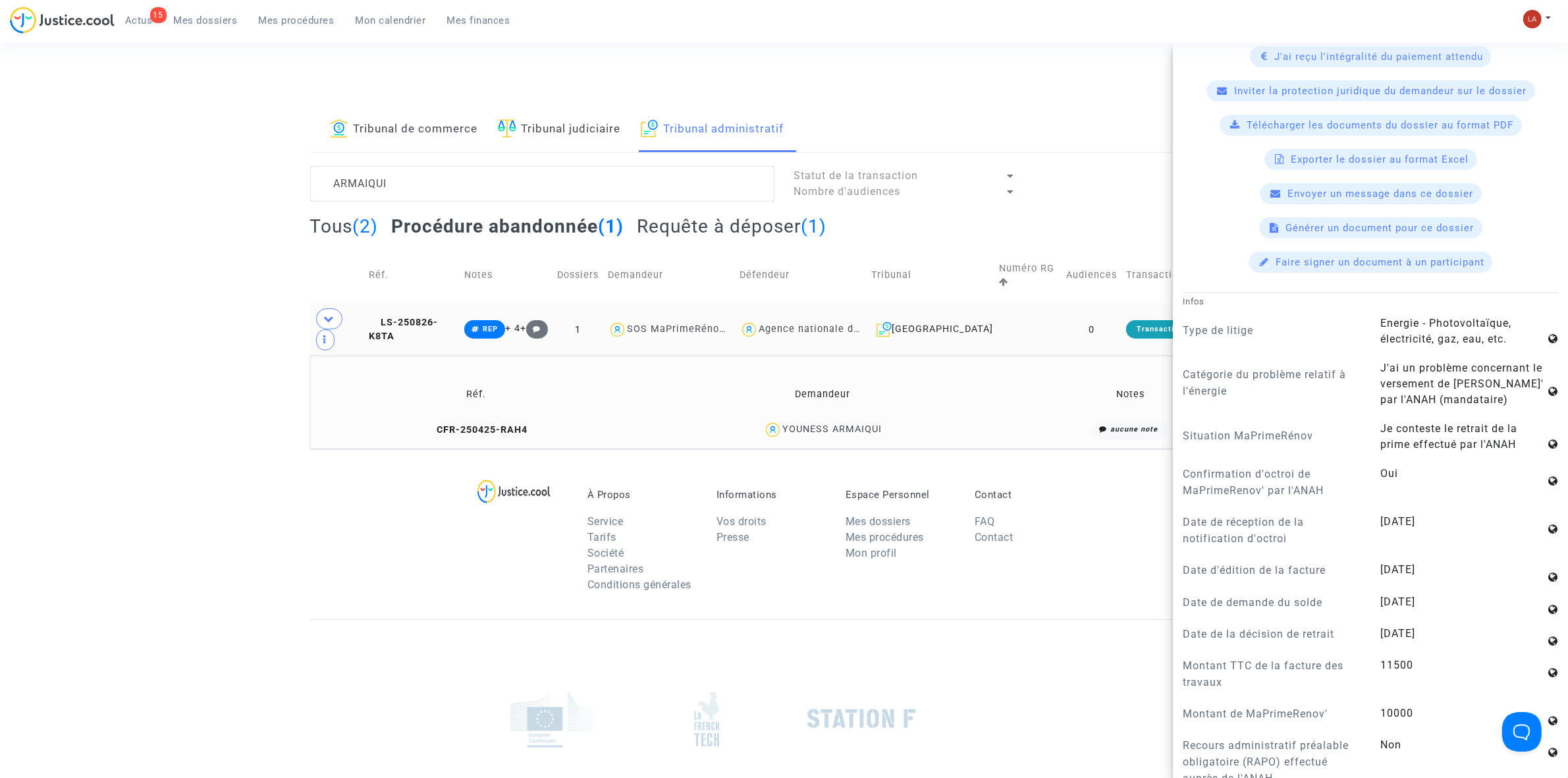
scroll to position [577, 0]
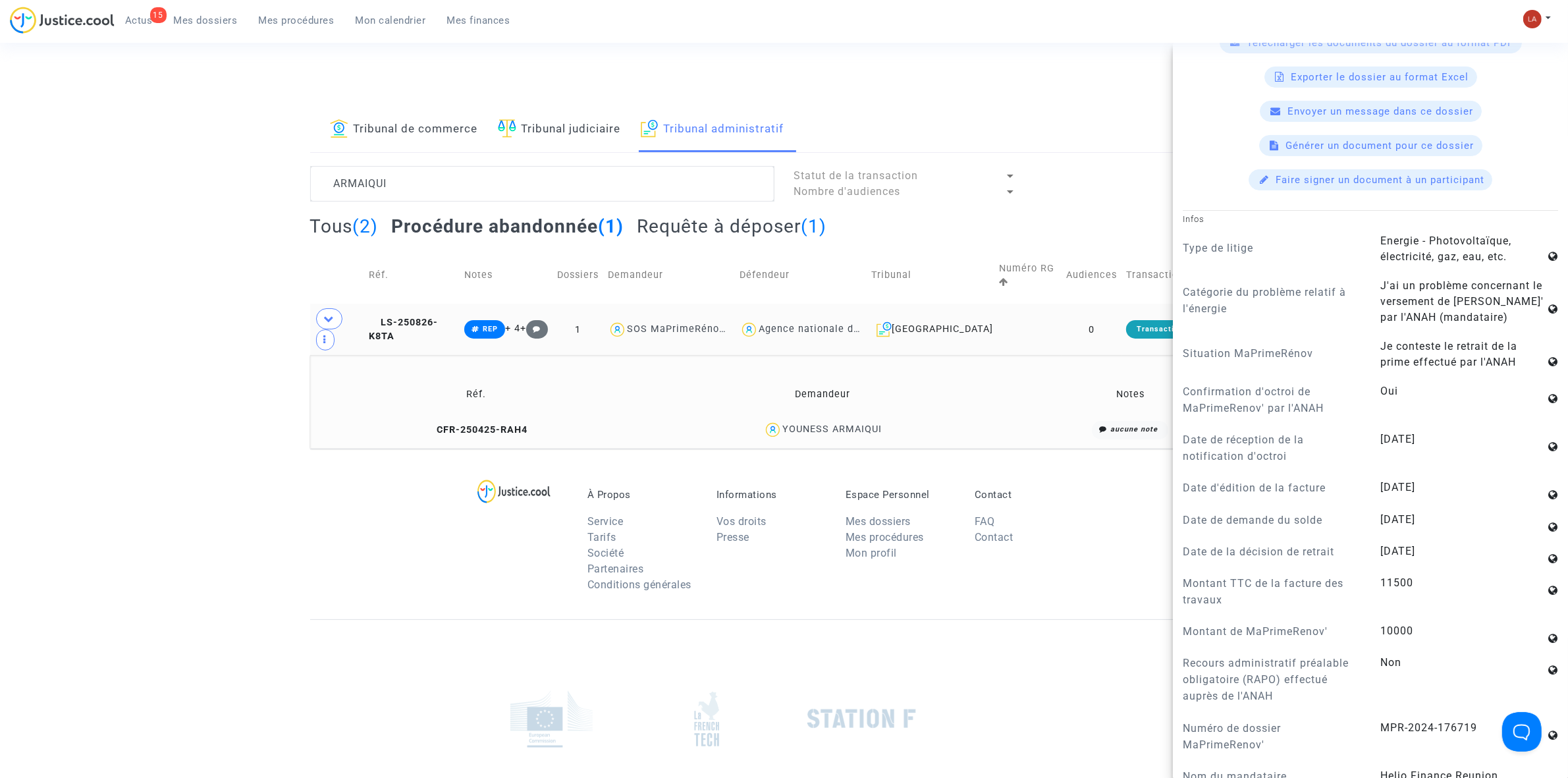
click at [459, 307] on td "LS-250826-K8TA" at bounding box center [412, 329] width 95 height 51
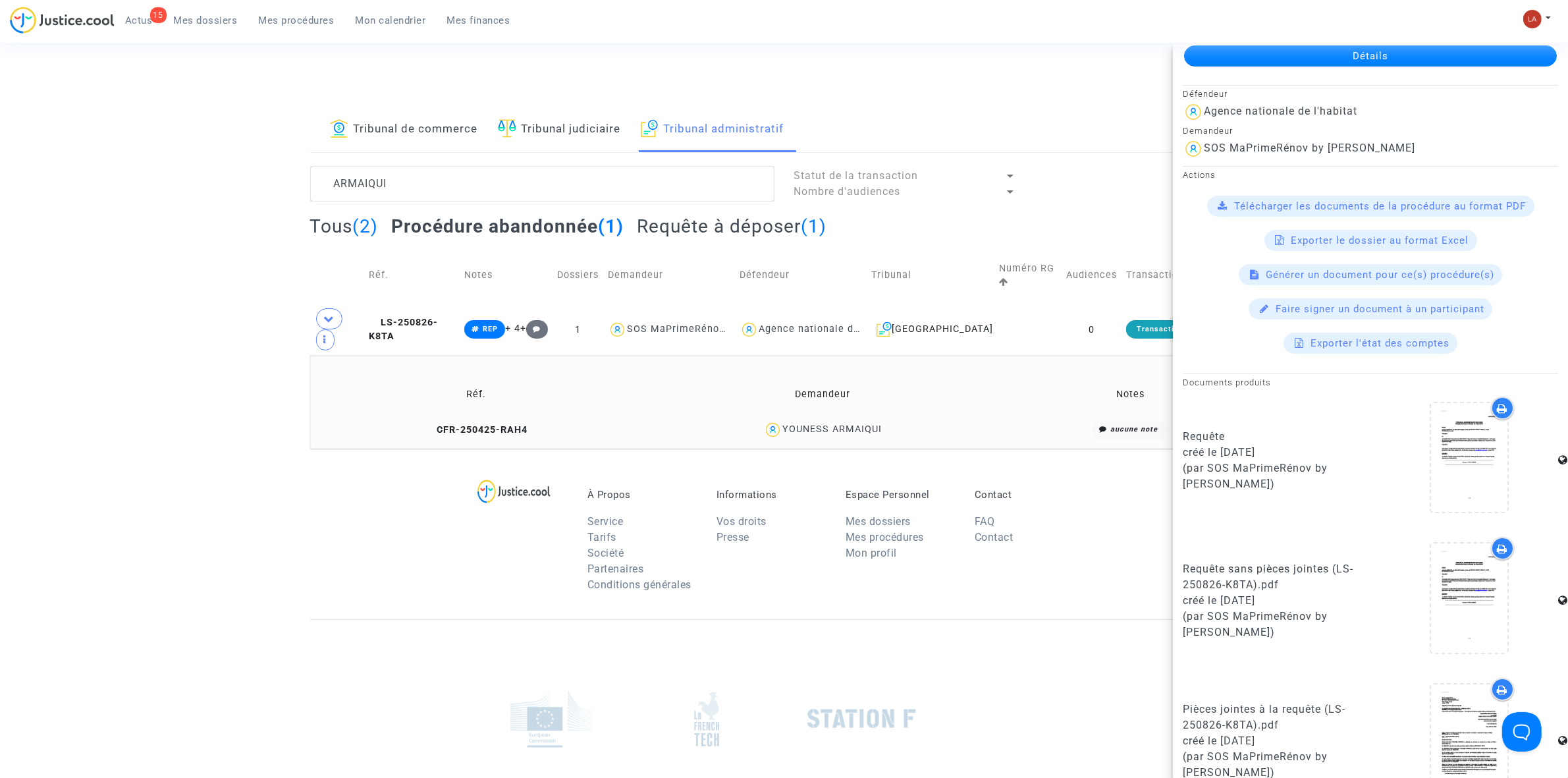
scroll to position [94, 0]
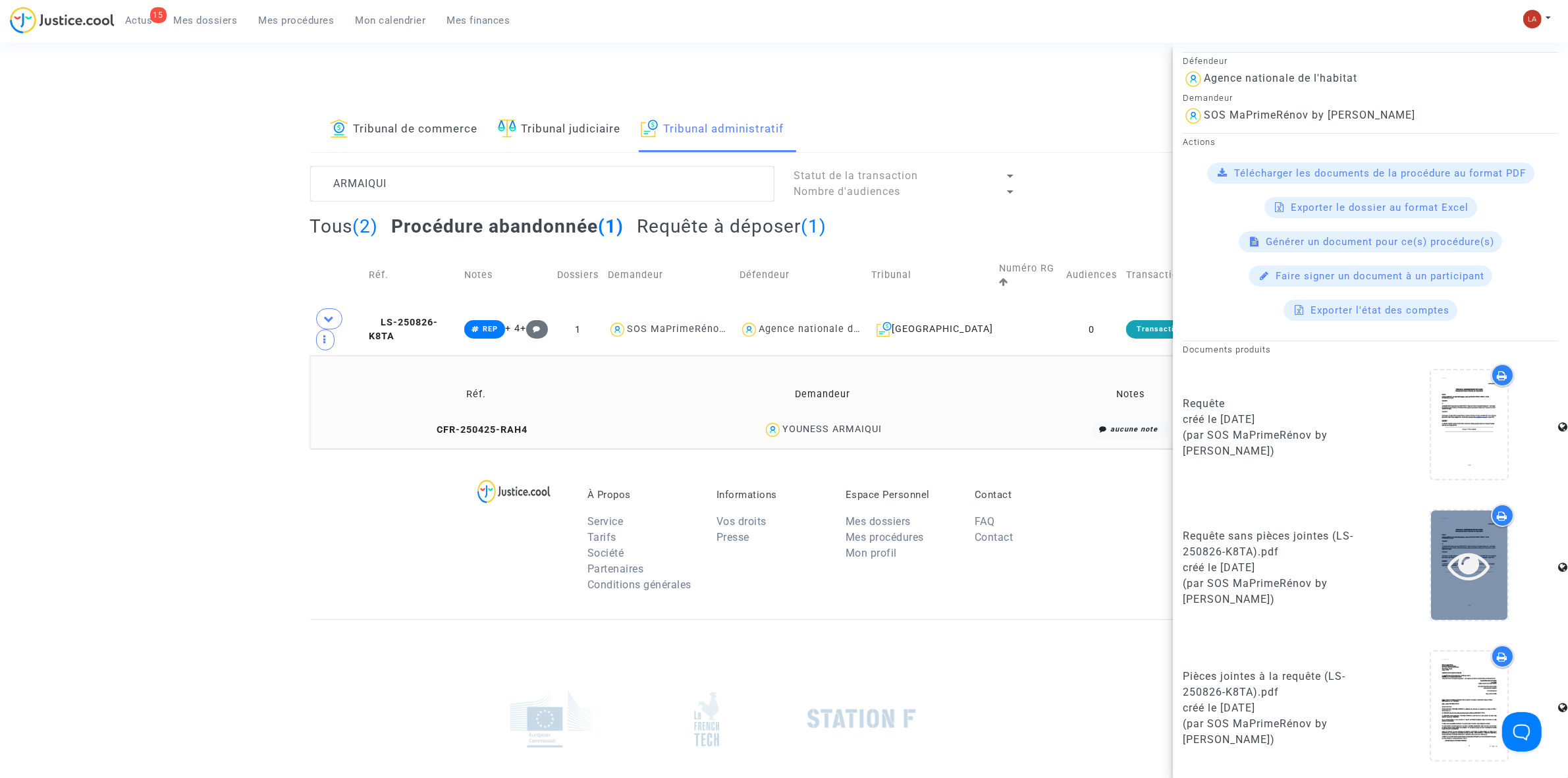
click at [1041, 482] on icon at bounding box center [1469, 565] width 43 height 42
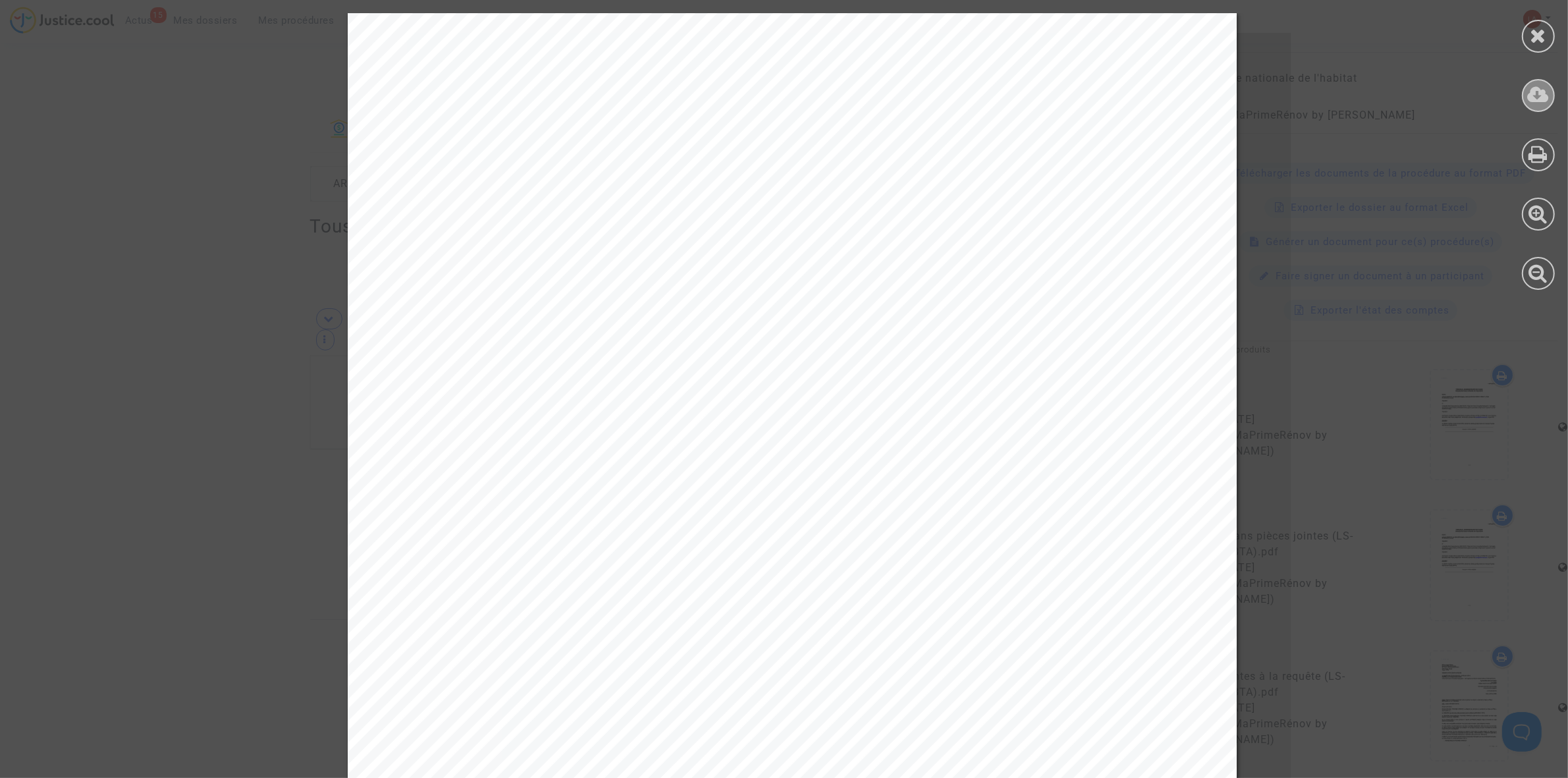
click at [1041, 83] on div at bounding box center [1538, 96] width 33 height 33
click at [1041, 34] on div at bounding box center [1538, 36] width 33 height 33
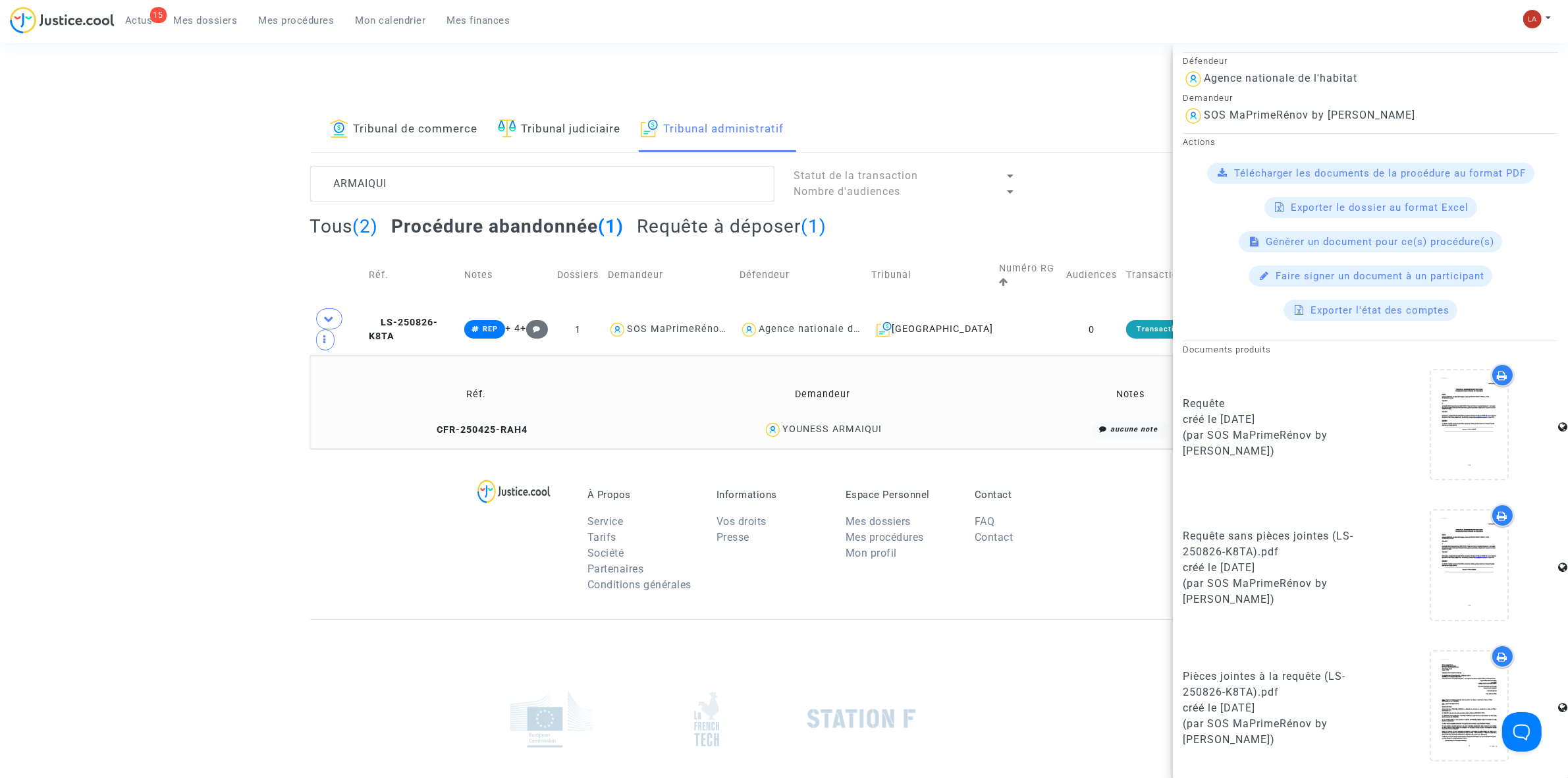
click at [716, 227] on h2 "Requête à déposer (1)" at bounding box center [731, 227] width 190 height 23
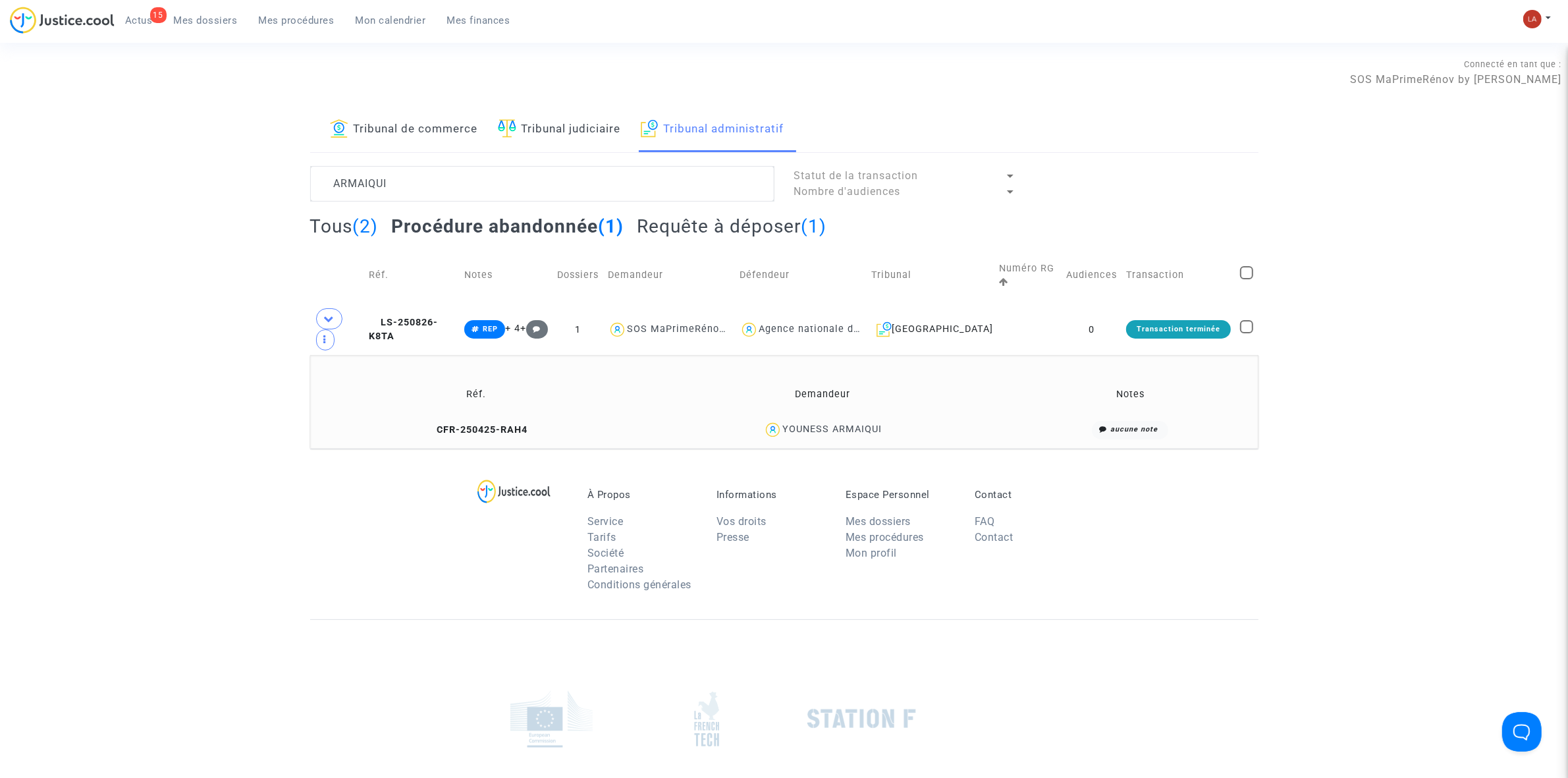
scroll to position [0, 0]
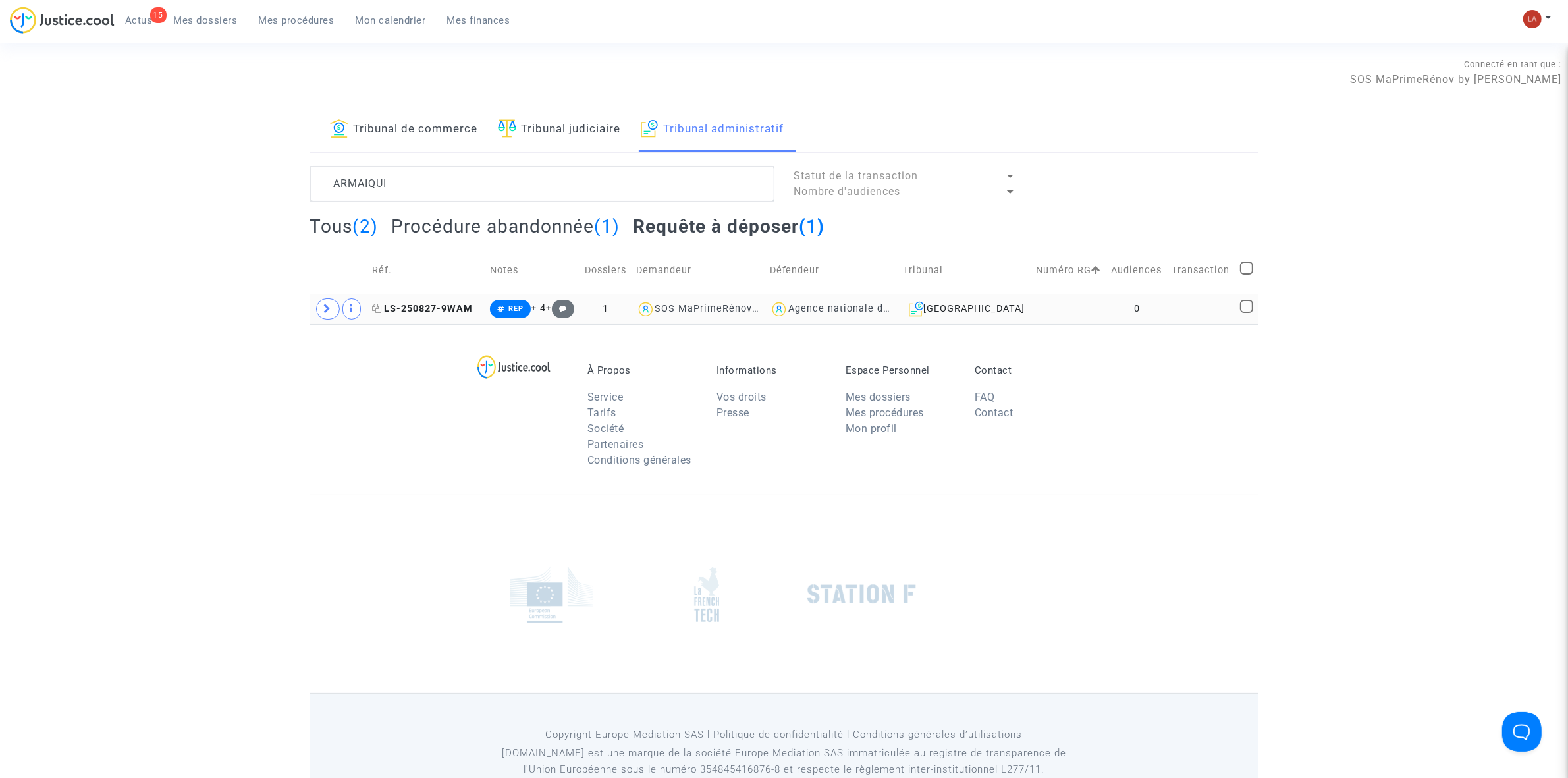
click at [438, 310] on span "LS-250827-9WAM" at bounding box center [423, 309] width 101 height 12
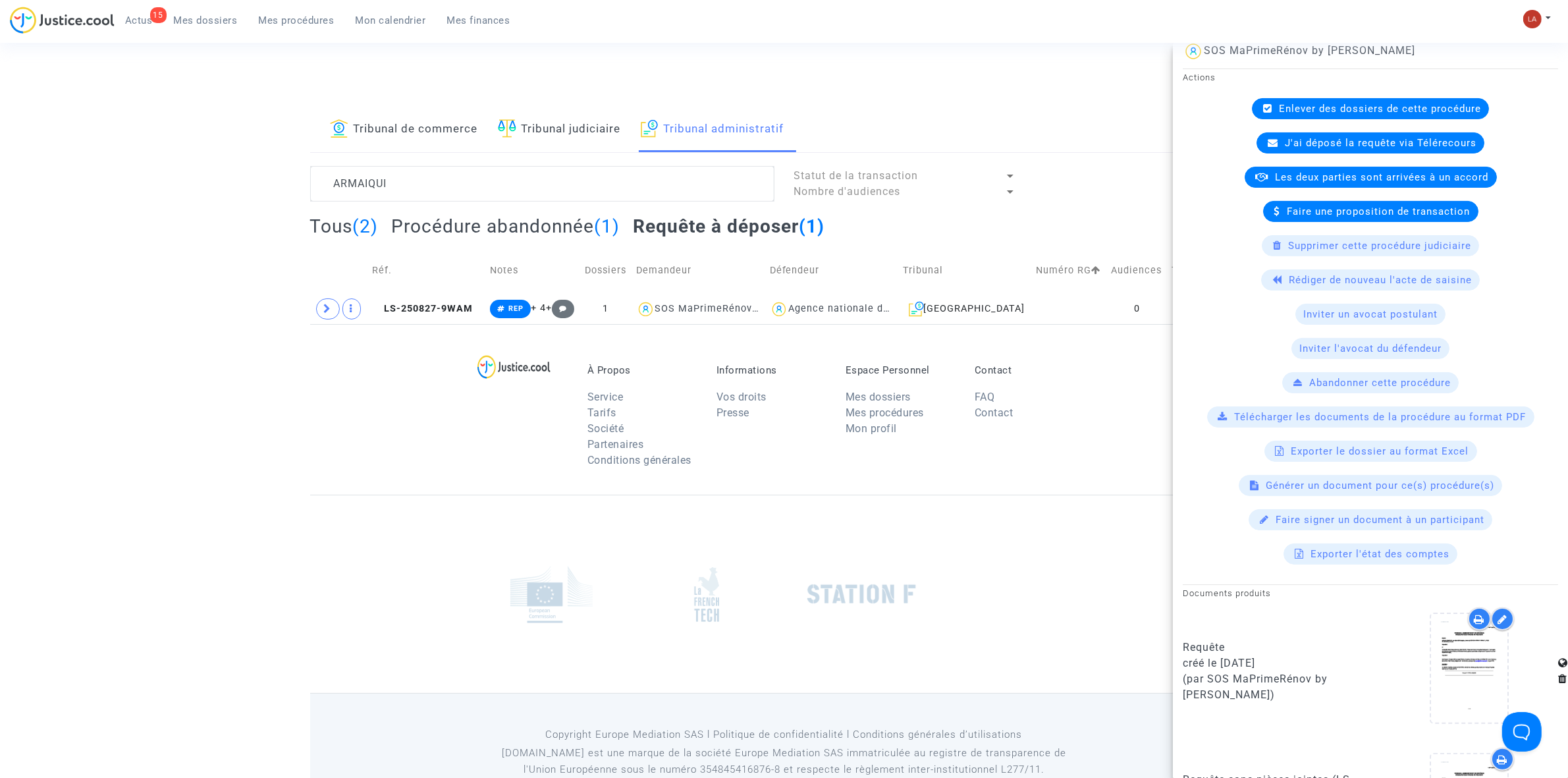
scroll to position [406, 0]
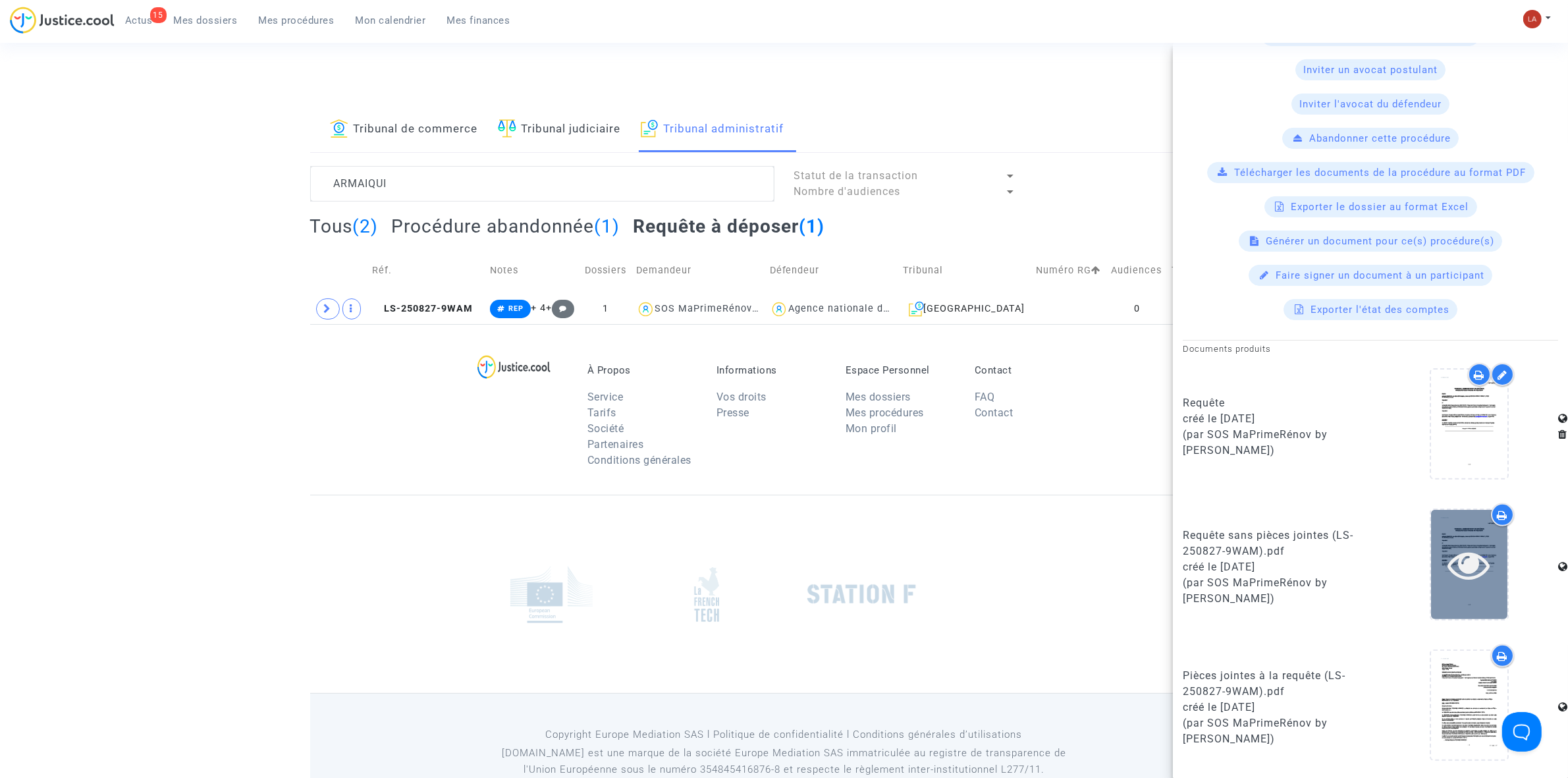
click at [1041, 482] on icon at bounding box center [1469, 564] width 43 height 42
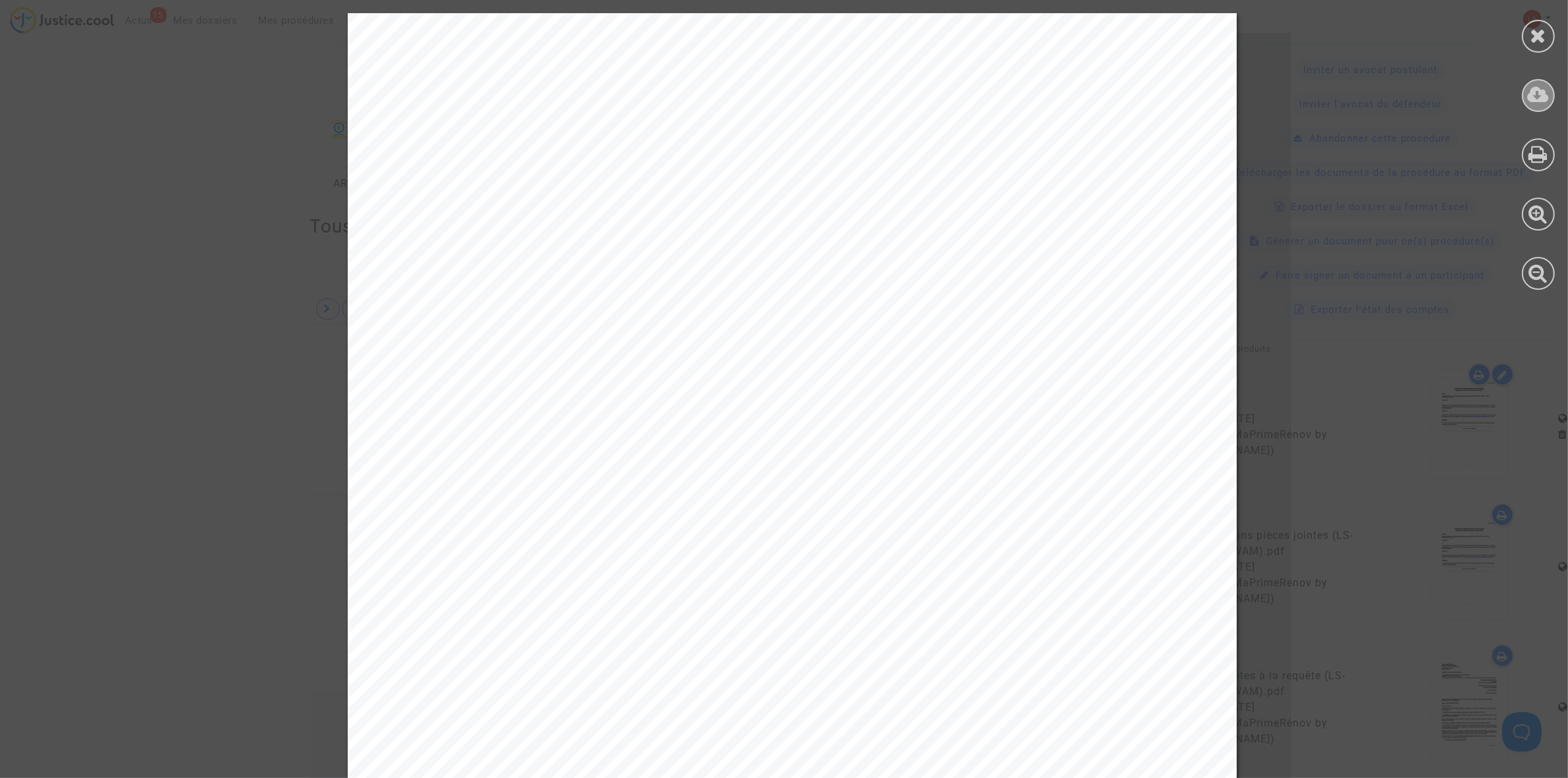
click at [1041, 91] on icon at bounding box center [1539, 95] width 22 height 19
drag, startPoint x: 1512, startPoint y: 30, endPoint x: 1528, endPoint y: 32, distance: 16.1
click at [1041, 30] on div at bounding box center [1538, 152] width 59 height 303
click at [1041, 32] on div at bounding box center [1538, 36] width 33 height 33
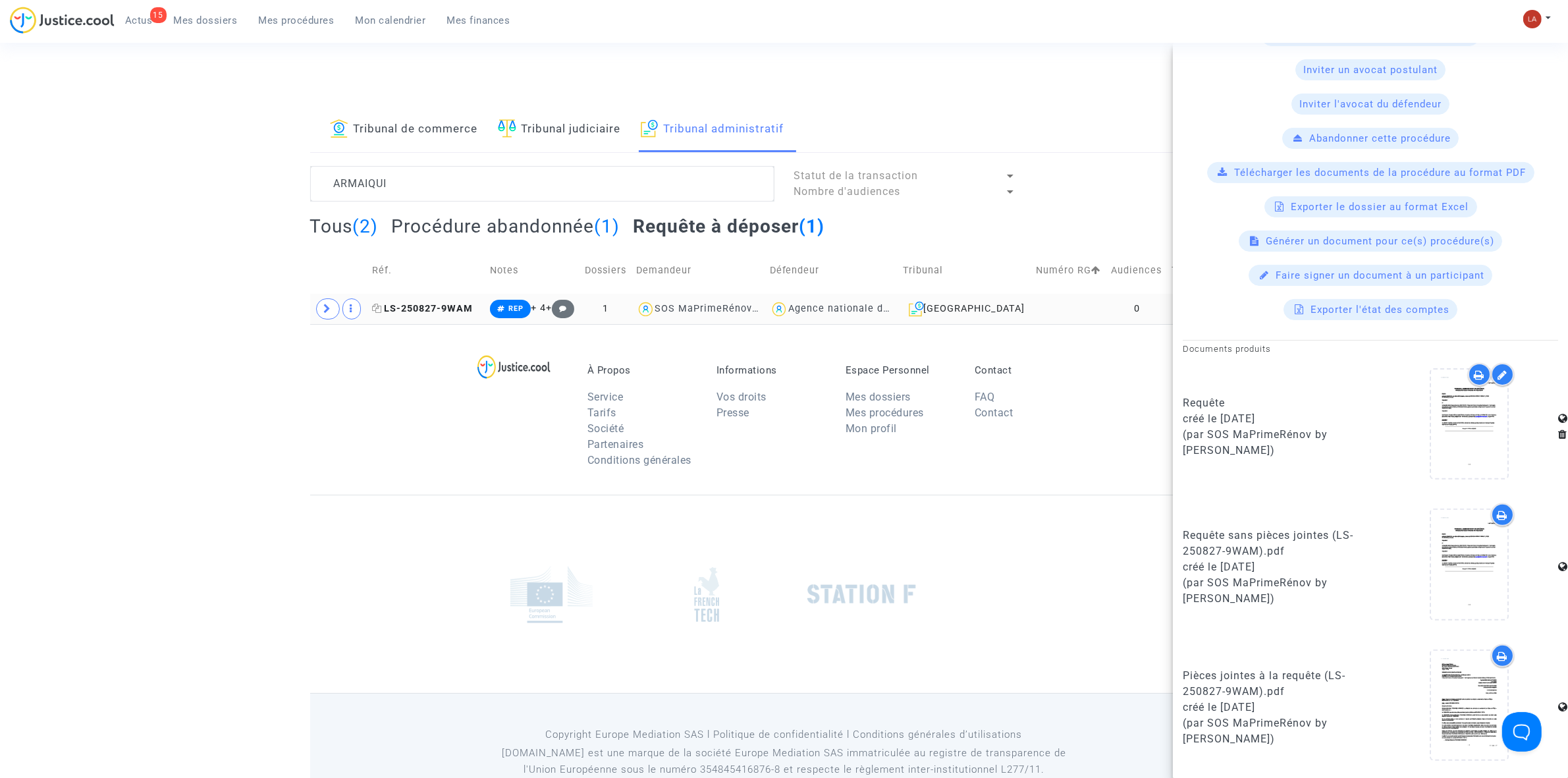
click at [422, 315] on span "LS-250827-9WAM" at bounding box center [423, 309] width 101 height 12
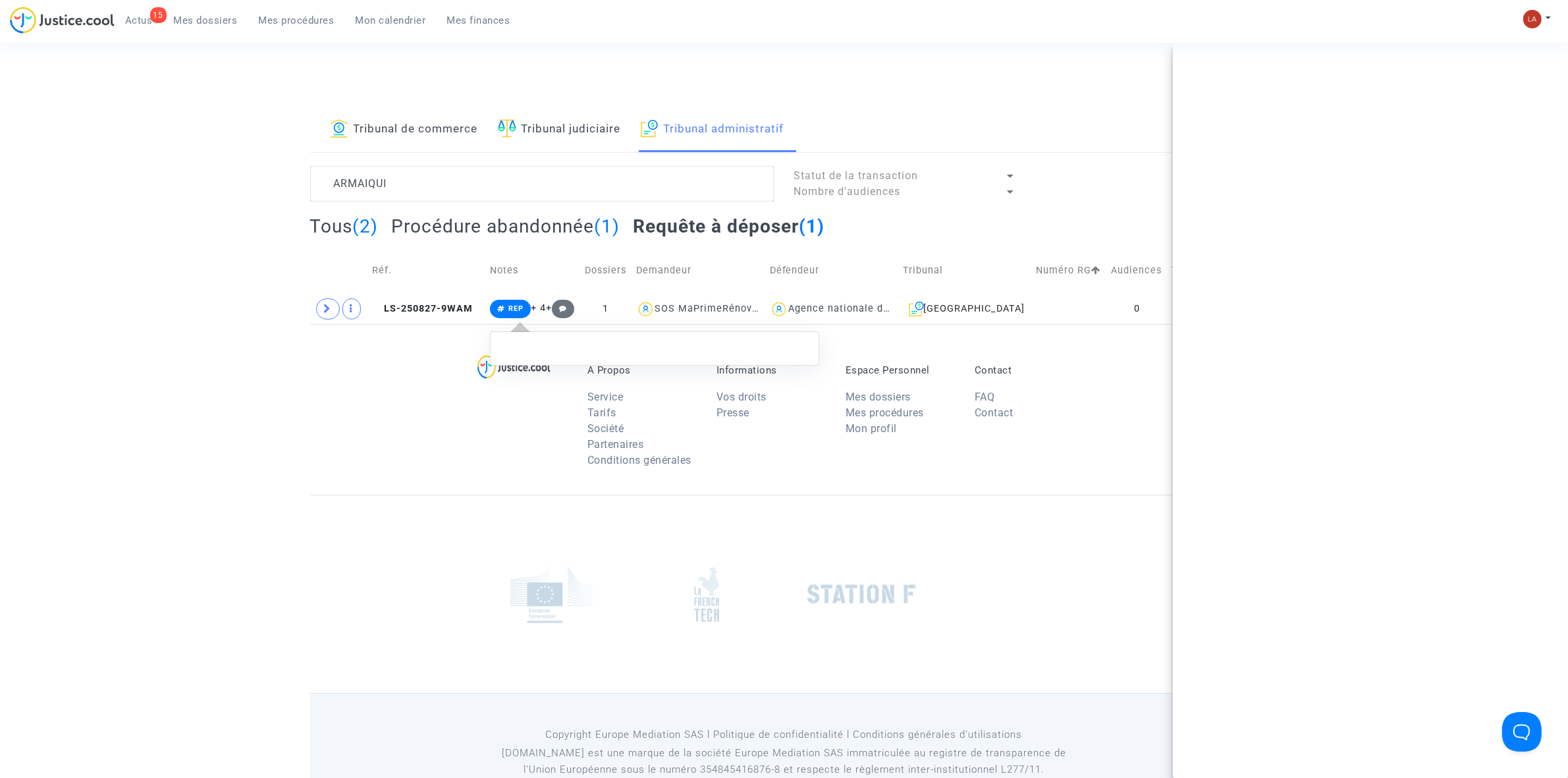
scroll to position [0, 0]
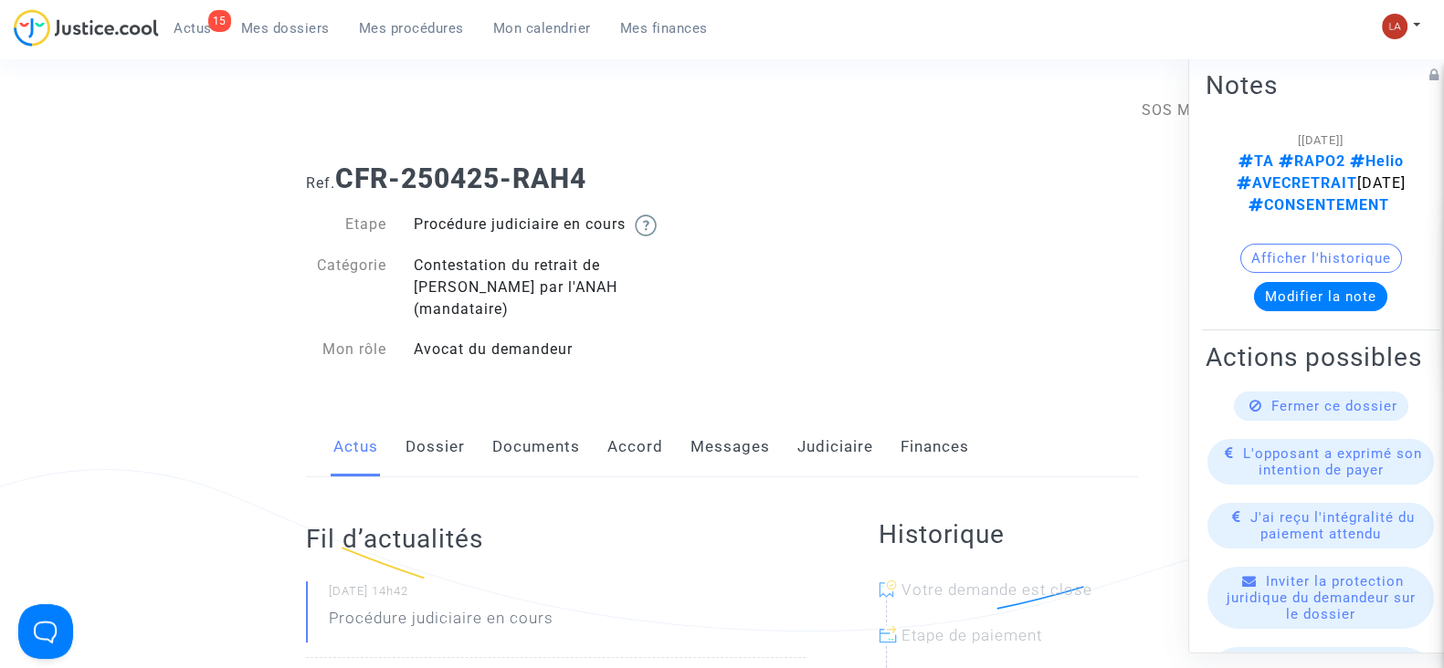
click at [730, 431] on link "Messages" at bounding box center [729, 447] width 79 height 60
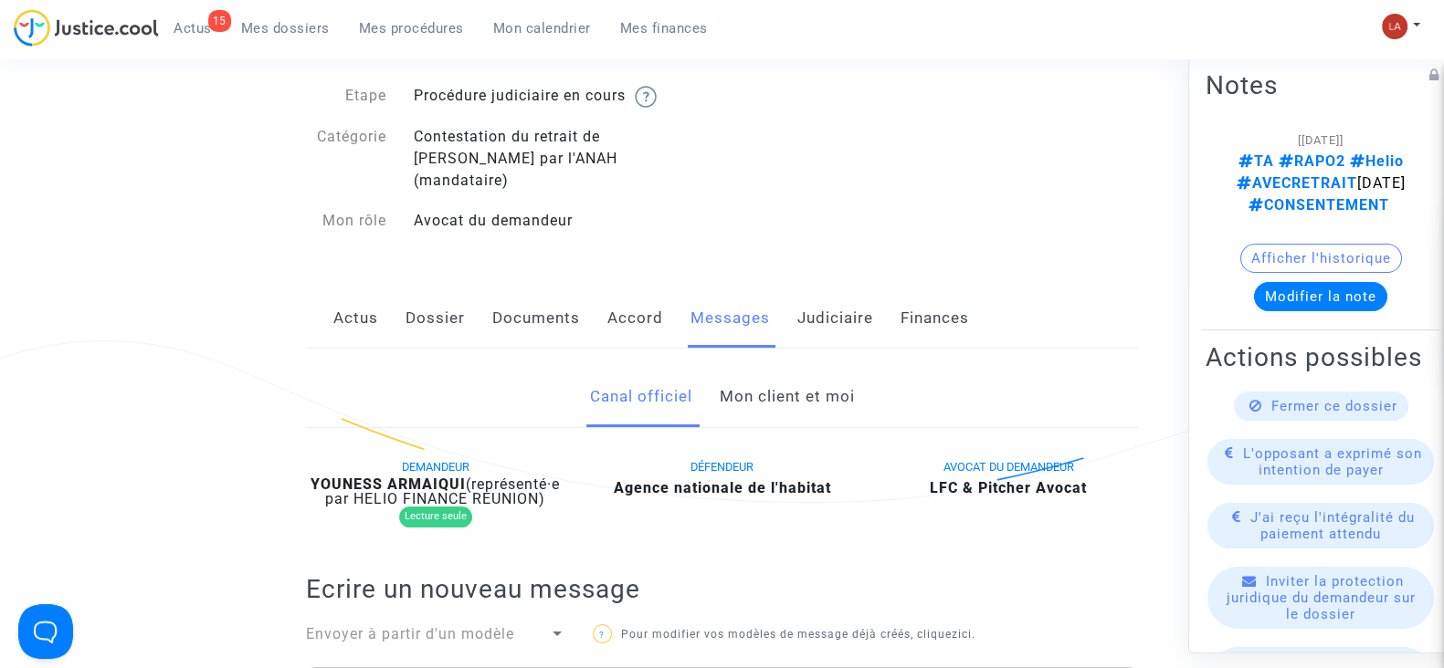
scroll to position [104, 0]
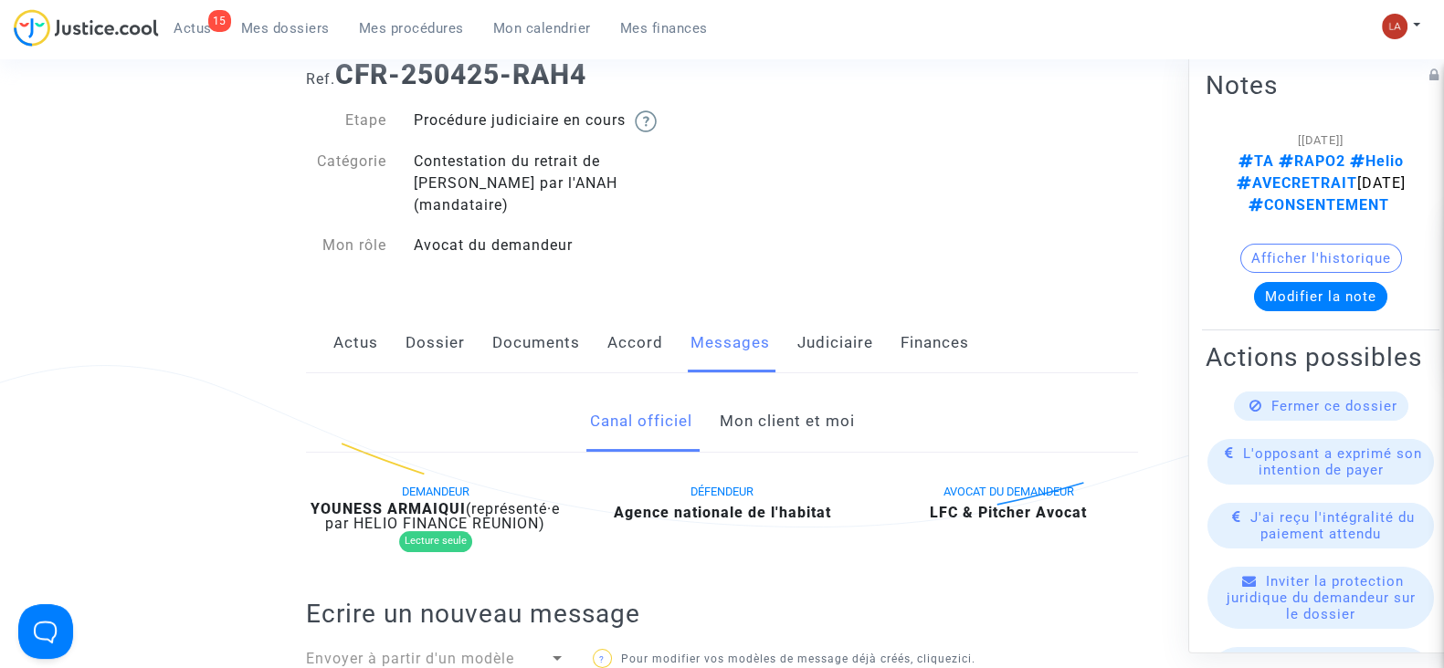
click at [792, 392] on link "Mon client et moi" at bounding box center [786, 422] width 135 height 60
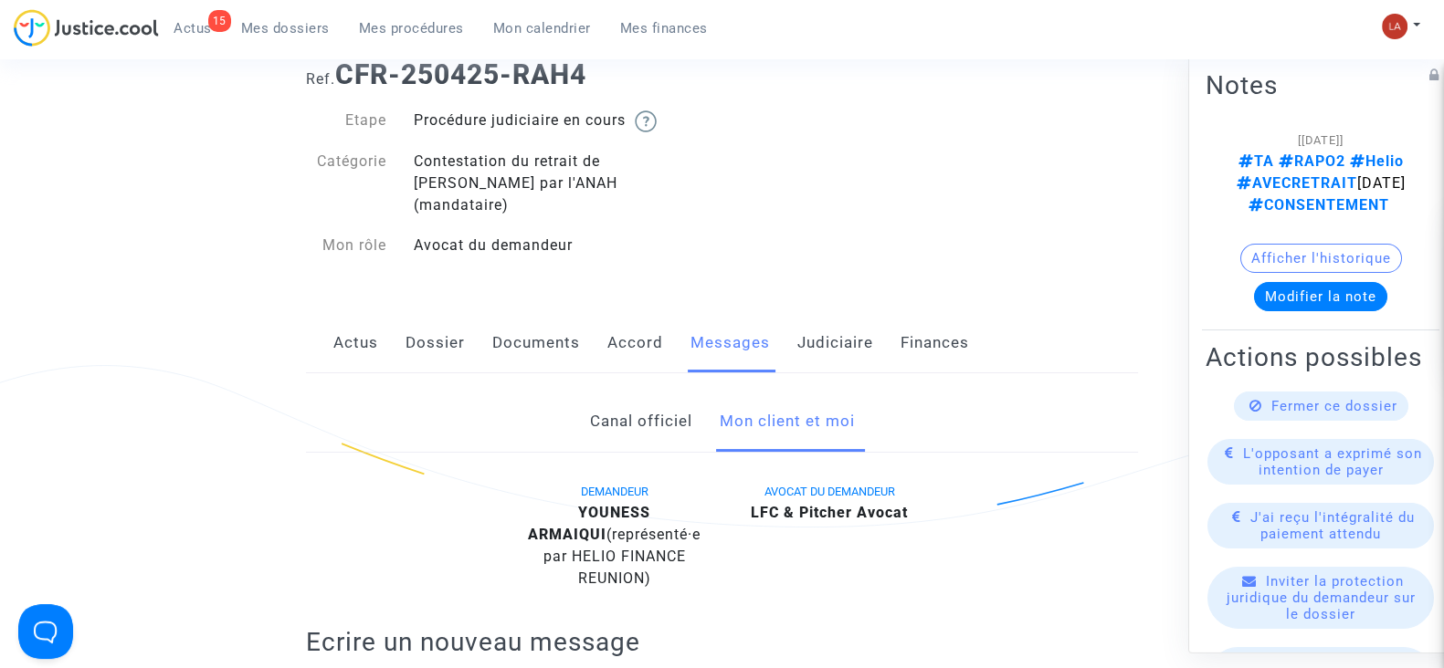
click at [816, 330] on link "Judiciaire" at bounding box center [835, 343] width 76 height 60
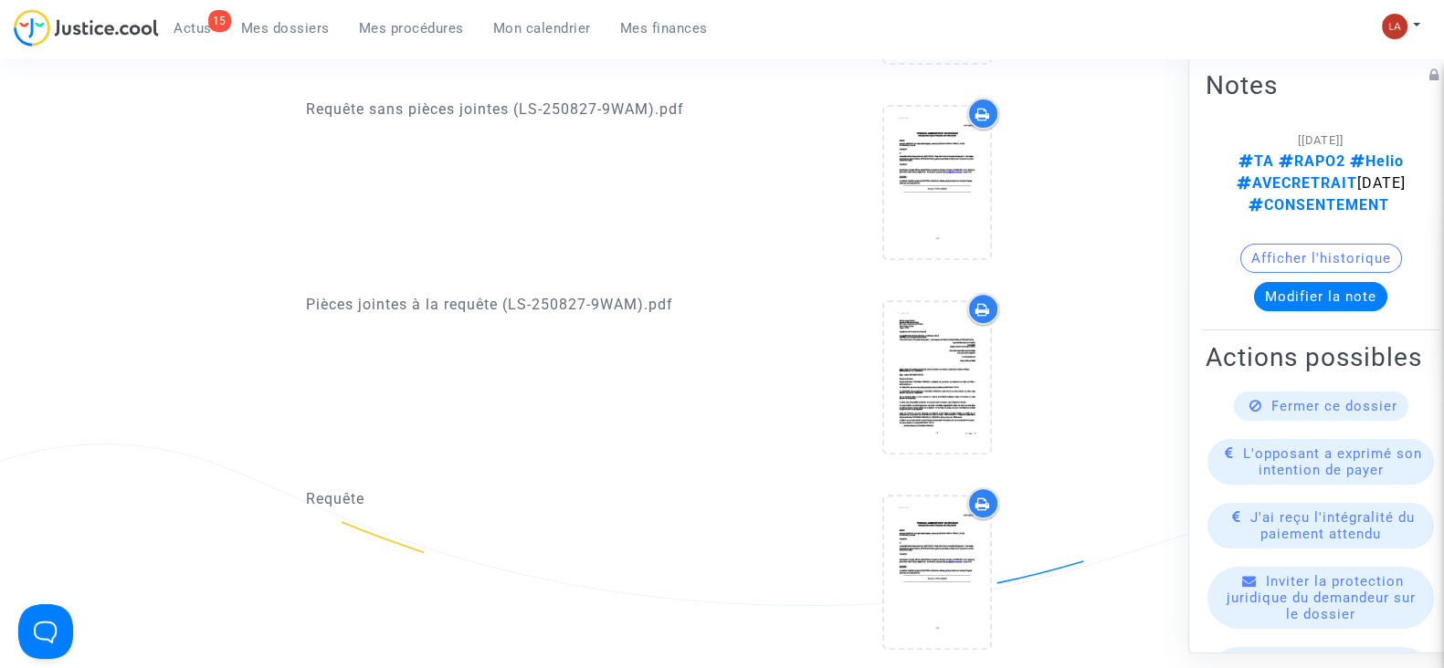
scroll to position [1182, 0]
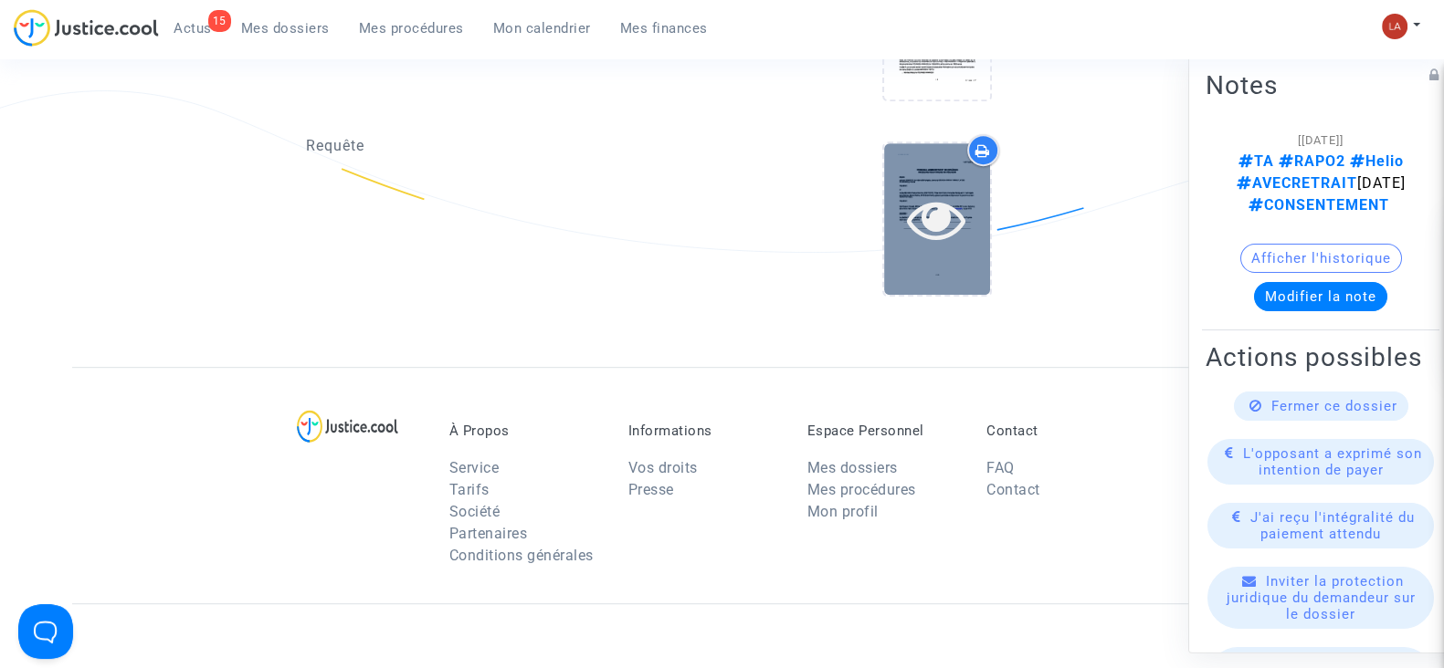
click at [959, 199] on icon at bounding box center [936, 219] width 59 height 58
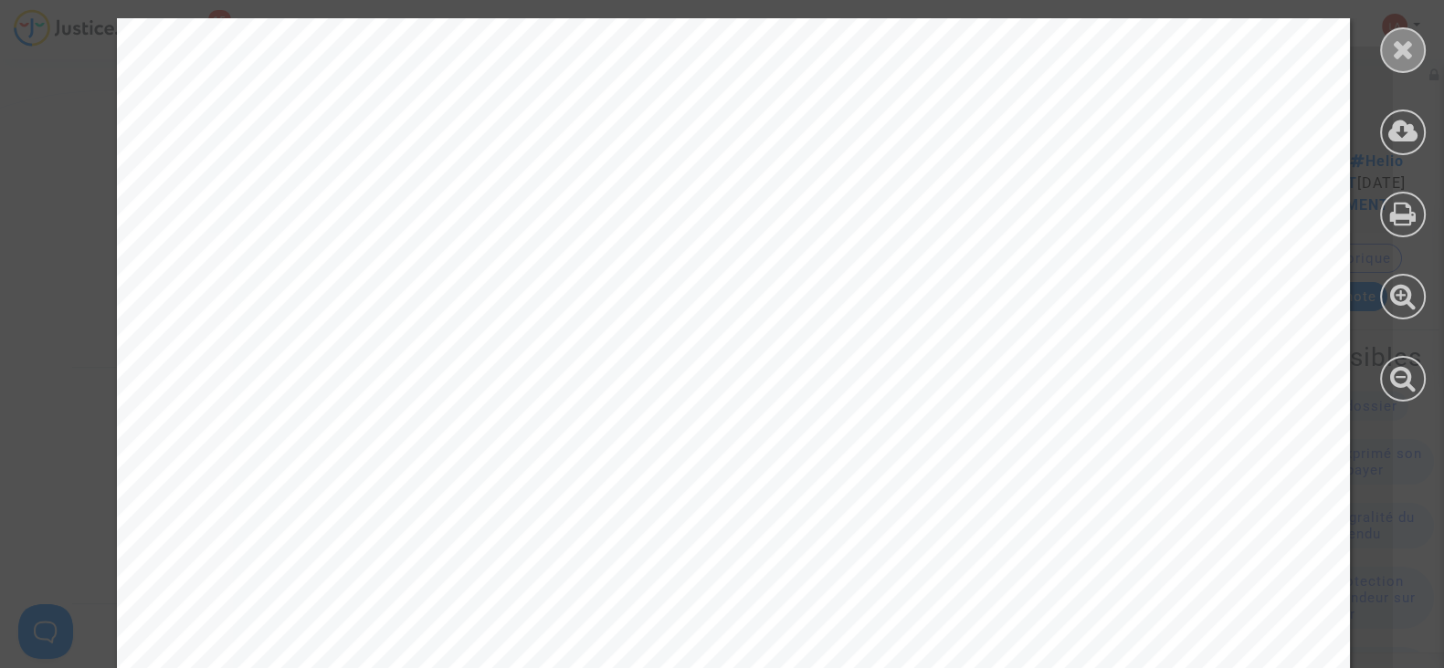
click at [1395, 59] on icon at bounding box center [1403, 49] width 23 height 27
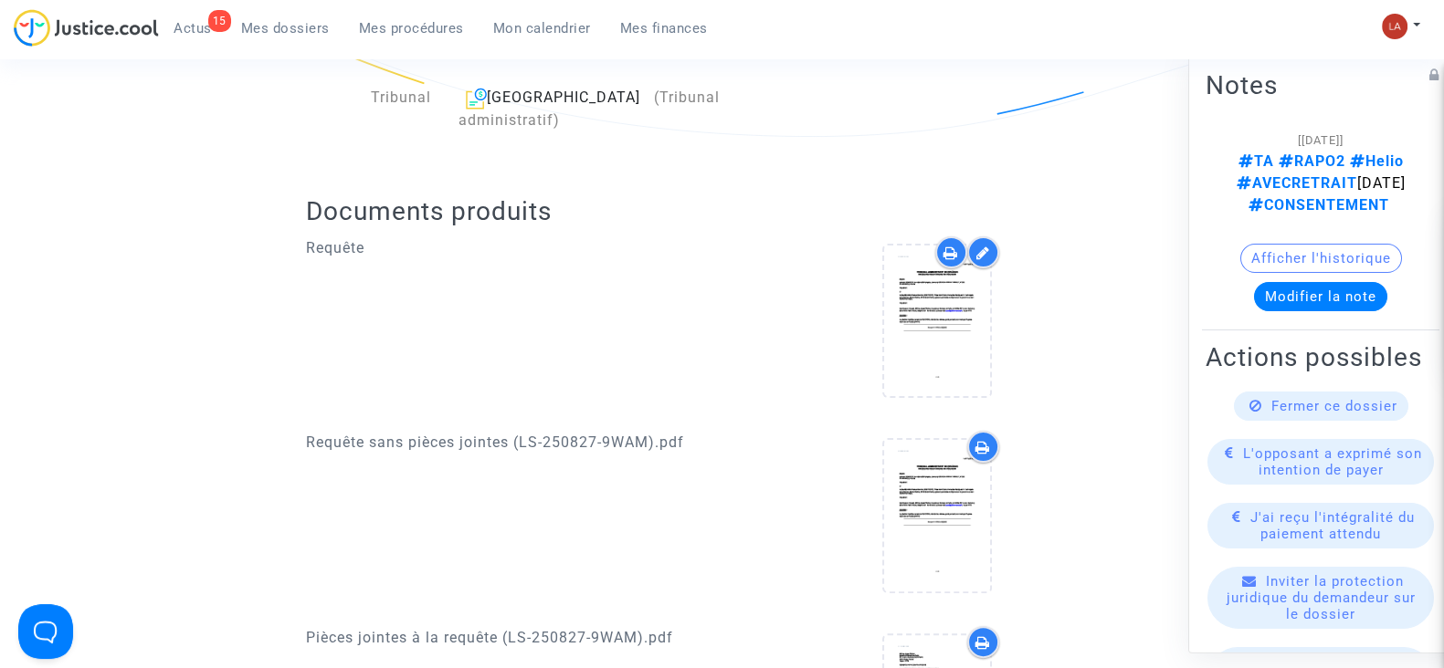
scroll to position [494, 0]
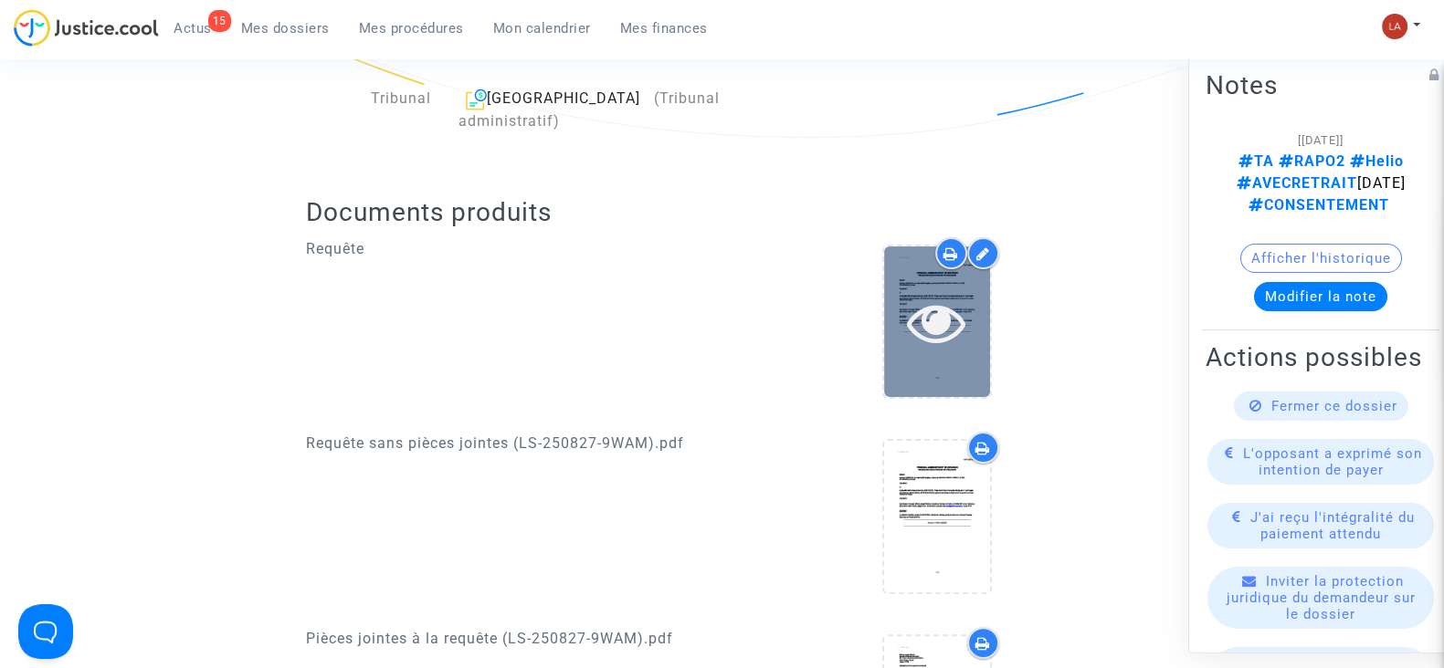
click at [907, 293] on icon at bounding box center [936, 322] width 59 height 58
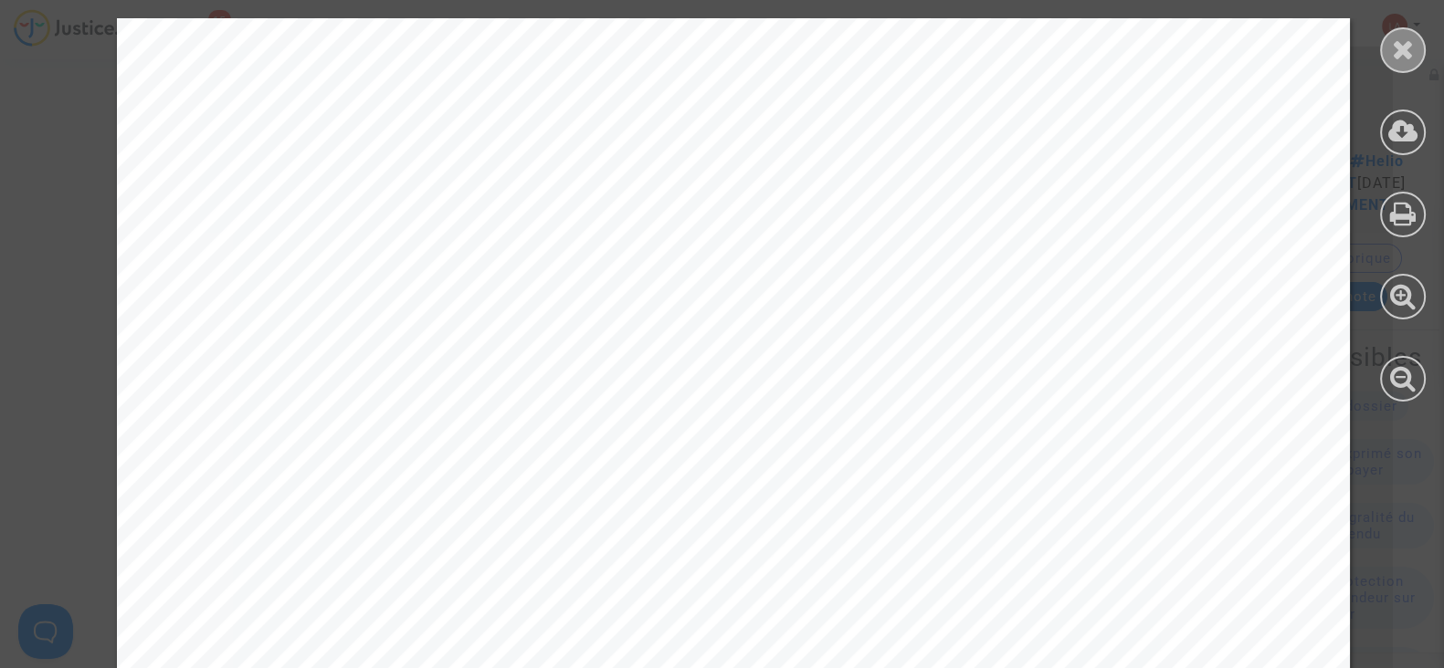
click at [1414, 39] on div at bounding box center [1403, 50] width 46 height 46
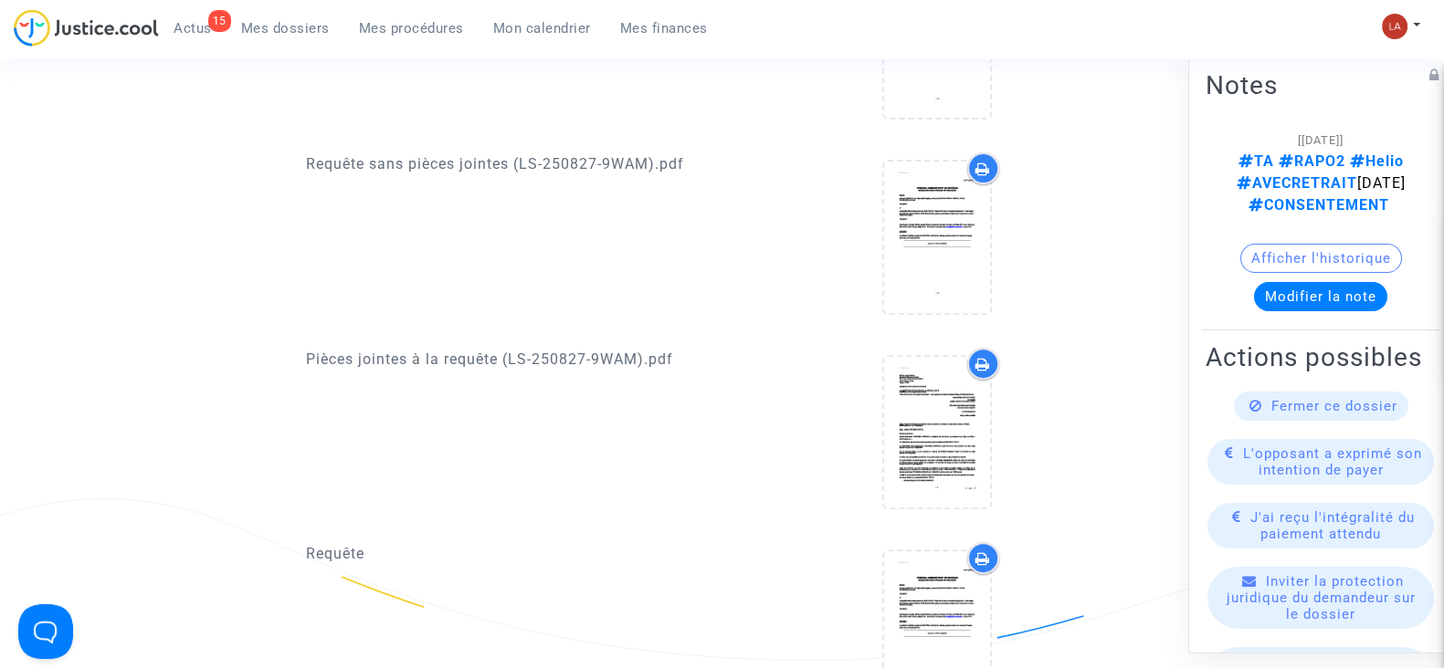
scroll to position [777, 0]
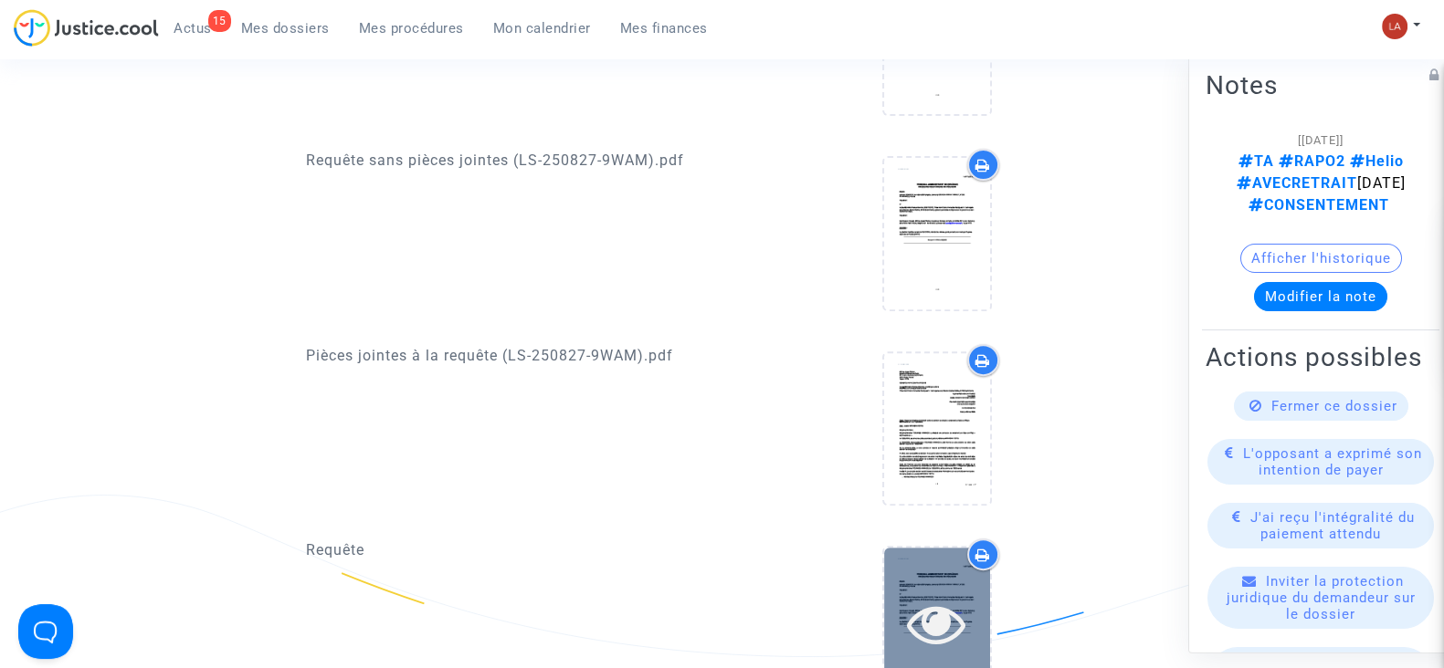
click at [931, 548] on div at bounding box center [937, 623] width 106 height 151
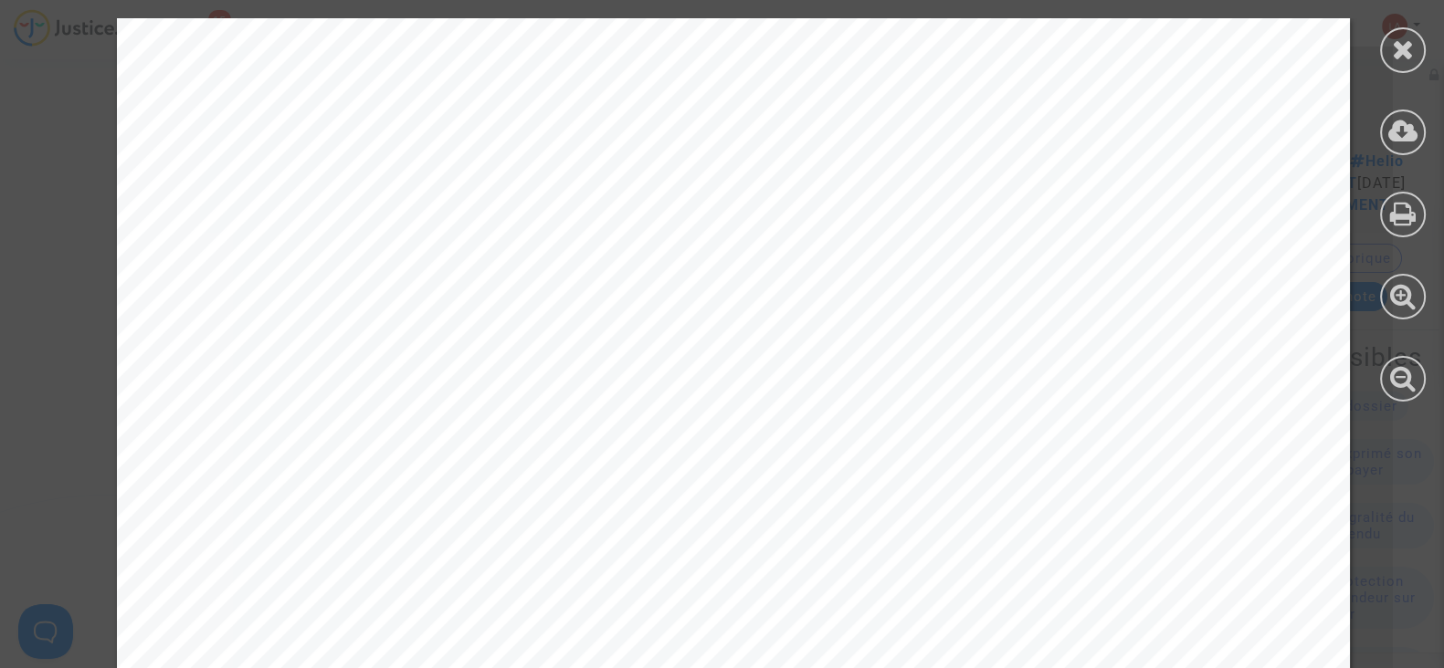
click at [1391, 75] on div at bounding box center [1403, 210] width 82 height 420
click at [1393, 65] on div at bounding box center [1403, 50] width 46 height 46
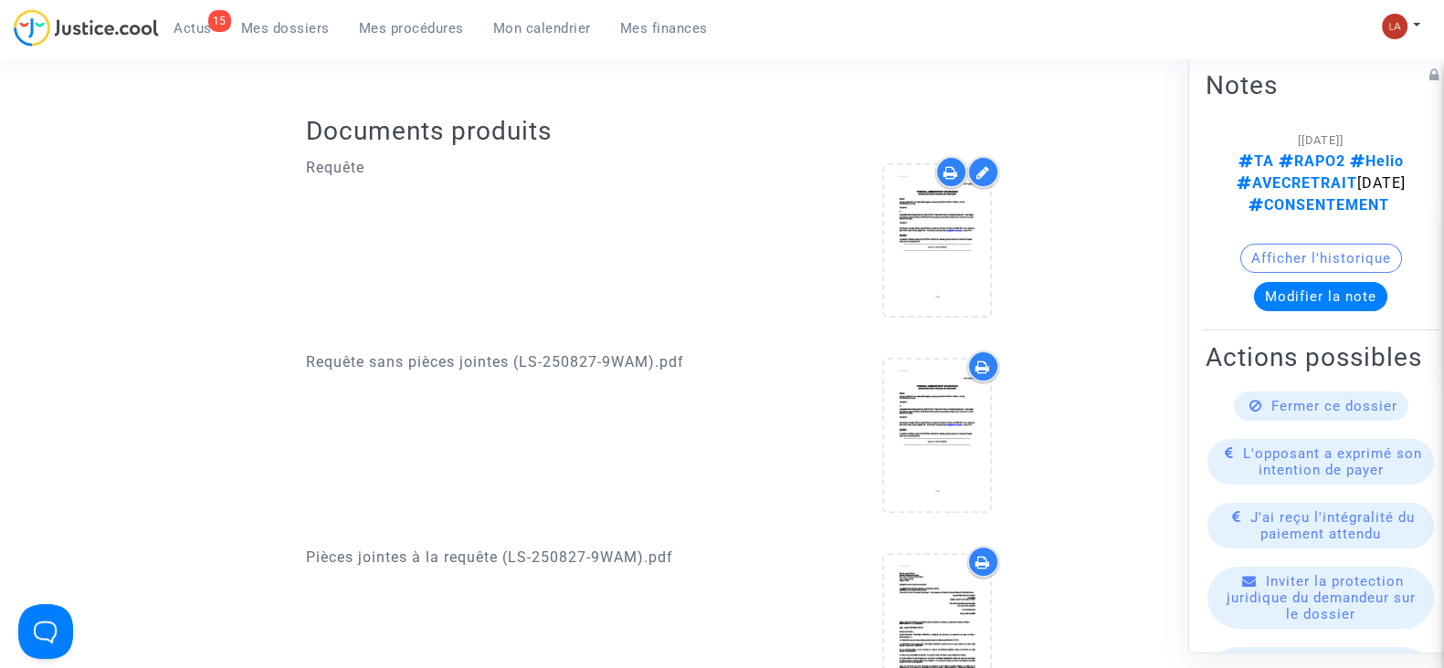
scroll to position [571, 0]
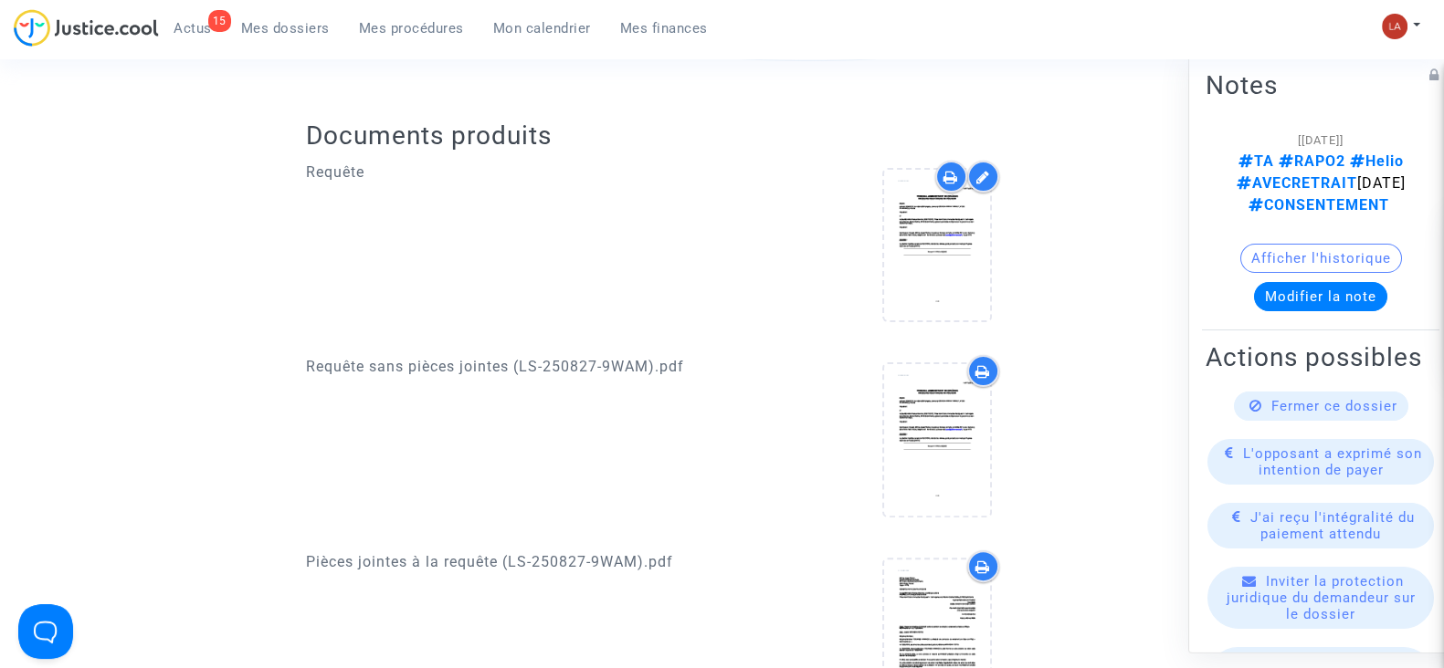
click at [865, 374] on div at bounding box center [936, 443] width 403 height 176
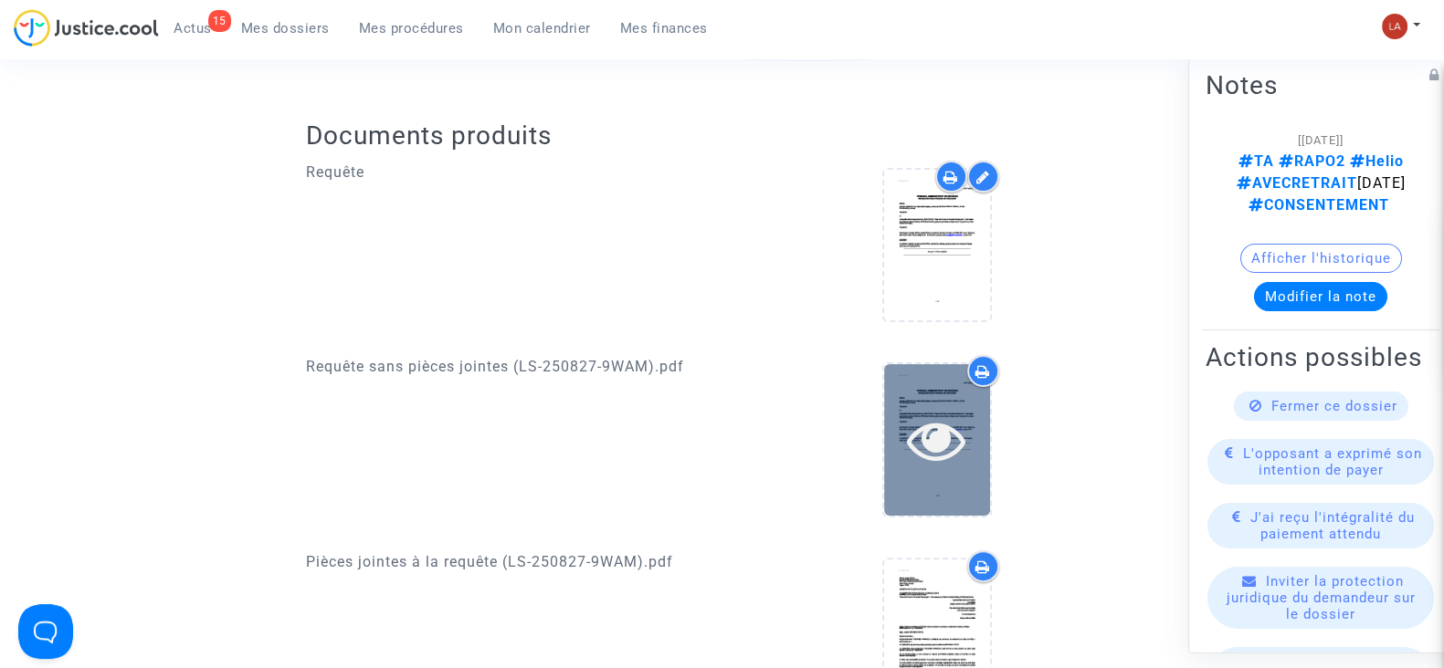
click at [963, 411] on icon at bounding box center [936, 440] width 59 height 58
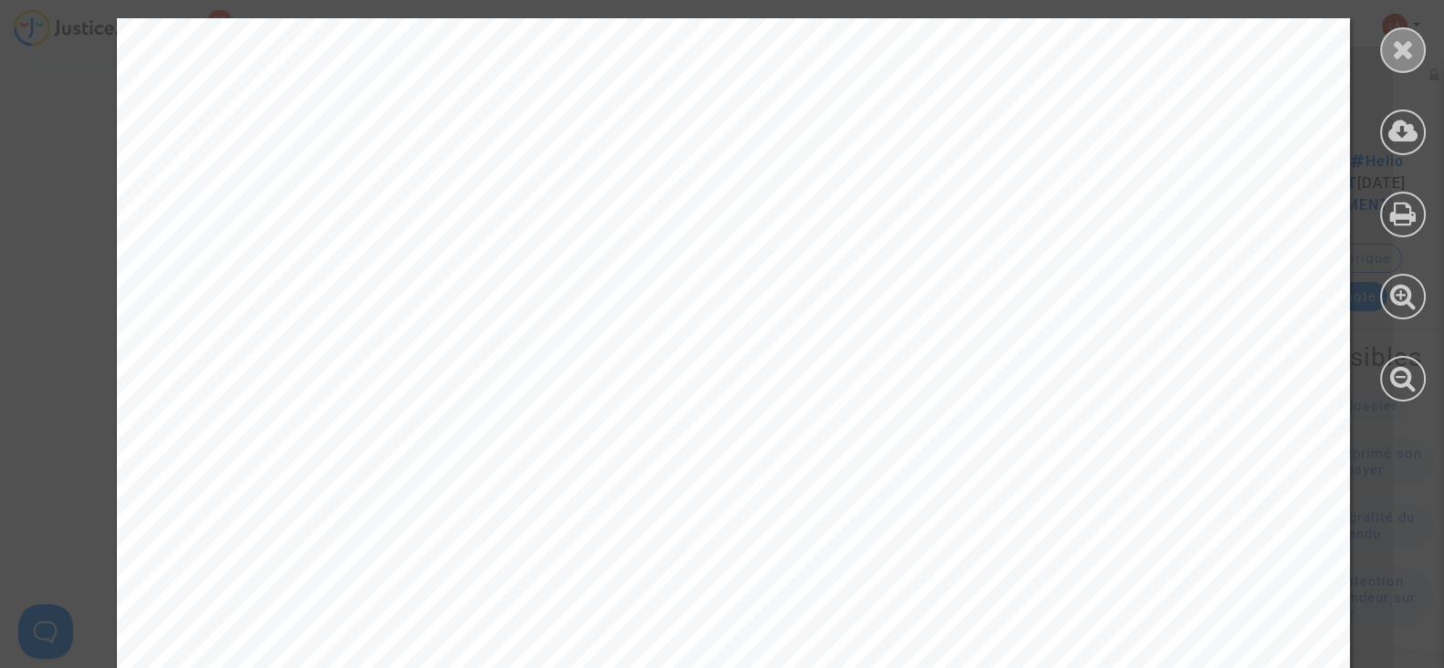
click at [1406, 54] on icon at bounding box center [1403, 49] width 23 height 27
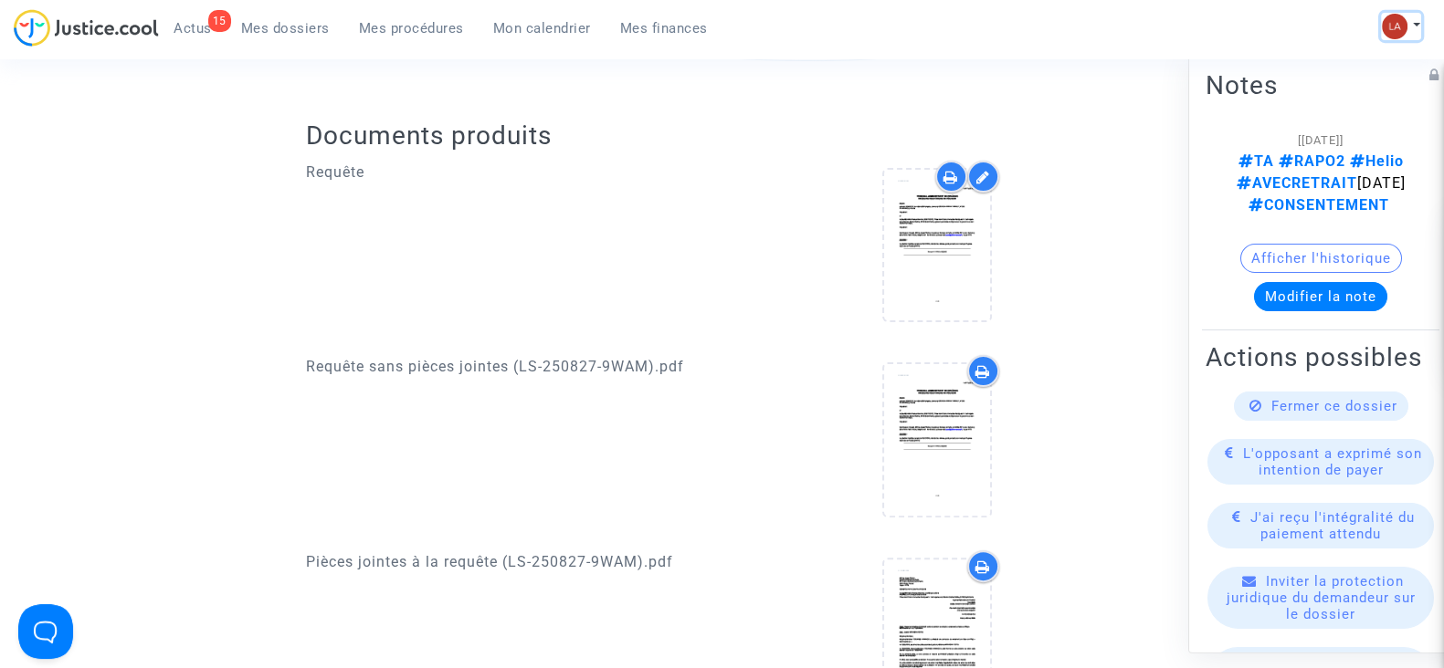
click at [1413, 20] on button at bounding box center [1401, 26] width 40 height 27
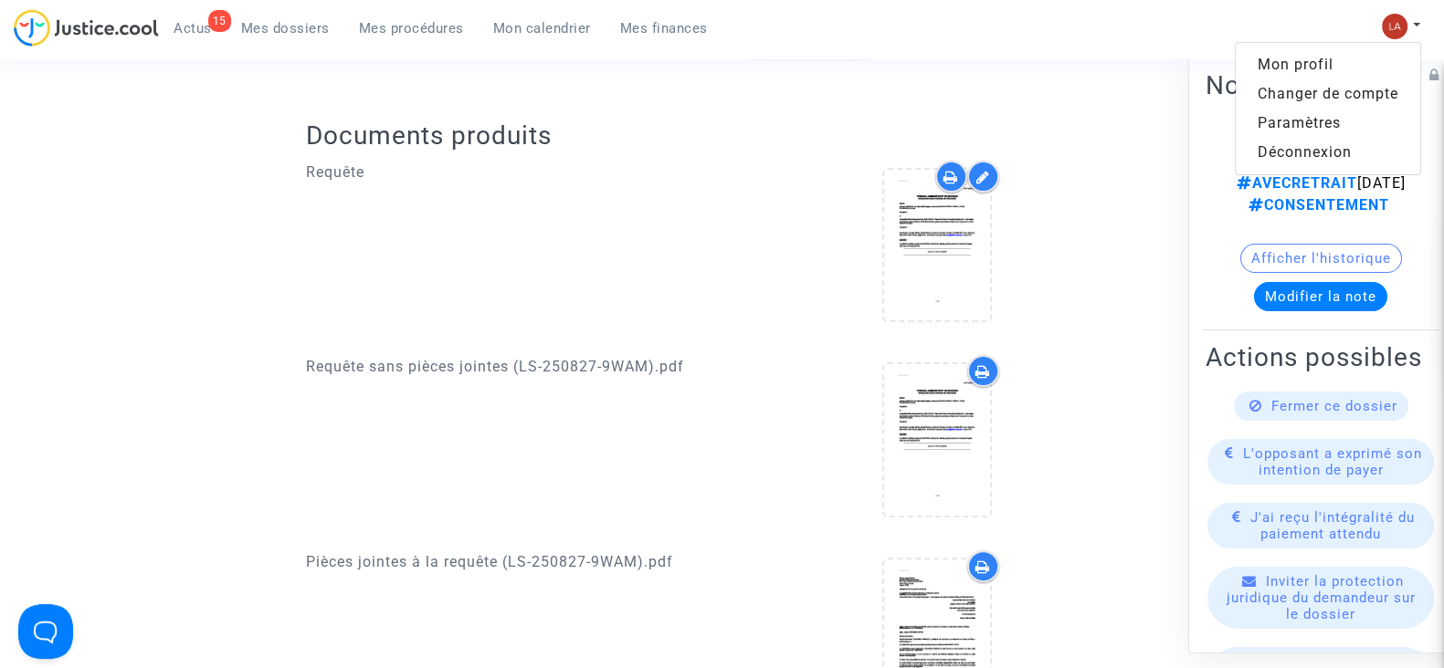
click at [1315, 96] on link "Changer de compte" at bounding box center [1328, 93] width 184 height 29
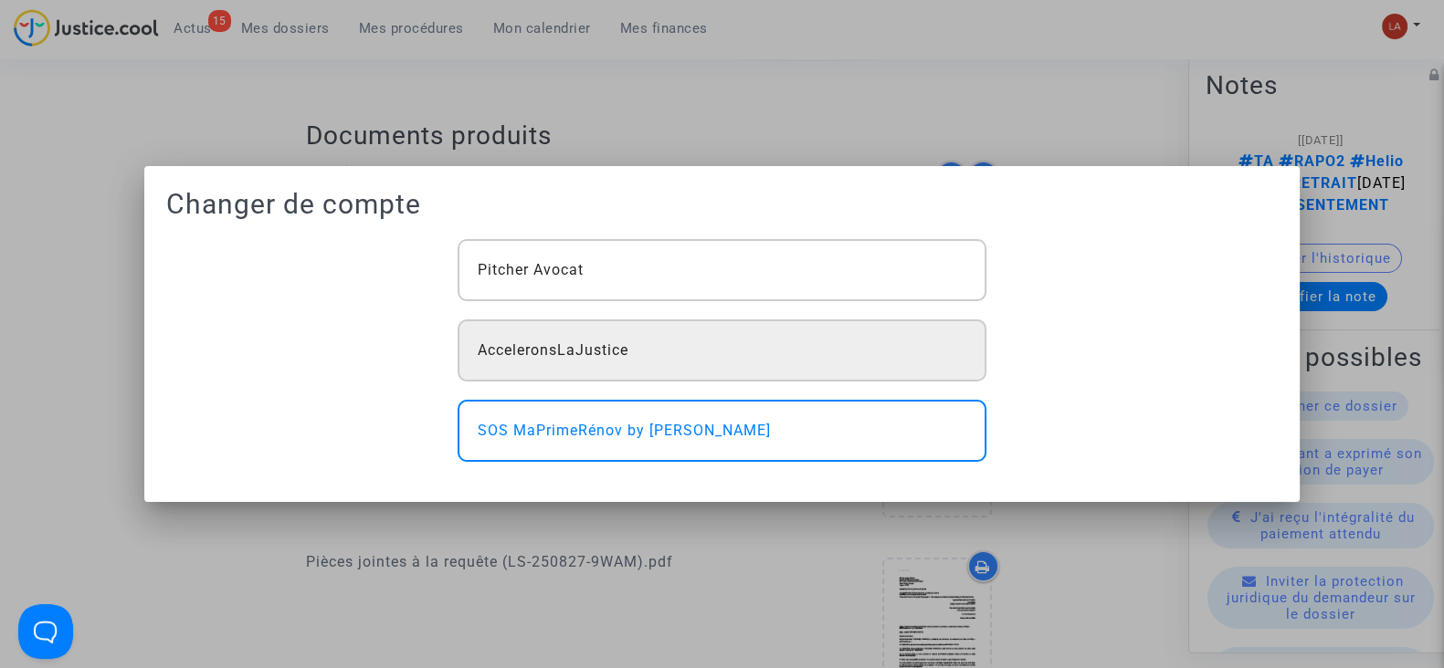
scroll to position [0, 0]
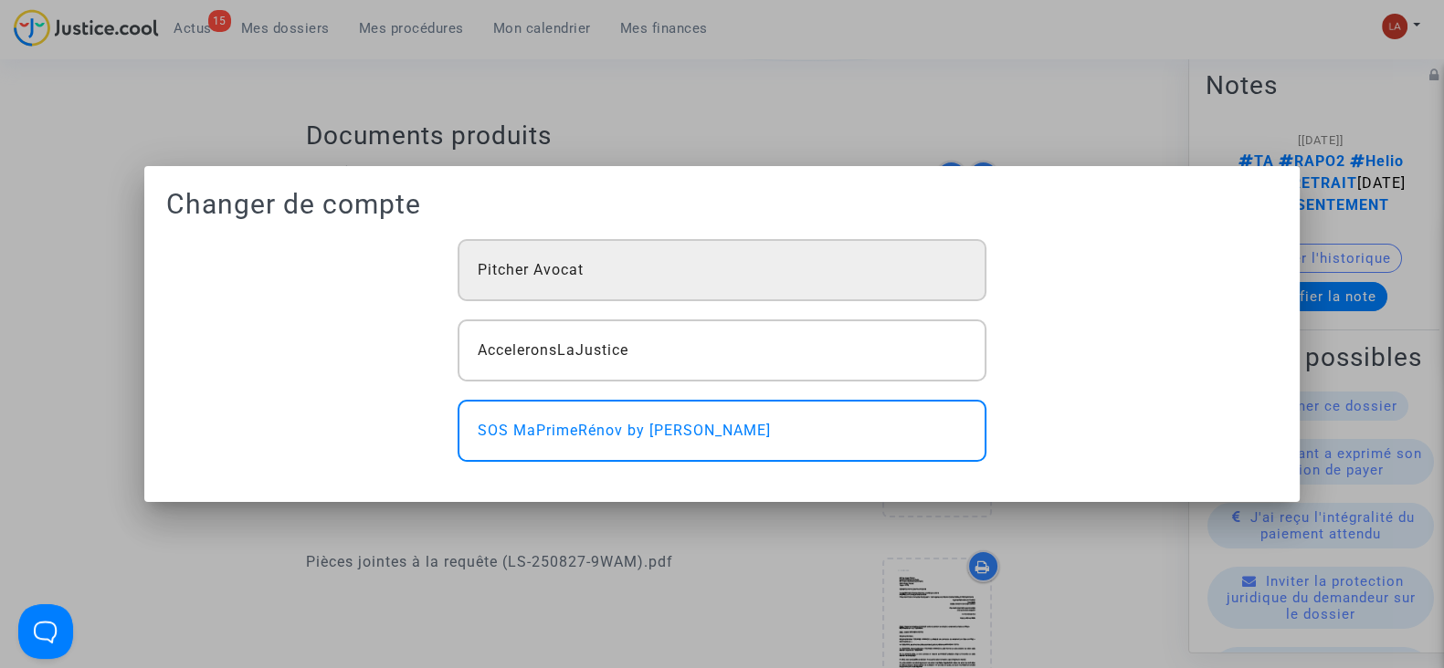
click at [792, 289] on div "Pitcher Avocat" at bounding box center [722, 270] width 528 height 62
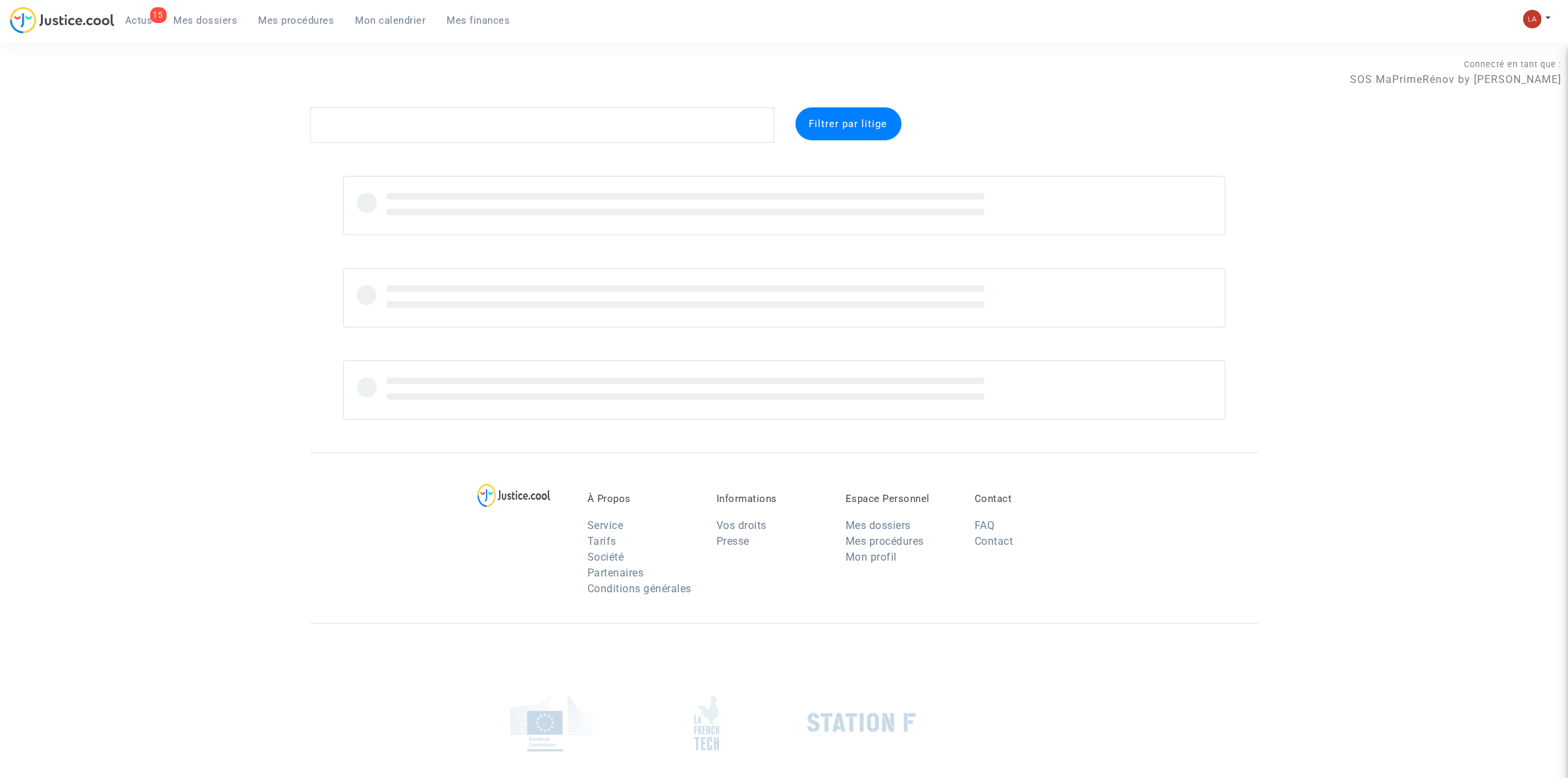
drag, startPoint x: 287, startPoint y: 25, endPoint x: 374, endPoint y: 20, distance: 87.1
click at [287, 25] on span "Mes procédures" at bounding box center [296, 20] width 76 height 12
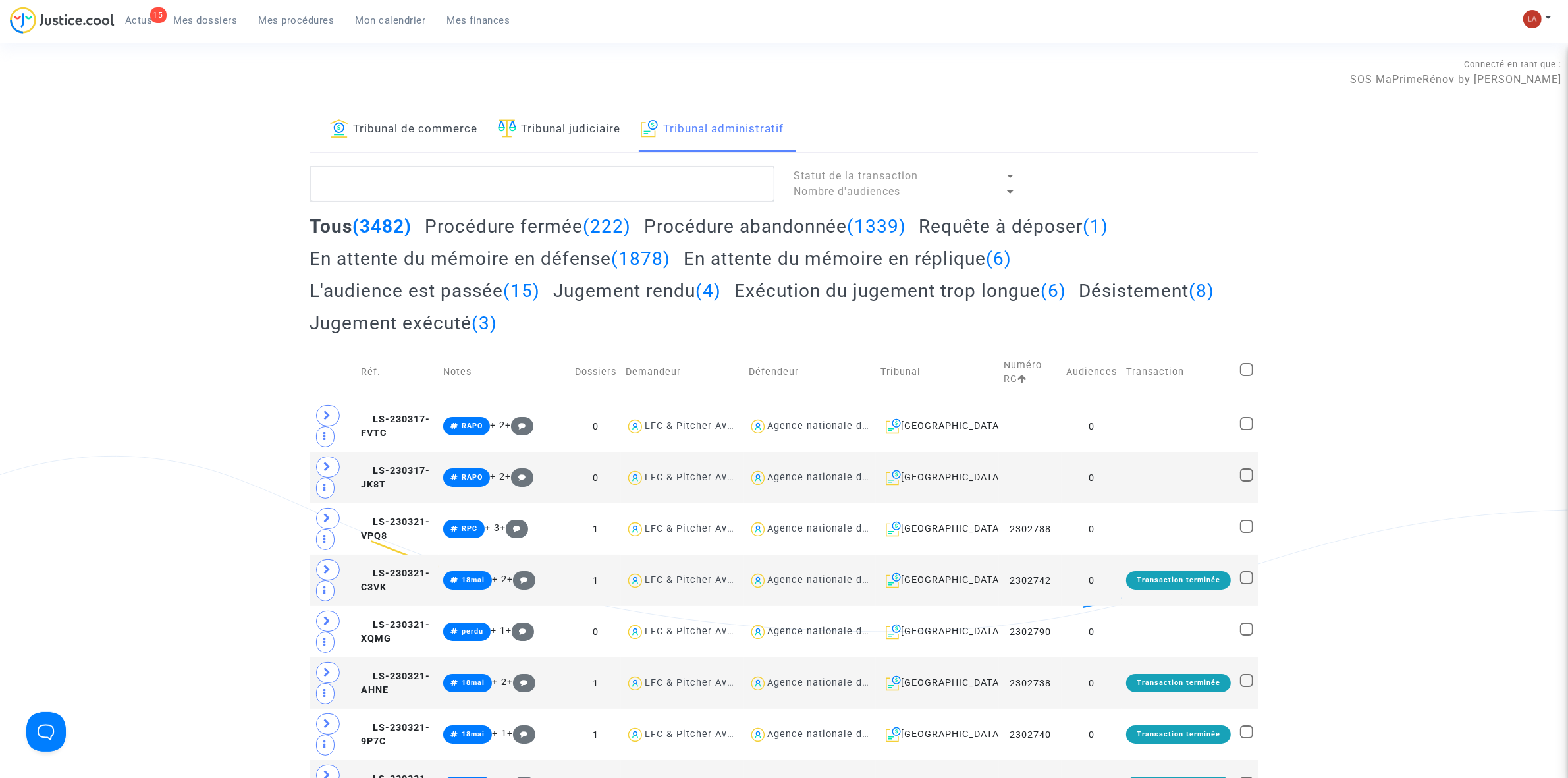
click at [996, 228] on h2 "Requête à déposer (1)" at bounding box center [1013, 227] width 190 height 23
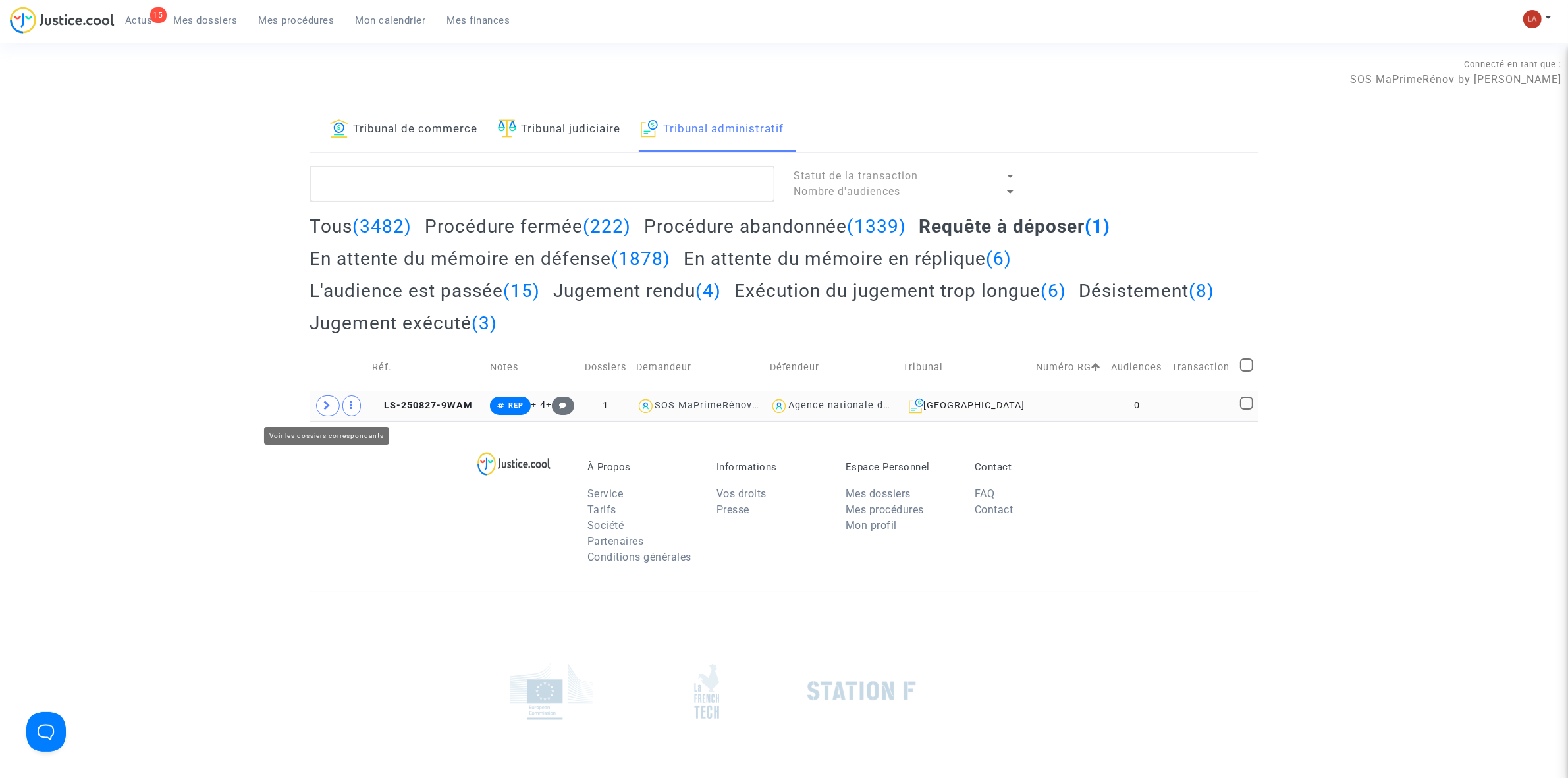
click at [330, 406] on icon at bounding box center [327, 406] width 8 height 10
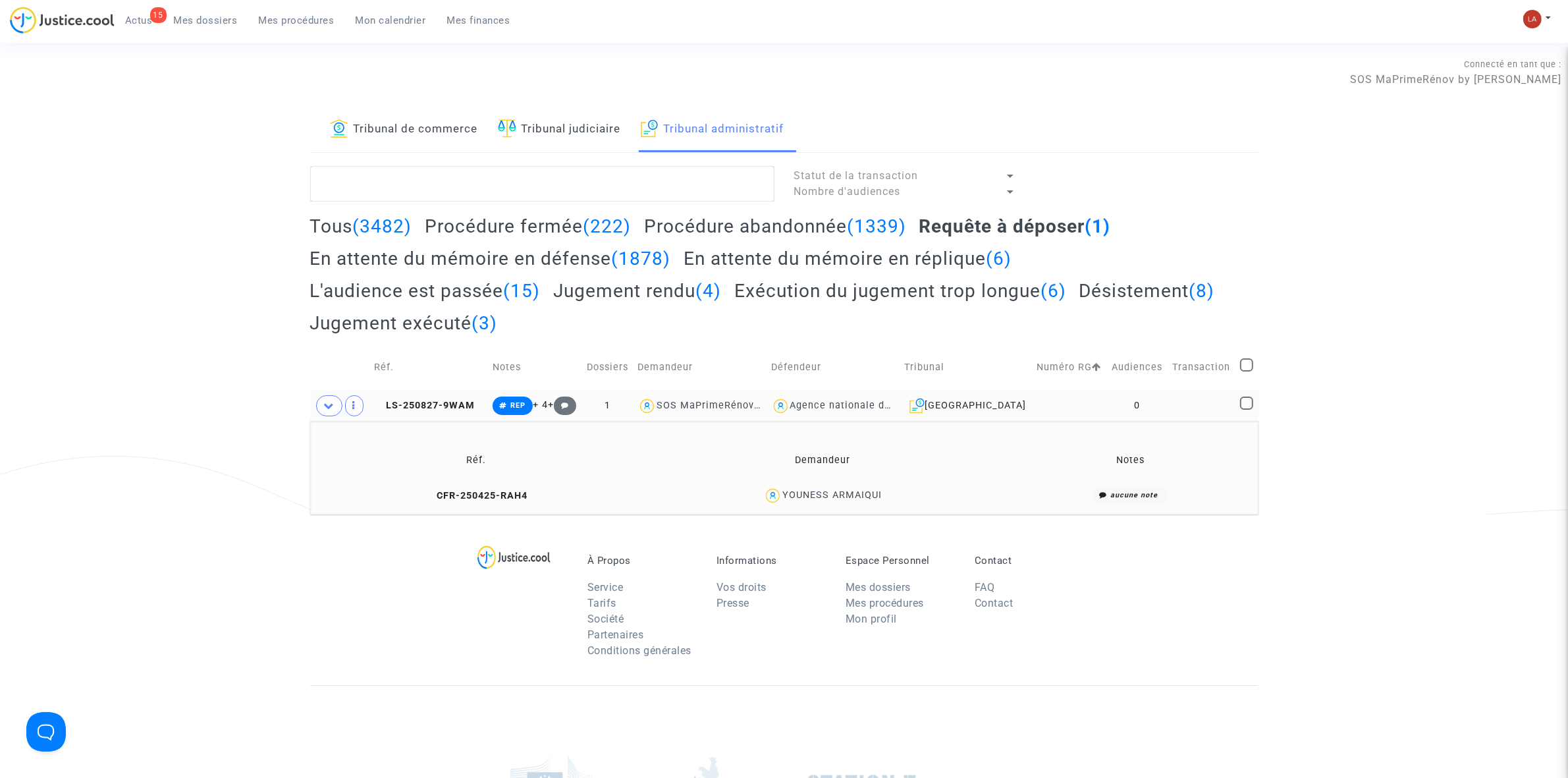
drag, startPoint x: 896, startPoint y: 504, endPoint x: 831, endPoint y: 502, distance: 65.0
click at [831, 502] on div "YOUNESS ARMAIQUI" at bounding box center [822, 496] width 360 height 19
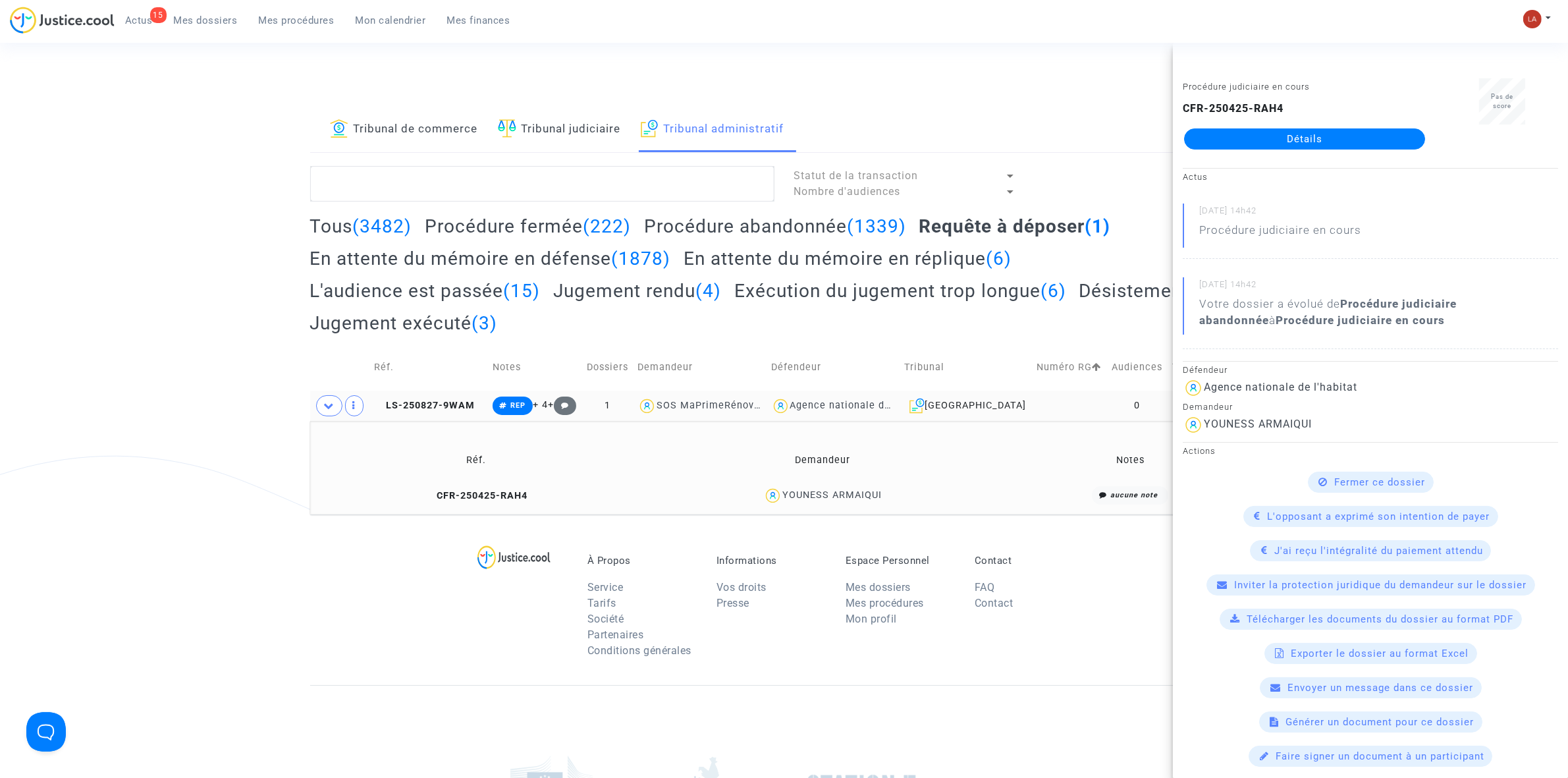
copy div "ARMAIQUI"
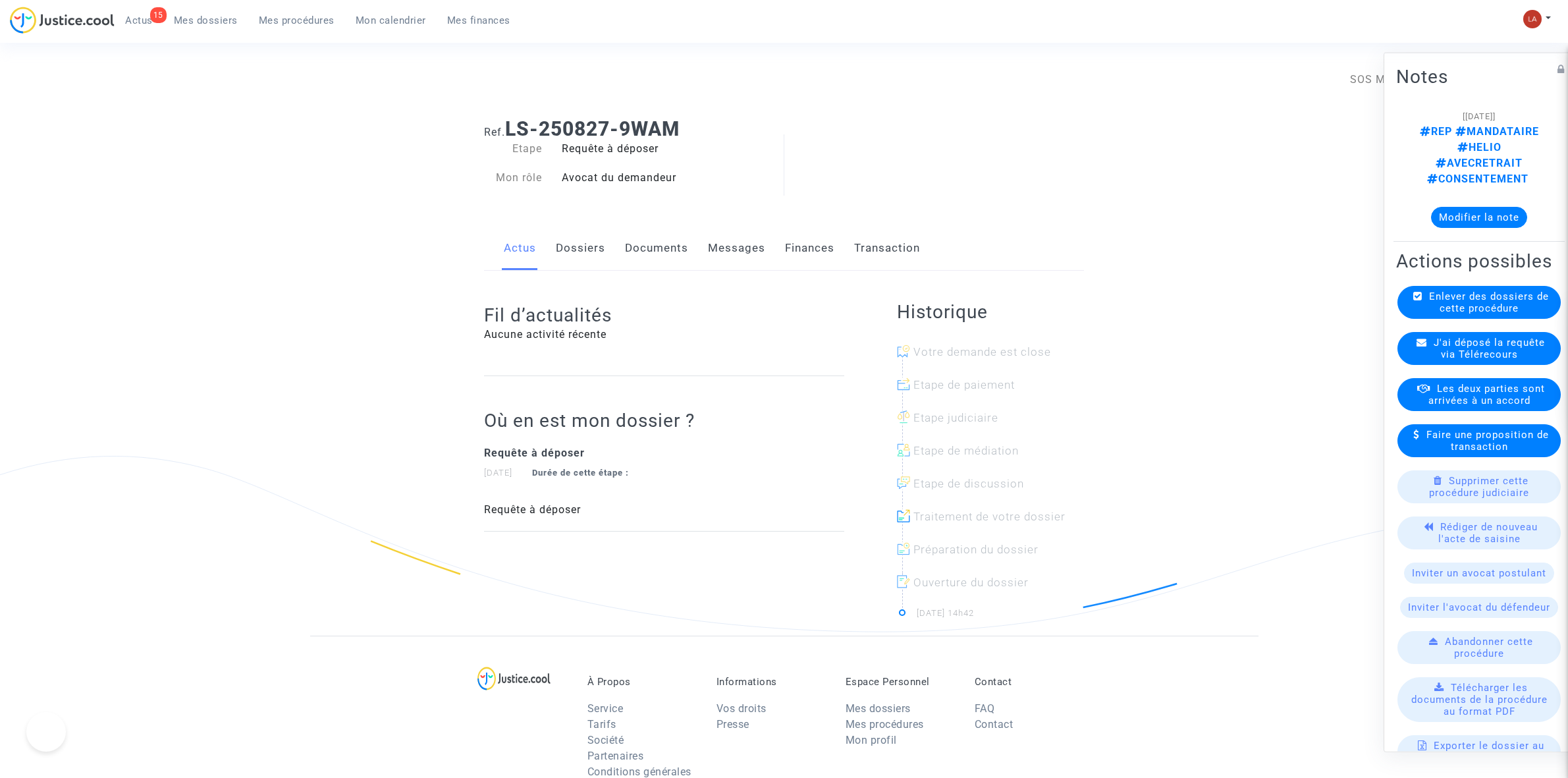
click at [720, 248] on link "Messages" at bounding box center [736, 248] width 57 height 43
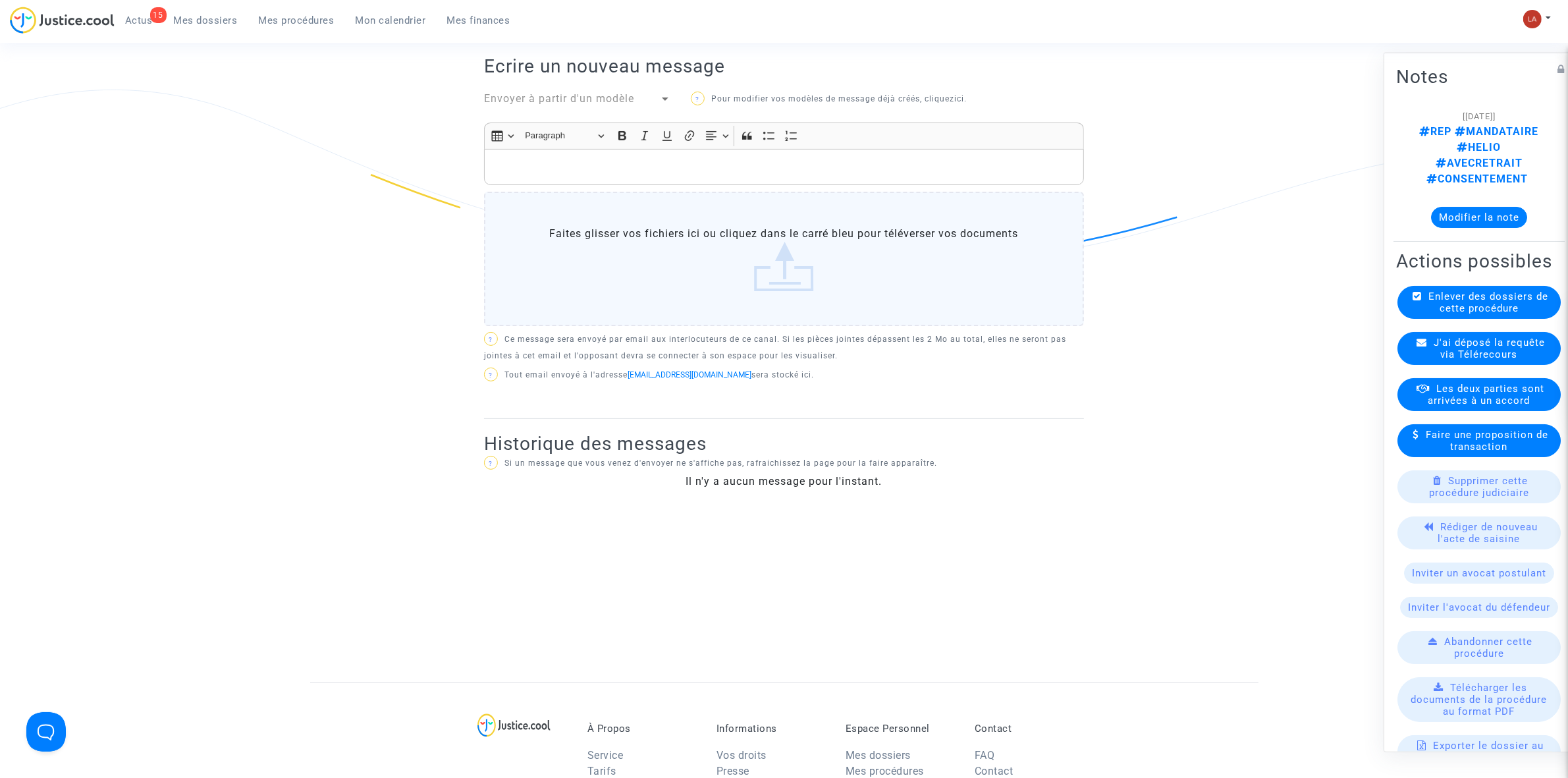
scroll to position [330, 0]
